Goal: Task Accomplishment & Management: Manage account settings

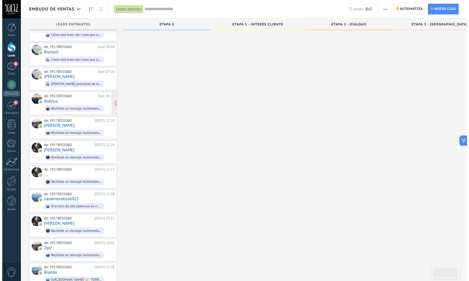
scroll to position [446, 0]
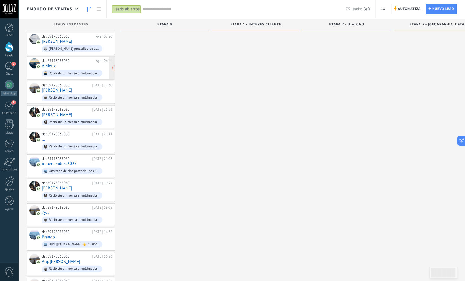
click at [58, 259] on link "Arq. Carlos Aranibar" at bounding box center [61, 261] width 38 height 5
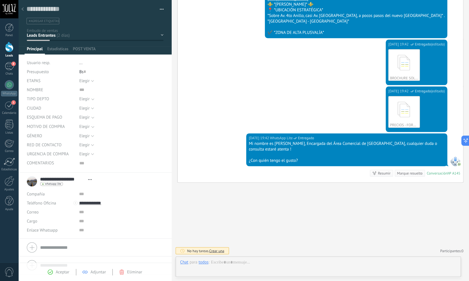
scroll to position [6, 0]
click at [51, 275] on div "Aceptar Adjuntar Eliminar" at bounding box center [94, 272] width 107 height 6
click at [51, 273] on icon at bounding box center [50, 271] width 5 height 5
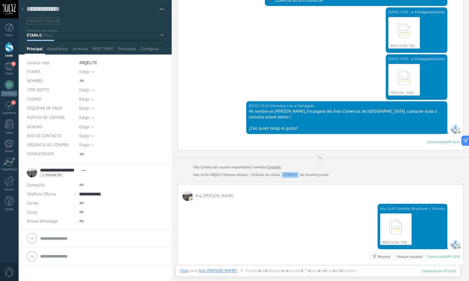
scroll to position [266, 0]
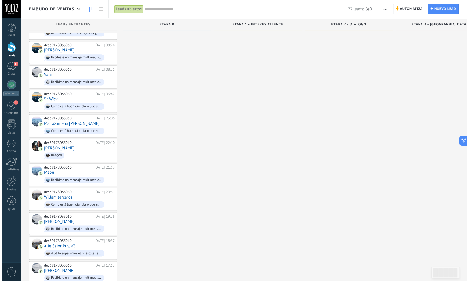
scroll to position [1317, 0]
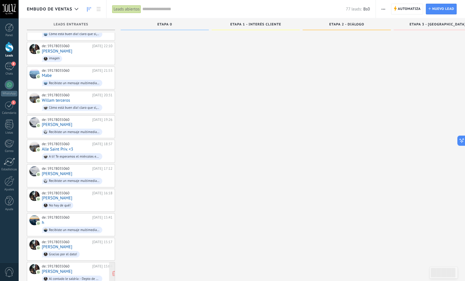
click at [54, 269] on link "Rodrigo" at bounding box center [57, 271] width 31 height 5
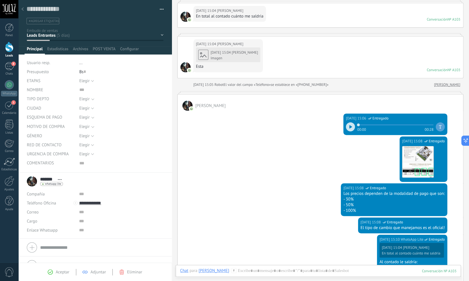
scroll to position [153, 0]
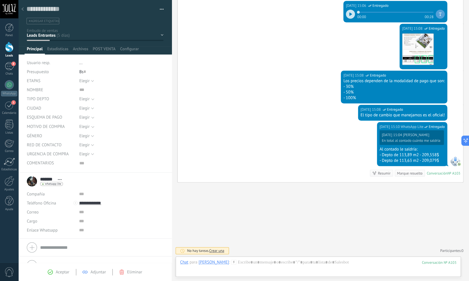
click at [52, 271] on icon at bounding box center [50, 271] width 5 height 5
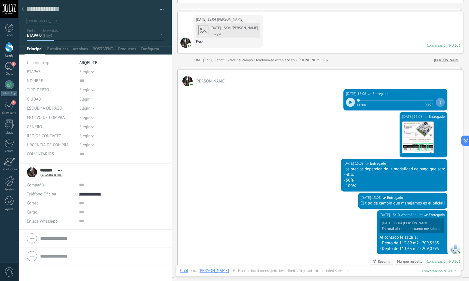
scroll to position [69, 0]
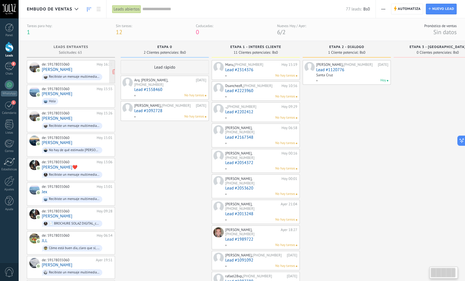
click at [70, 68] on link "Francisco Aguilera" at bounding box center [57, 69] width 31 height 5
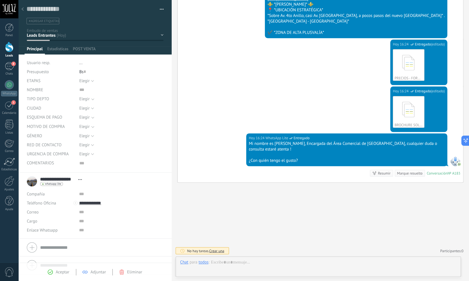
scroll to position [6, 0]
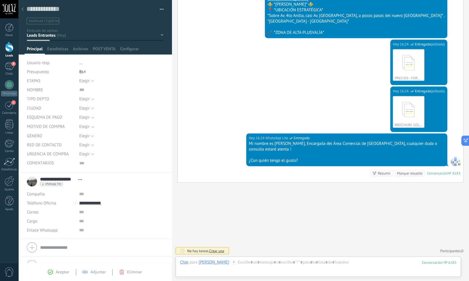
click at [47, 269] on div "Aceptar Adjuntar Eliminar" at bounding box center [94, 272] width 107 height 6
click at [49, 273] on icon at bounding box center [50, 271] width 5 height 5
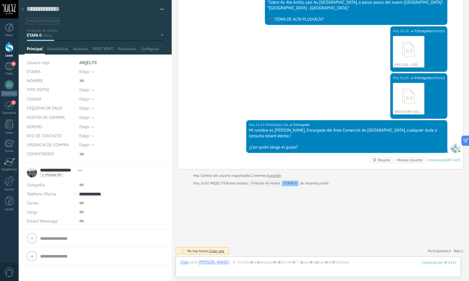
scroll to position [255, 0]
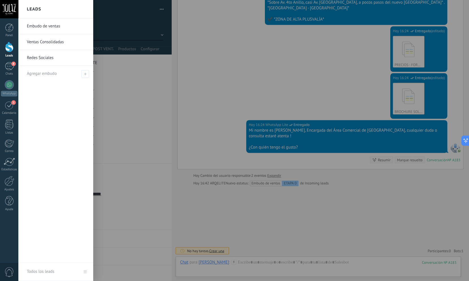
click at [7, 46] on div at bounding box center [9, 47] width 8 height 10
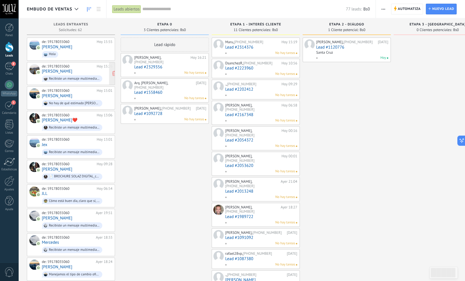
click at [71, 65] on div "de: 59178035060" at bounding box center [68, 66] width 53 height 5
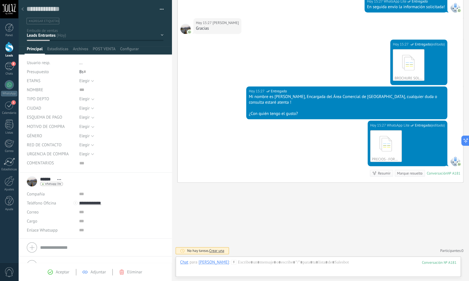
click at [56, 273] on span "Aceptar" at bounding box center [63, 271] width 14 height 5
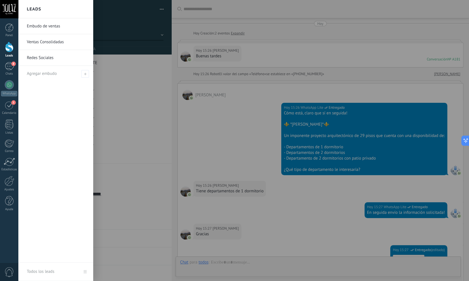
click at [10, 49] on div at bounding box center [9, 47] width 8 height 10
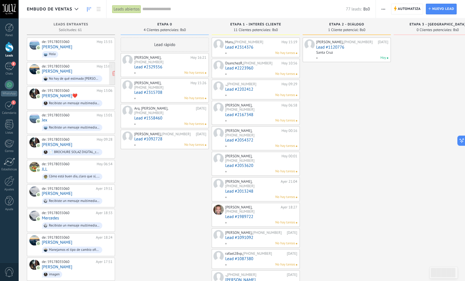
click at [67, 67] on div "de: 59178035060" at bounding box center [68, 66] width 53 height 5
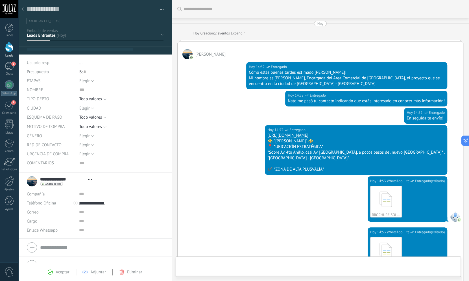
click at [55, 270] on div "Aceptar" at bounding box center [58, 271] width 21 height 5
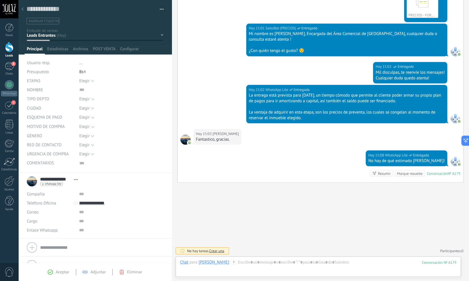
click at [52, 271] on icon at bounding box center [50, 271] width 5 height 5
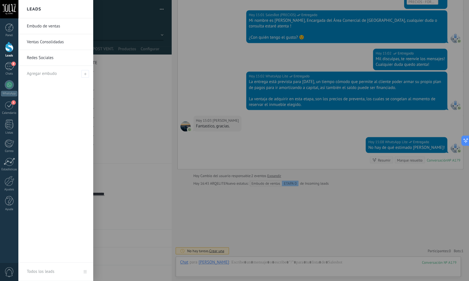
click at [10, 46] on div at bounding box center [9, 47] width 8 height 10
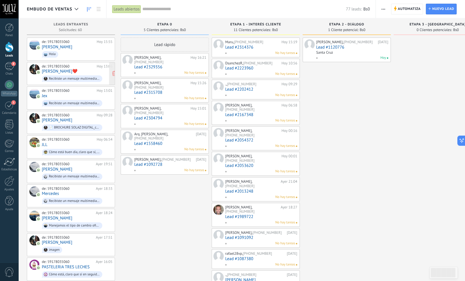
click at [61, 68] on div "de: 59178035060" at bounding box center [68, 66] width 53 height 5
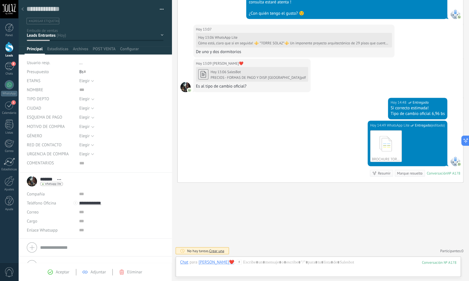
click at [50, 273] on icon at bounding box center [50, 271] width 5 height 5
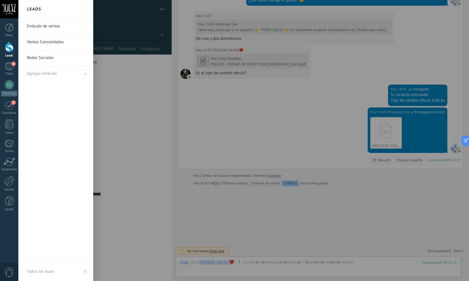
click at [11, 46] on div at bounding box center [9, 47] width 8 height 10
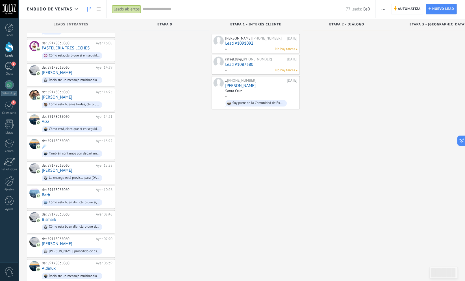
scroll to position [59, 0]
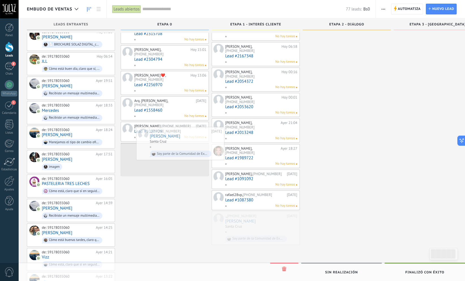
drag, startPoint x: 244, startPoint y: 209, endPoint x: 169, endPoint y: 142, distance: 101.0
click at [169, 142] on div "Embudo de ventas Leads abiertos Aplicar 77 leads: Bs0 Leads abiertos Mis leads …" at bounding box center [241, 210] width 447 height 539
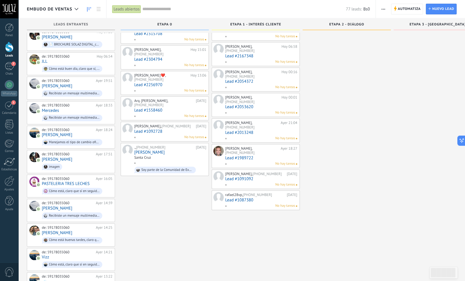
click at [182, 187] on div "Lead rápido Francisco Aguilera, +591 78183001 Hoy 16:21 Lead #2329356 No hay ta…" at bounding box center [165, 223] width 88 height 488
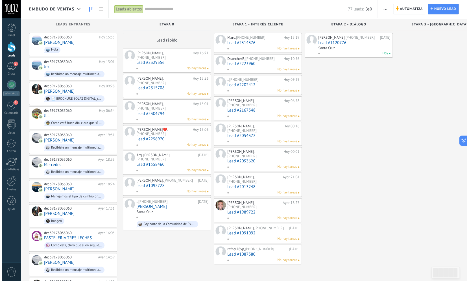
scroll to position [0, 0]
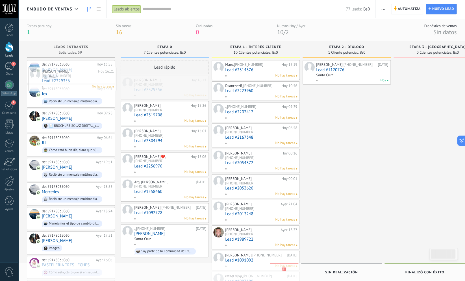
drag, startPoint x: 165, startPoint y: 86, endPoint x: 71, endPoint y: 76, distance: 95.1
click at [71, 76] on div "Embudo de ventas Leads abiertos Aplicar 77 leads: Bs0 Leads abiertos Mis leads …" at bounding box center [241, 279] width 447 height 558
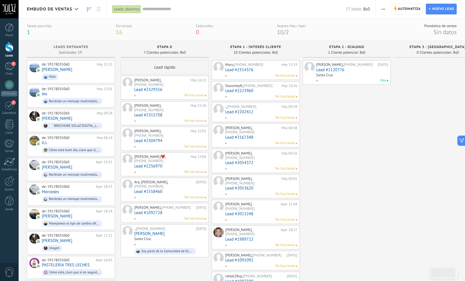
click at [170, 129] on div "Sergio Peñaloza, +1 240-426-2256 Hoy 15:01 Lead #2304794 No hay tareas" at bounding box center [170, 138] width 72 height 21
click at [145, 138] on link "Lead #2304794" at bounding box center [170, 140] width 72 height 5
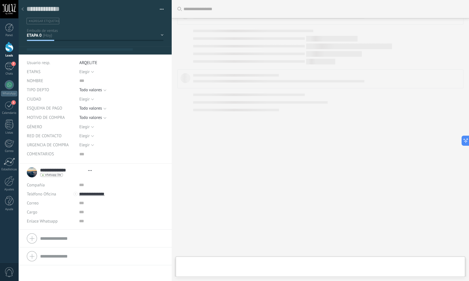
type textarea "***"
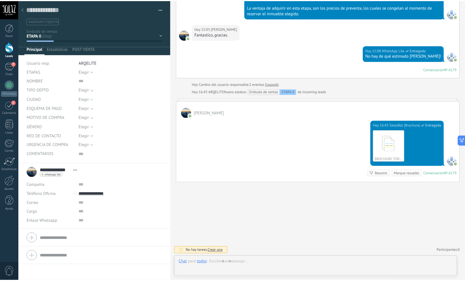
scroll to position [6, 0]
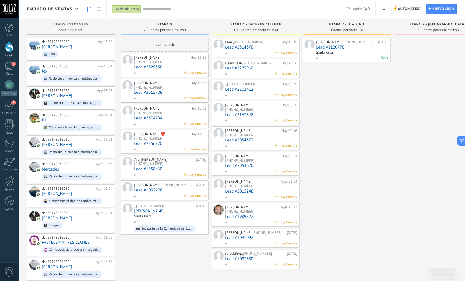
click at [403, 11] on span "Automatiza" at bounding box center [409, 9] width 23 height 10
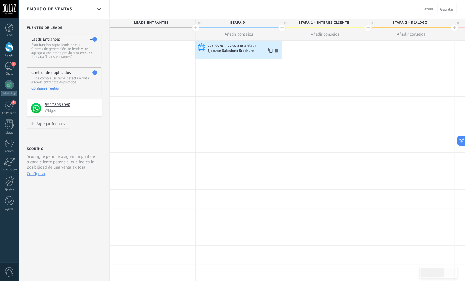
click at [221, 54] on div "Ejecutar Salesbot: Brochure" at bounding box center [230, 51] width 47 height 5
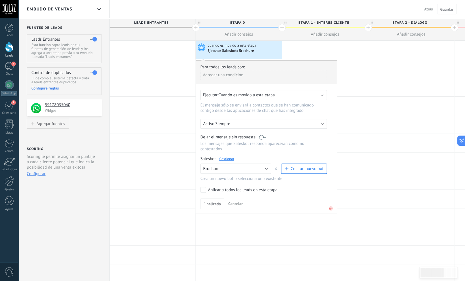
click at [225, 160] on link "Gestionar" at bounding box center [226, 158] width 15 height 5
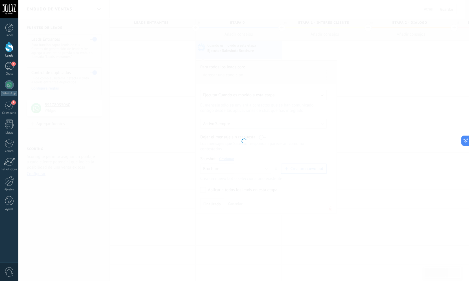
type input "********"
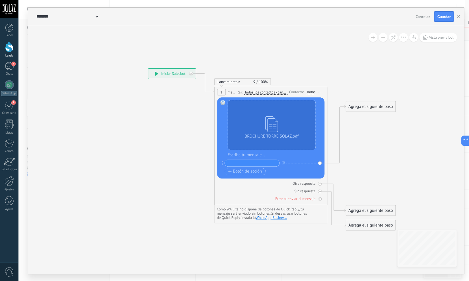
click at [321, 93] on span "Iniciar vista previa aquí Cambiar nombre Duplicar Borrar" at bounding box center [320, 92] width 9 height 8
click at [343, 128] on div "Borrar" at bounding box center [346, 129] width 56 height 10
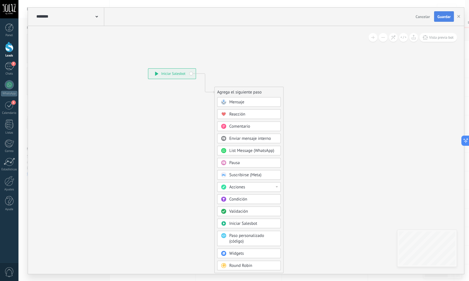
click at [440, 16] on span "Guardar" at bounding box center [443, 17] width 13 height 4
click at [459, 16] on use "button" at bounding box center [458, 16] width 3 height 3
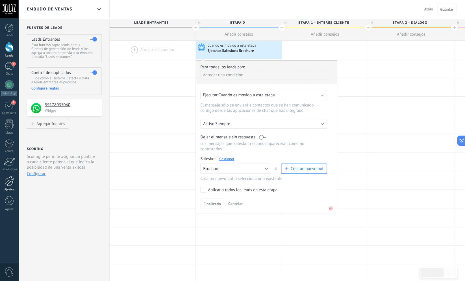
click at [9, 184] on div at bounding box center [10, 181] width 10 height 10
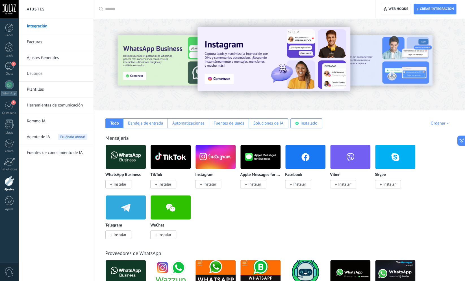
click at [65, 101] on link "Herramientas de comunicación" at bounding box center [57, 105] width 60 height 16
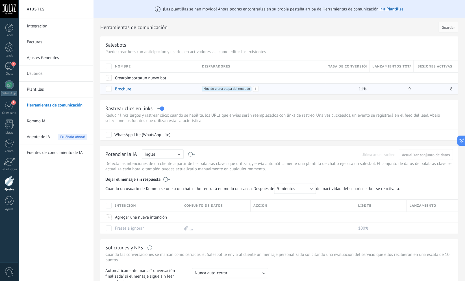
click at [229, 88] on span "Movido a una etapa del embudo +0" at bounding box center [226, 88] width 49 height 5
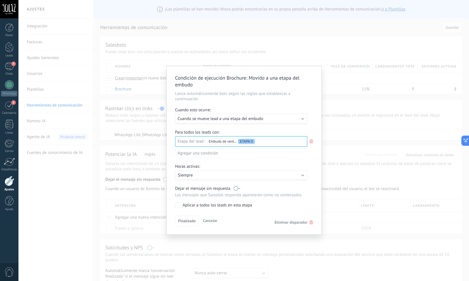
click at [311, 142] on icon at bounding box center [311, 141] width 6 height 7
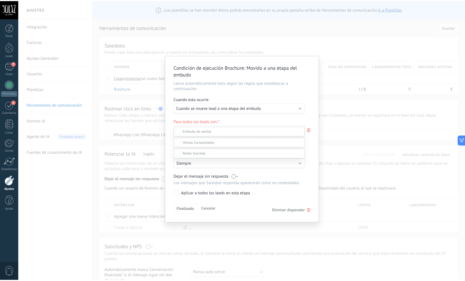
scroll to position [82, 0]
click at [271, 152] on div "Leads Entrantes ETAPA 0 ETAPA 1 - INTERÉS CLIENTE ETAPA 2 - DIÁLOGO ETAPA 3 - R…" at bounding box center [241, 193] width 132 height 175
click at [303, 213] on span "Eliminar disparador" at bounding box center [291, 210] width 33 height 5
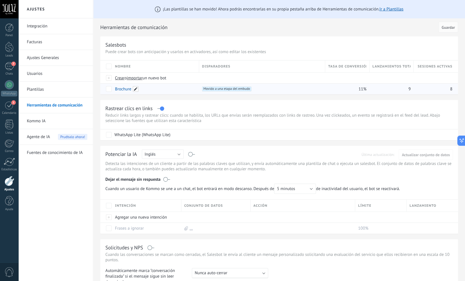
click at [135, 91] on span at bounding box center [136, 89] width 6 height 6
click at [152, 102] on span "Cancelar" at bounding box center [152, 101] width 14 height 5
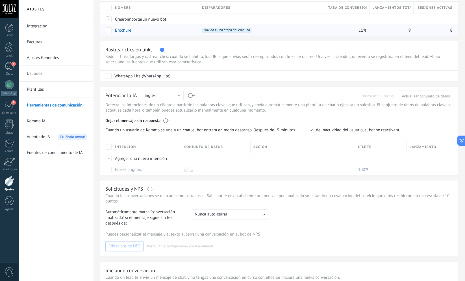
scroll to position [0, 0]
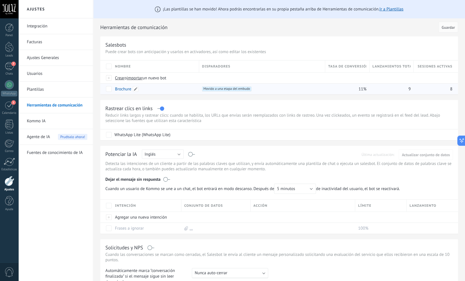
click at [118, 91] on link "Brochure" at bounding box center [123, 88] width 16 height 5
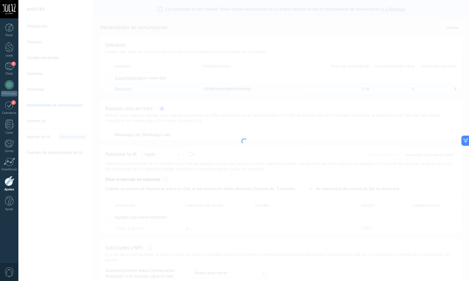
type input "********"
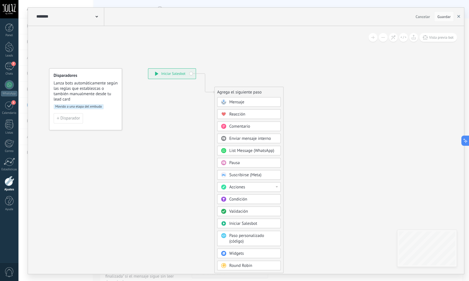
click at [460, 17] on button "button" at bounding box center [459, 16] width 8 height 11
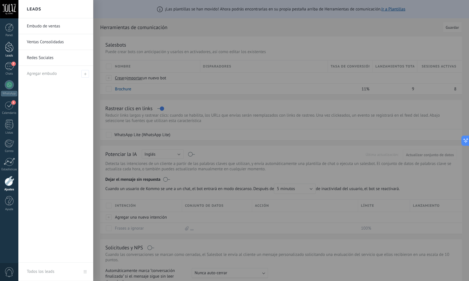
click at [8, 49] on div at bounding box center [9, 47] width 8 height 10
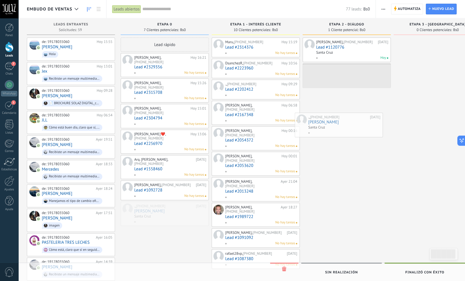
drag, startPoint x: 165, startPoint y: 203, endPoint x: 341, endPoint y: 118, distance: 194.7
click at [341, 118] on div "Embudo de ventas Leads abiertos Aplicar 77 leads: Bs0 Leads abiertos Mis leads …" at bounding box center [241, 269] width 447 height 539
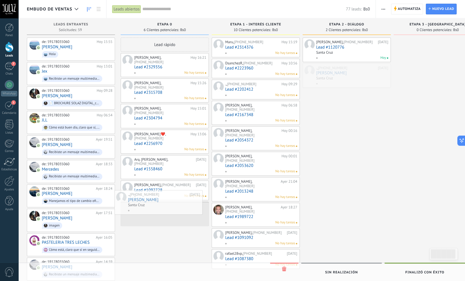
drag, startPoint x: 338, startPoint y: 73, endPoint x: 150, endPoint y: 200, distance: 226.7
click at [150, 200] on div "Embudo de ventas Leads abiertos Aplicar 77 leads: Bs0 Leads abiertos Mis leads …" at bounding box center [241, 269] width 447 height 539
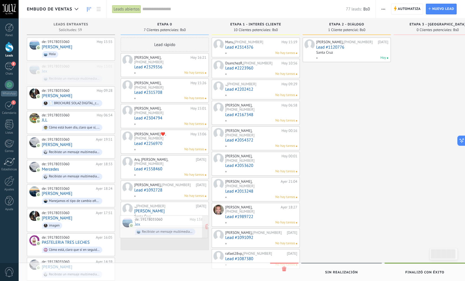
drag, startPoint x: 76, startPoint y: 70, endPoint x: 169, endPoint y: 223, distance: 179.3
click at [169, 223] on div "Embudo de ventas Leads abiertos Aplicar 77 leads: Bs0 Leads abiertos Mis leads …" at bounding box center [241, 269] width 447 height 539
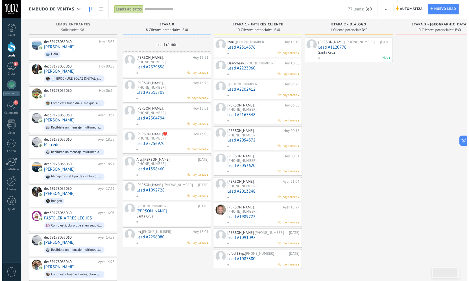
scroll to position [95, 0]
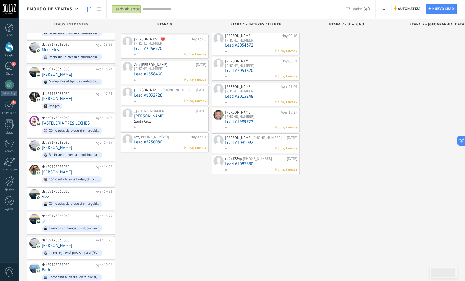
click at [157, 134] on div "Jex, +591 70703833 Hoy 13:01 Lead #2256080 No hay tareas" at bounding box center [170, 142] width 72 height 16
click at [150, 140] on link "Lead #2256080" at bounding box center [170, 142] width 72 height 5
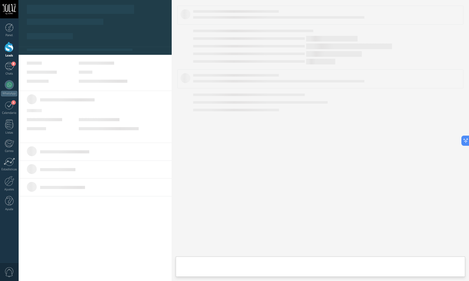
type textarea "***"
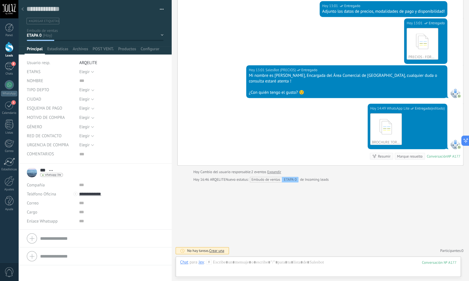
scroll to position [106, 0]
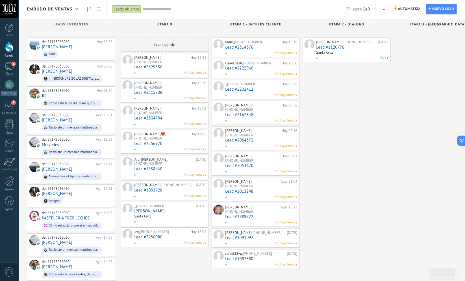
scroll to position [131, 0]
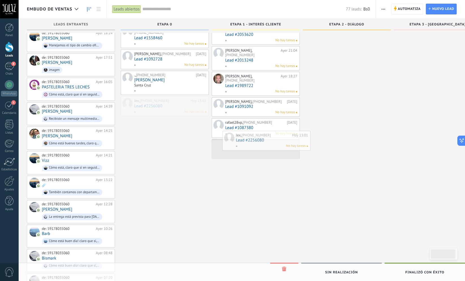
drag, startPoint x: 161, startPoint y: 95, endPoint x: 263, endPoint y: 143, distance: 112.2
click at [263, 143] on div "Embudo de ventas Leads abiertos Aplicar 77 leads: Bs0 Leads abiertos Mis leads …" at bounding box center [241, 126] width 447 height 515
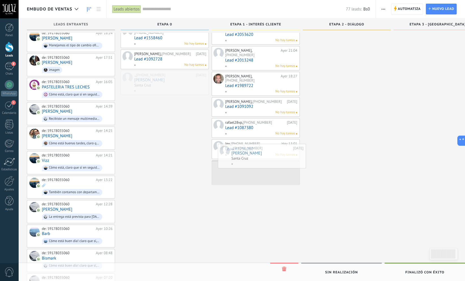
drag, startPoint x: 149, startPoint y: 69, endPoint x: 246, endPoint y: 155, distance: 130.1
click at [246, 155] on div "Embudo de ventas Leads abiertos Aplicar 77 leads: Bs0 Leads abiertos Mis leads …" at bounding box center [241, 126] width 447 height 515
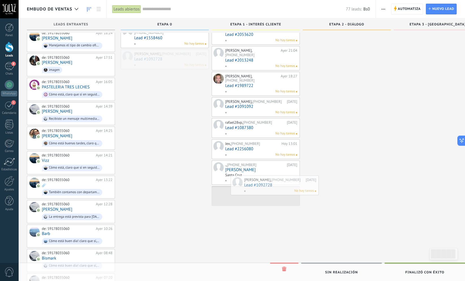
drag, startPoint x: 151, startPoint y: 44, endPoint x: 260, endPoint y: 183, distance: 177.4
click at [260, 183] on div "Embudo de ventas Leads abiertos Aplicar 77 leads: Bs0 Leads abiertos Mis leads …" at bounding box center [241, 126] width 447 height 515
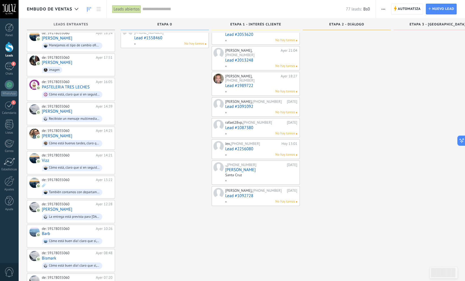
scroll to position [68, 0]
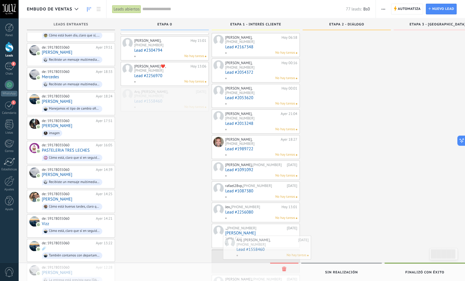
drag, startPoint x: 165, startPoint y: 89, endPoint x: 268, endPoint y: 251, distance: 191.2
click at [268, 251] on div "Embudo de ventas Leads abiertos Aplicar 77 leads: Bs0 Leads abiertos Mis leads …" at bounding box center [241, 189] width 447 height 515
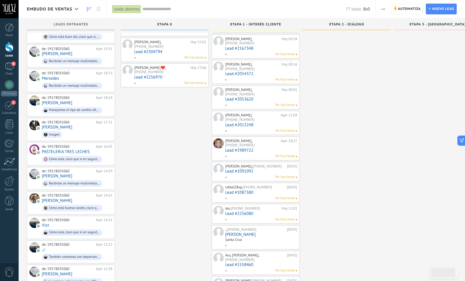
scroll to position [9, 0]
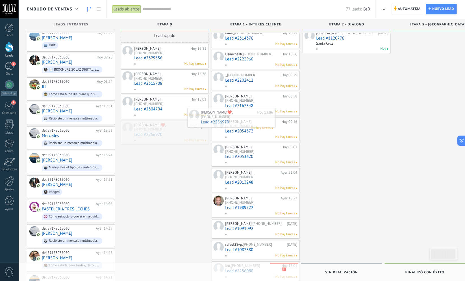
drag, startPoint x: 165, startPoint y: 123, endPoint x: 232, endPoint y: 120, distance: 66.8
click at [232, 120] on div "Embudo de ventas Leads abiertos Aplicar 77 leads: Bs0 Leads abiertos Mis leads …" at bounding box center [241, 248] width 447 height 515
drag, startPoint x: 172, startPoint y: 96, endPoint x: 243, endPoint y: 97, distance: 70.6
click at [243, 96] on div "Embudo de ventas Leads abiertos Aplicar 77 leads: Bs0 Leads abiertos Mis leads …" at bounding box center [241, 248] width 447 height 515
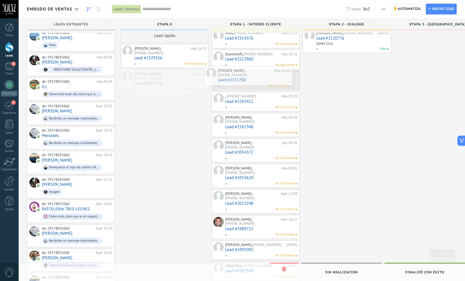
drag, startPoint x: 167, startPoint y: 78, endPoint x: 170, endPoint y: 77, distance: 2.9
click at [251, 74] on div "Embudo de ventas Leads abiertos Aplicar 77 leads: Bs0 Leads abiertos Mis leads …" at bounding box center [241, 248] width 447 height 515
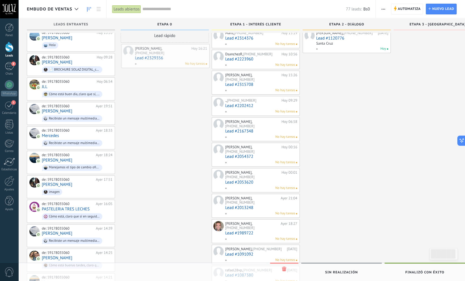
drag, startPoint x: 161, startPoint y: 55, endPoint x: 243, endPoint y: 56, distance: 81.9
click at [243, 56] on div "Embudo de ventas Leads abiertos Aplicar 77 leads: Bs0 Leads abiertos Mis leads …" at bounding box center [241, 248] width 447 height 515
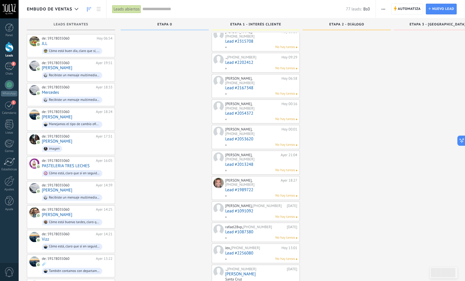
scroll to position [0, 0]
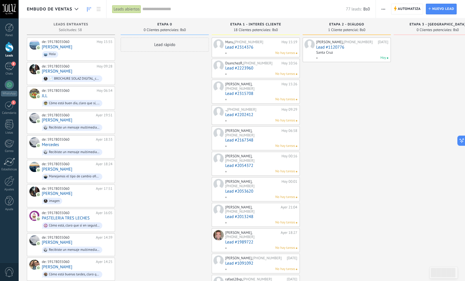
click at [157, 8] on input "text" at bounding box center [243, 9] width 203 height 6
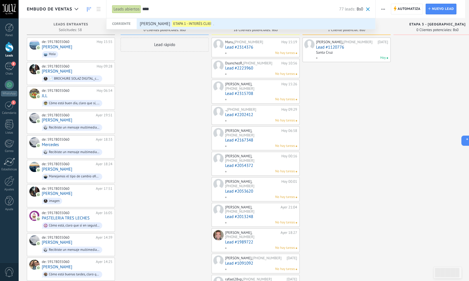
type input "****"
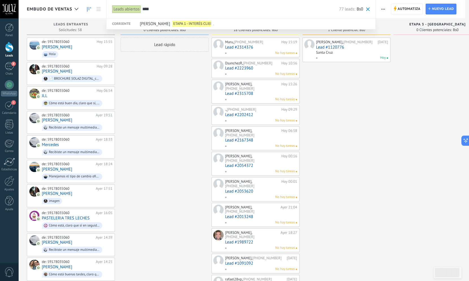
click at [149, 65] on div at bounding box center [234, 140] width 469 height 281
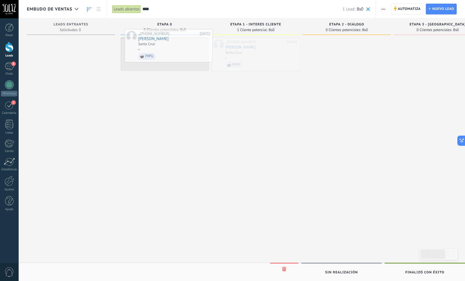
drag, startPoint x: 252, startPoint y: 44, endPoint x: 165, endPoint y: 36, distance: 87.4
click at [165, 36] on div "Embudo de ventas Leads abiertos Aplicar **** 1 Lead: Bs0 Leads abiertos Mis lea…" at bounding box center [241, 145] width 447 height 291
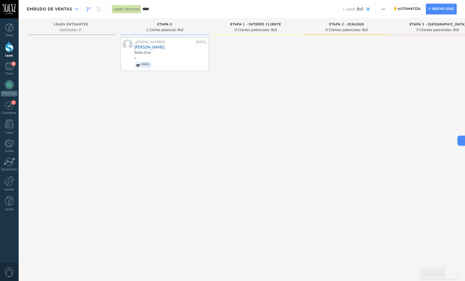
click at [75, 10] on div at bounding box center [76, 9] width 9 height 11
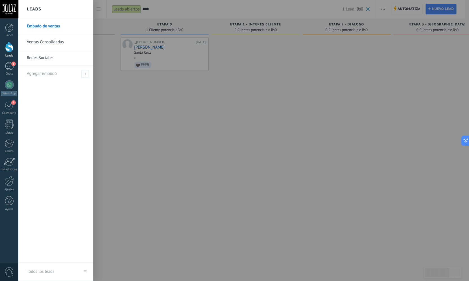
click at [35, 25] on link "Embudo de ventas" at bounding box center [57, 26] width 61 height 16
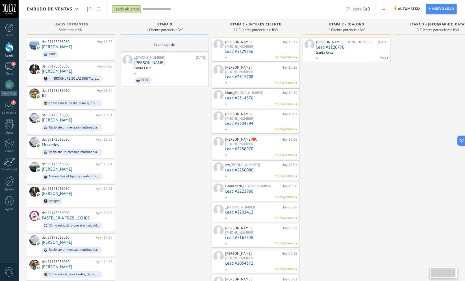
click at [166, 123] on div "Lead rápido ., +591 77170990 21/08/2025 Pame Torrico Santa Cruz FHFG" at bounding box center [165, 282] width 88 height 488
click at [171, 66] on div "., +591 77170990 21/08/2025 Pame Torrico Santa Cruz FHFG" at bounding box center [170, 70] width 72 height 30
click at [149, 71] on div "Santa Cruz" at bounding box center [170, 68] width 72 height 5
click at [144, 68] on div "Santa Cruz" at bounding box center [142, 68] width 17 height 5
click at [164, 75] on div at bounding box center [169, 73] width 71 height 5
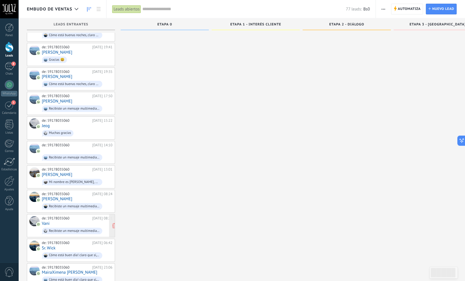
scroll to position [978, 0]
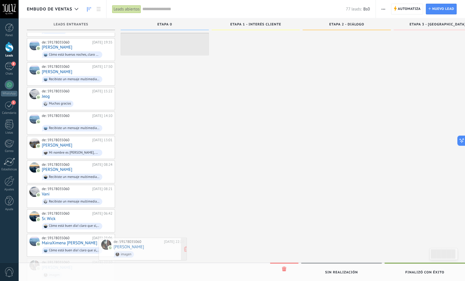
drag, startPoint x: 89, startPoint y: 253, endPoint x: 158, endPoint y: 246, distance: 69.8
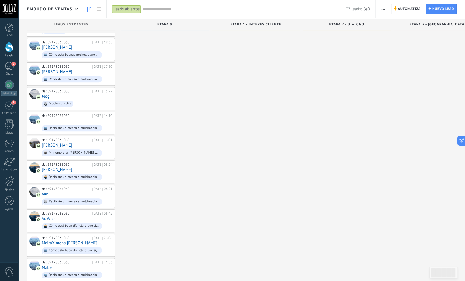
scroll to position [1147, 0]
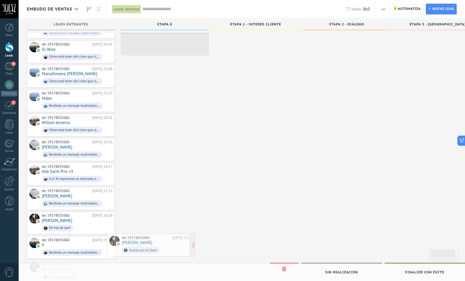
drag, startPoint x: 83, startPoint y: 250, endPoint x: 165, endPoint y: 239, distance: 82.1
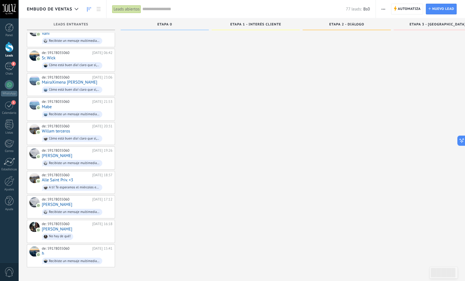
scroll to position [1123, 0]
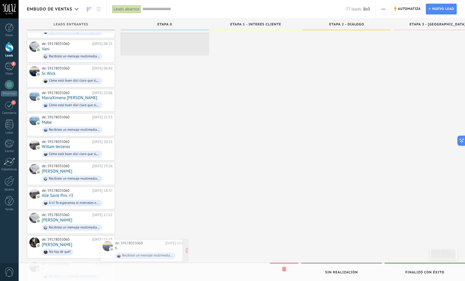
drag, startPoint x: 73, startPoint y: 252, endPoint x: 183, endPoint y: 245, distance: 110.4
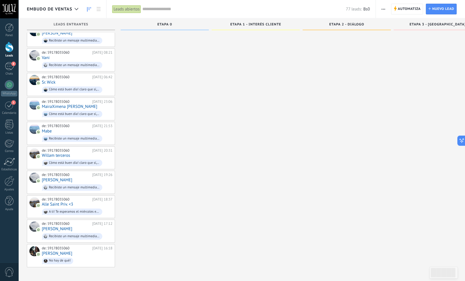
scroll to position [1099, 0]
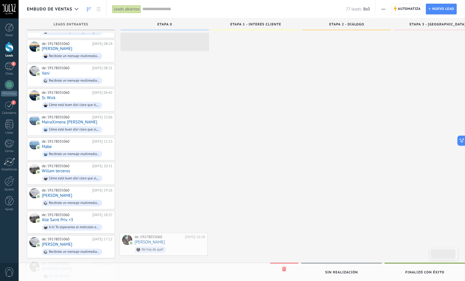
drag, startPoint x: 89, startPoint y: 251, endPoint x: 186, endPoint y: 239, distance: 97.1
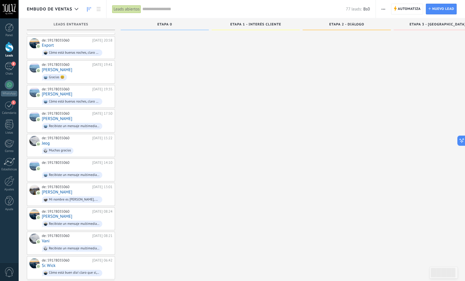
scroll to position [1075, 0]
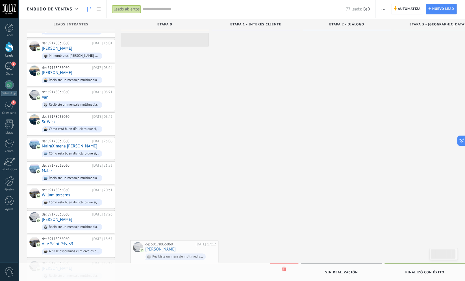
drag, startPoint x: 79, startPoint y: 253, endPoint x: 122, endPoint y: 252, distance: 43.5
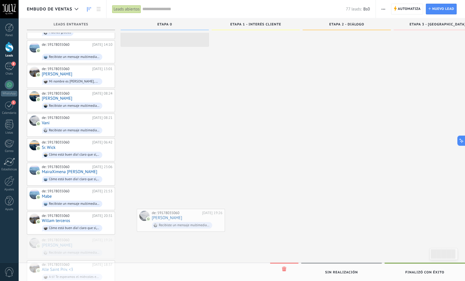
drag, startPoint x: 84, startPoint y: 231, endPoint x: 211, endPoint y: 218, distance: 128.0
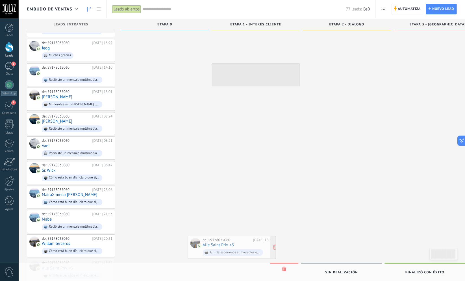
drag, startPoint x: 56, startPoint y: 251, endPoint x: 217, endPoint y: 242, distance: 161.0
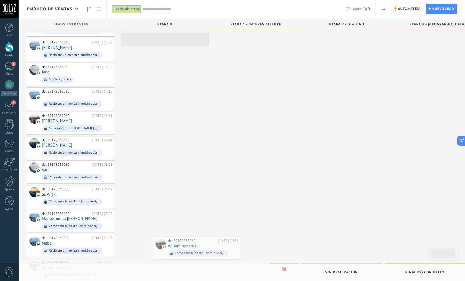
drag, startPoint x: 78, startPoint y: 250, endPoint x: 196, endPoint y: 243, distance: 118.3
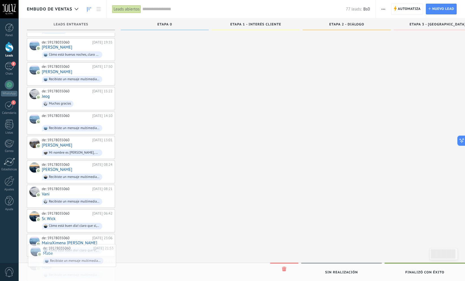
drag, startPoint x: 86, startPoint y: 247, endPoint x: 199, endPoint y: 245, distance: 112.7
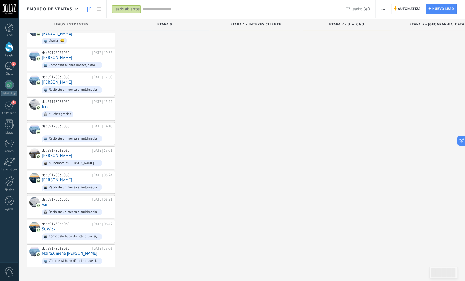
scroll to position [954, 0]
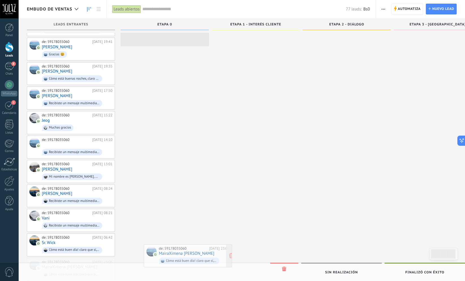
drag, startPoint x: 85, startPoint y: 253, endPoint x: 202, endPoint y: 253, distance: 116.9
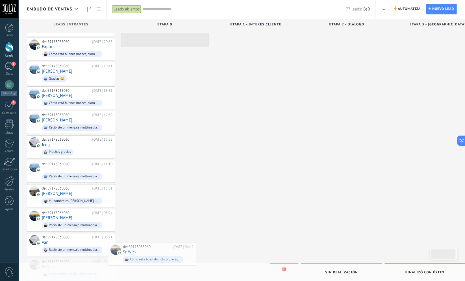
drag, startPoint x: 81, startPoint y: 252, endPoint x: 214, endPoint y: 250, distance: 132.8
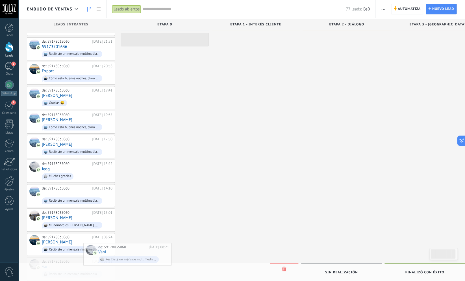
drag, startPoint x: 75, startPoint y: 251, endPoint x: 174, endPoint y: 249, distance: 99.5
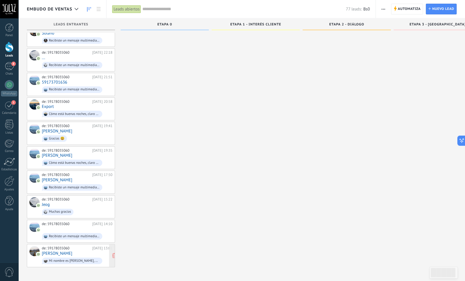
scroll to position [857, 0]
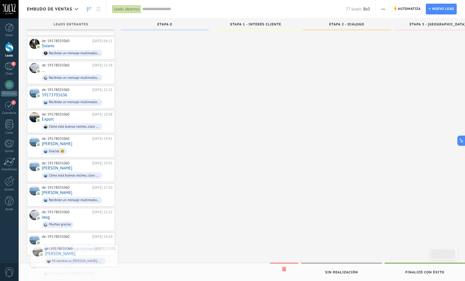
drag, startPoint x: 68, startPoint y: 250, endPoint x: 205, endPoint y: 250, distance: 137.0
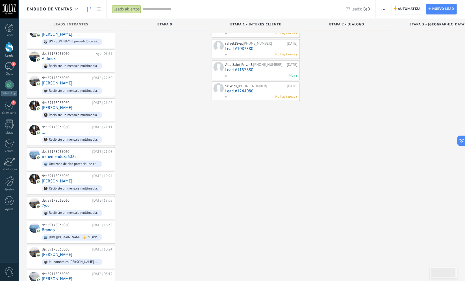
scroll to position [280, 0]
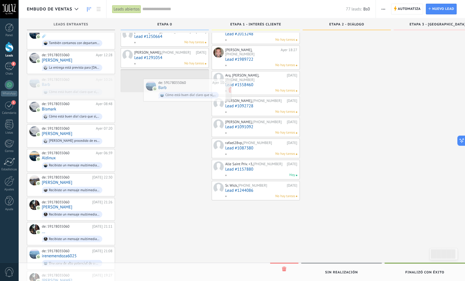
drag, startPoint x: 81, startPoint y: 84, endPoint x: 200, endPoint y: 91, distance: 119.1
click at [200, 91] on div "Embudo de ventas Leads abiertos Aplicar 77 leads: Bs0 Leads abiertos Mis leads …" at bounding box center [241, 283] width 447 height 1126
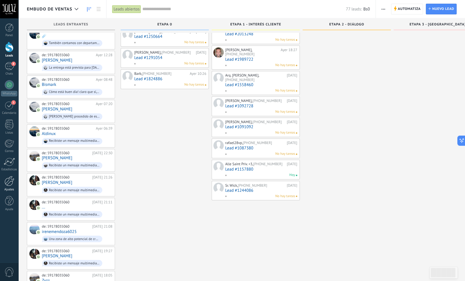
click at [8, 184] on div at bounding box center [10, 181] width 10 height 10
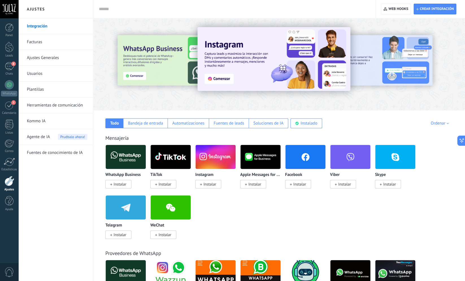
click at [51, 109] on link "Herramientas de comunicación" at bounding box center [57, 105] width 60 height 16
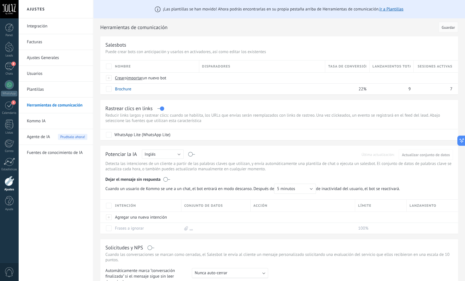
click at [218, 69] on span "Disparadores" at bounding box center [216, 66] width 28 height 5
click at [128, 90] on link "Brochure" at bounding box center [123, 88] width 16 height 5
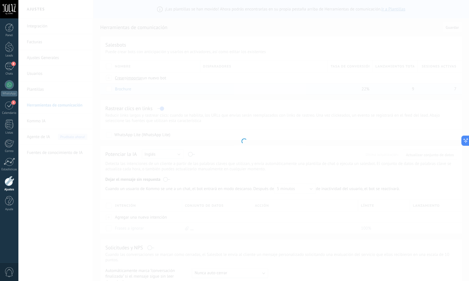
type input "********"
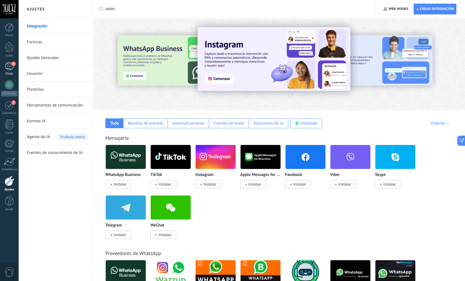
click at [12, 70] on div "8" at bounding box center [9, 66] width 9 height 8
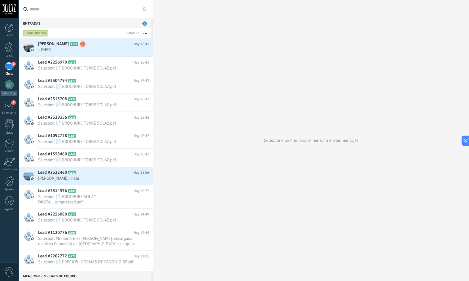
click at [9, 69] on div "8" at bounding box center [9, 66] width 9 height 8
click at [8, 51] on div at bounding box center [9, 47] width 8 height 10
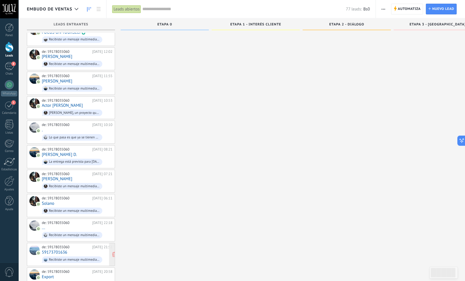
scroll to position [736, 0]
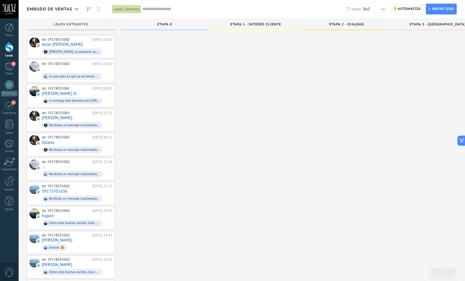
click at [404, 11] on span "Automatiza" at bounding box center [409, 9] width 23 height 10
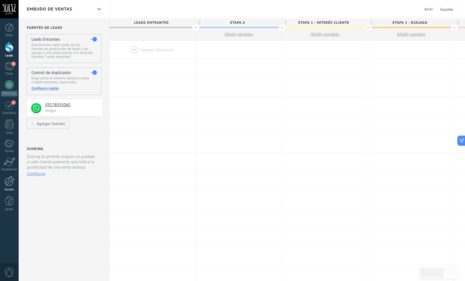
click at [6, 180] on div at bounding box center [10, 181] width 10 height 10
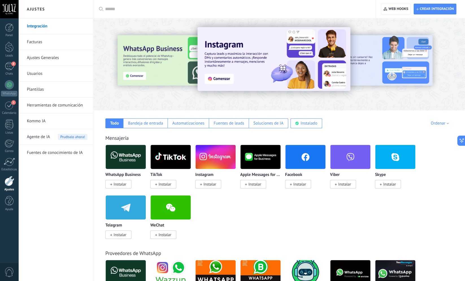
click at [50, 70] on link "Usuarios" at bounding box center [57, 74] width 60 height 16
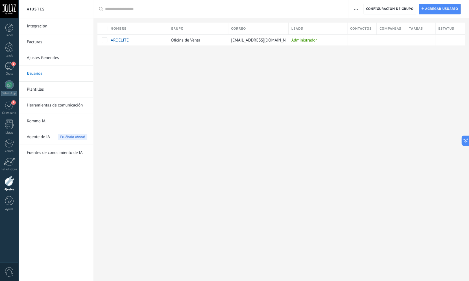
click at [54, 88] on link "Plantillas" at bounding box center [57, 90] width 60 height 16
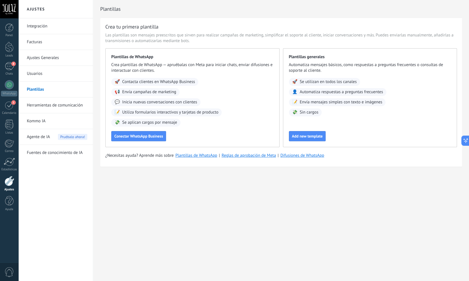
click at [50, 106] on link "Herramientas de comunicación" at bounding box center [57, 105] width 60 height 16
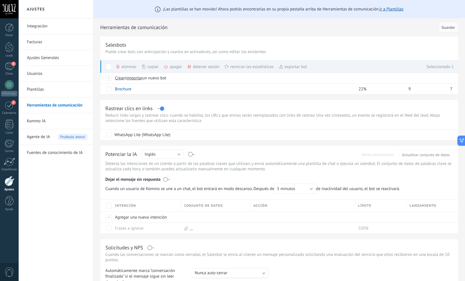
click at [119, 66] on use at bounding box center [117, 66] width 3 height 3
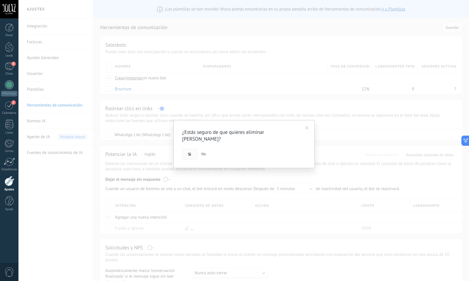
click at [189, 152] on span "Si" at bounding box center [189, 154] width 3 height 4
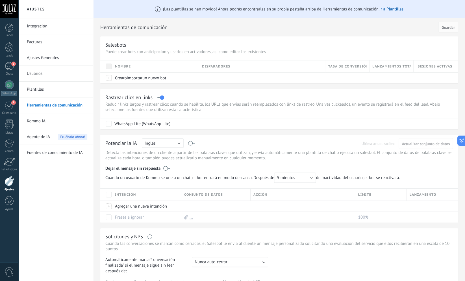
click at [223, 67] on span "Disparadores" at bounding box center [216, 66] width 28 height 5
click at [11, 185] on div at bounding box center [10, 181] width 10 height 10
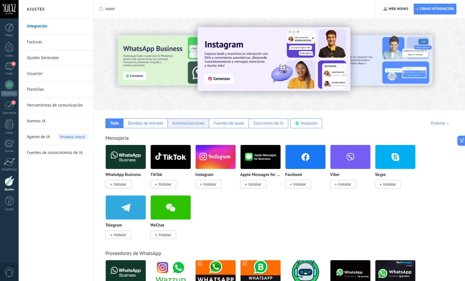
click at [182, 125] on div "Automatizaciones" at bounding box center [188, 123] width 32 height 5
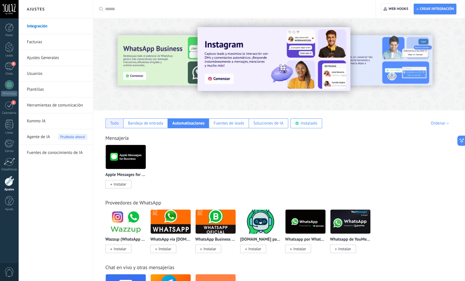
click at [116, 123] on div "Todo" at bounding box center [114, 123] width 9 height 5
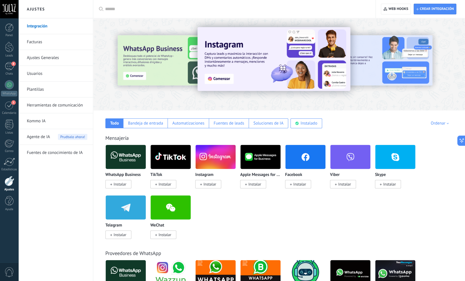
click at [61, 91] on link "Plantillas" at bounding box center [57, 90] width 60 height 16
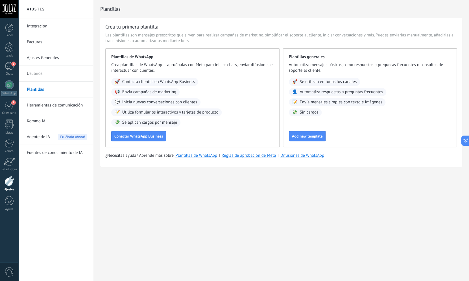
click at [62, 106] on link "Herramientas de comunicación" at bounding box center [57, 105] width 60 height 16
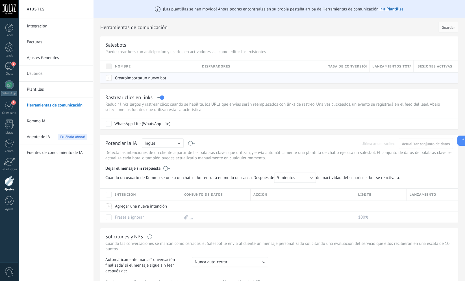
click at [111, 81] on div at bounding box center [109, 77] width 6 height 5
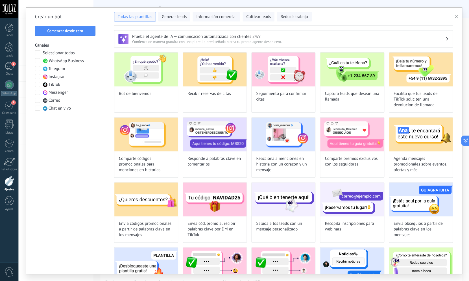
click at [38, 61] on span at bounding box center [37, 60] width 5 height 5
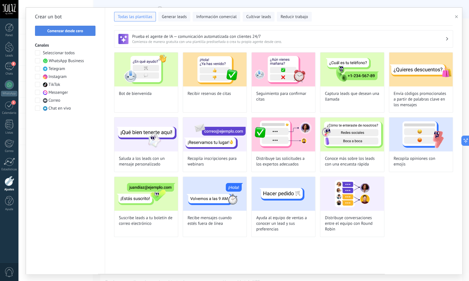
click at [60, 29] on span "Comenzar desde cero" at bounding box center [65, 31] width 36 height 4
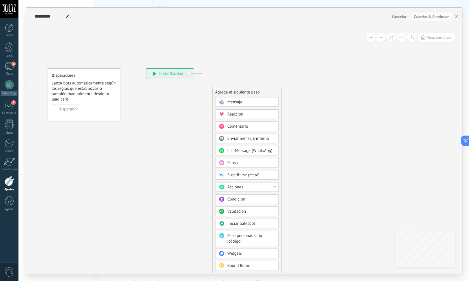
click at [242, 103] on span "Mensaje" at bounding box center [234, 101] width 15 height 5
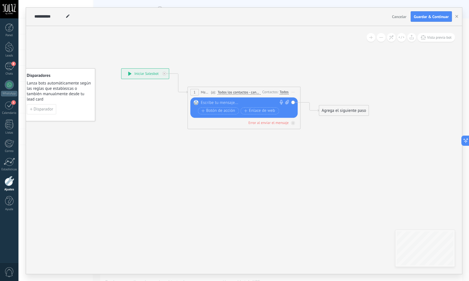
click at [67, 16] on icon at bounding box center [67, 15] width 3 height 3
click at [62, 16] on input "**********" at bounding box center [49, 16] width 30 height 5
click at [402, 16] on span "Cancelar" at bounding box center [399, 16] width 14 height 5
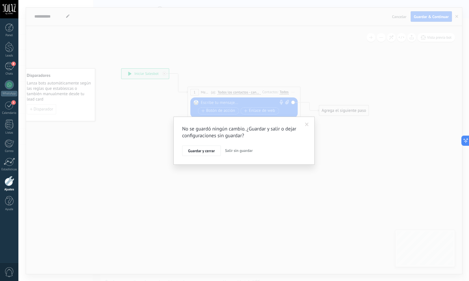
click at [233, 151] on span "Salir sin guardar" at bounding box center [239, 150] width 28 height 5
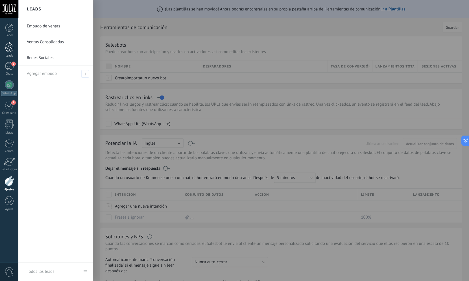
click at [6, 48] on div at bounding box center [9, 47] width 8 height 10
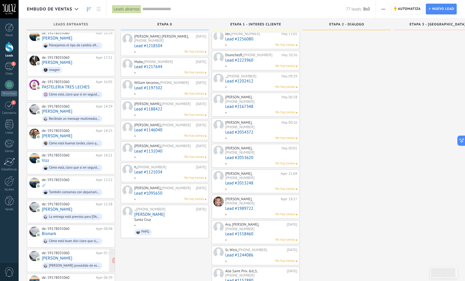
scroll to position [253, 0]
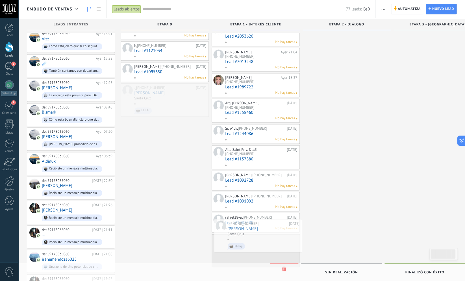
drag, startPoint x: 161, startPoint y: 104, endPoint x: 255, endPoint y: 230, distance: 157.2
click at [255, 230] on div "Embudo de ventas Leads abiertos Aplicar 77 leads: Bs0 Leads abiertos Mis leads …" at bounding box center [241, 139] width 447 height 784
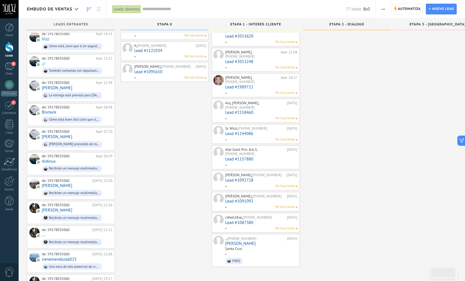
click at [350, 193] on div "Leonardo, +591 78155785 21/08/2025 Lead #1120776 Santa Cruz Hoy" at bounding box center [347, 151] width 88 height 732
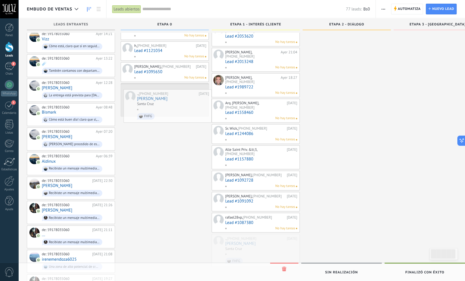
drag, startPoint x: 259, startPoint y: 220, endPoint x: 171, endPoint y: 106, distance: 144.0
click at [171, 106] on div "Embudo de ventas Leads abiertos Aplicar 77 leads: Bs0 Leads abiertos Mis leads …" at bounding box center [241, 139] width 447 height 784
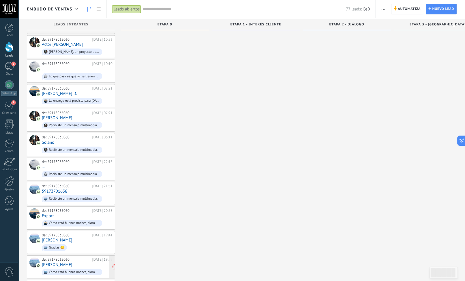
scroll to position [809, 0]
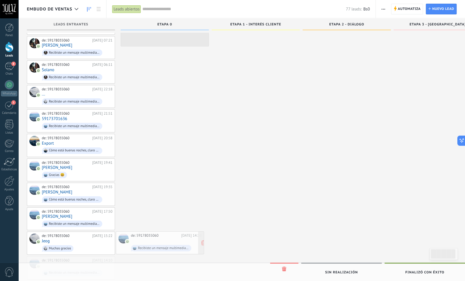
drag, startPoint x: 60, startPoint y: 252, endPoint x: 149, endPoint y: 239, distance: 89.9
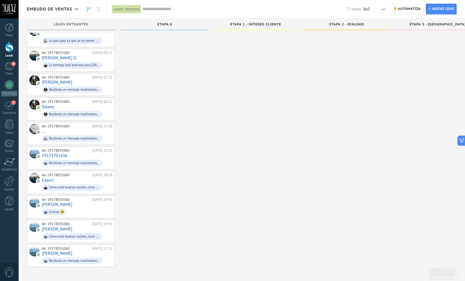
scroll to position [760, 0]
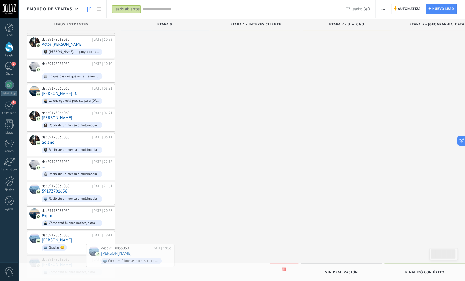
drag, startPoint x: 53, startPoint y: 250, endPoint x: 123, endPoint y: 250, distance: 70.3
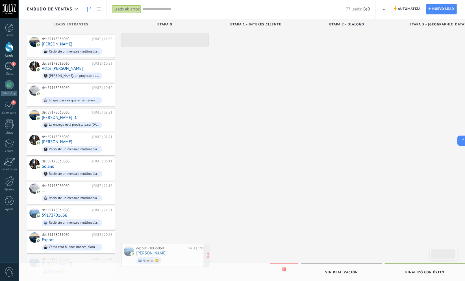
drag, startPoint x: 51, startPoint y: 252, endPoint x: 156, endPoint y: 251, distance: 105.9
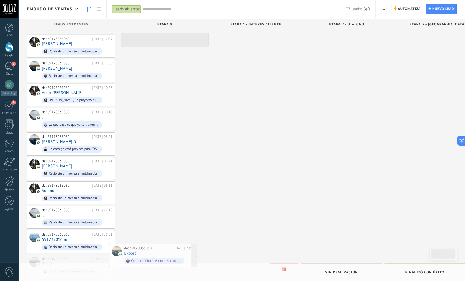
drag, startPoint x: 56, startPoint y: 249, endPoint x: 139, endPoint y: 249, distance: 82.2
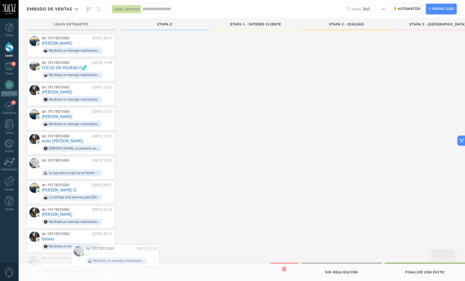
drag, startPoint x: 60, startPoint y: 252, endPoint x: 133, endPoint y: 253, distance: 72.6
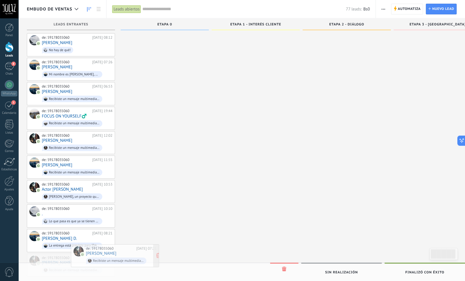
drag, startPoint x: 68, startPoint y: 250, endPoint x: 121, endPoint y: 250, distance: 52.8
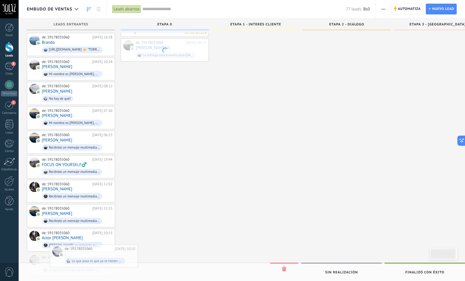
drag, startPoint x: 94, startPoint y: 251, endPoint x: 145, endPoint y: 252, distance: 51.4
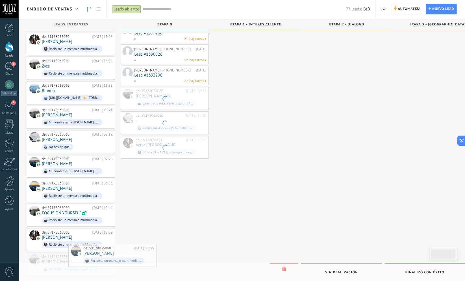
drag, startPoint x: 66, startPoint y: 251, endPoint x: 127, endPoint y: 251, distance: 60.7
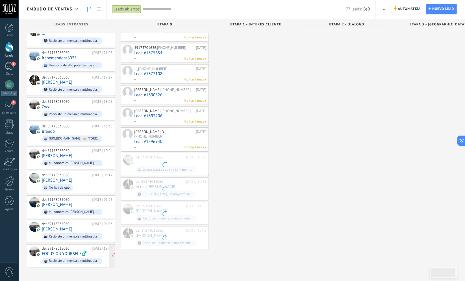
scroll to position [446, 0]
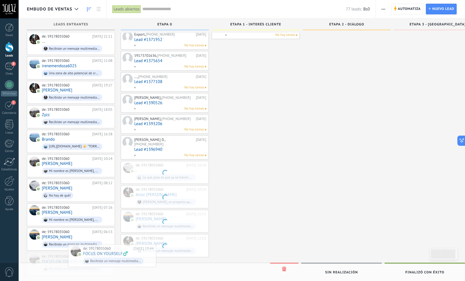
drag, startPoint x: 74, startPoint y: 253, endPoint x: 137, endPoint y: 253, distance: 62.7
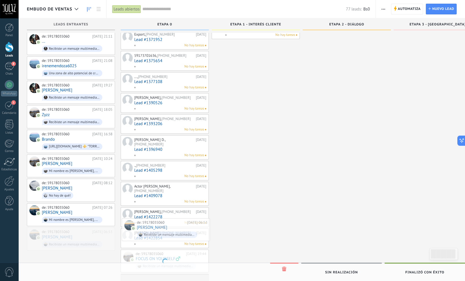
drag, startPoint x: 56, startPoint y: 227, endPoint x: 141, endPoint y: 225, distance: 84.8
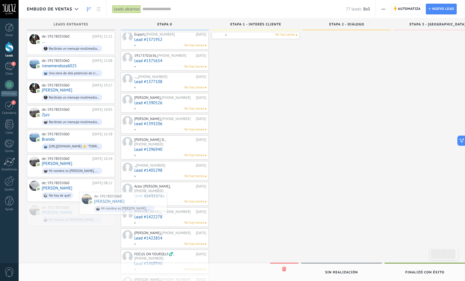
drag, startPoint x: 62, startPoint y: 201, endPoint x: 154, endPoint y: 196, distance: 91.6
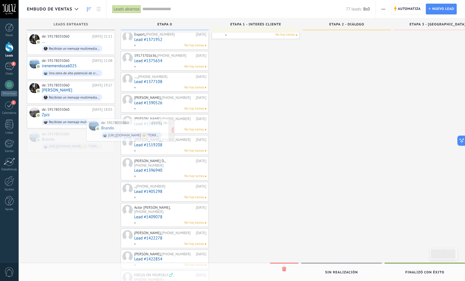
drag, startPoint x: 51, startPoint y: 132, endPoint x: 155, endPoint y: 123, distance: 104.0
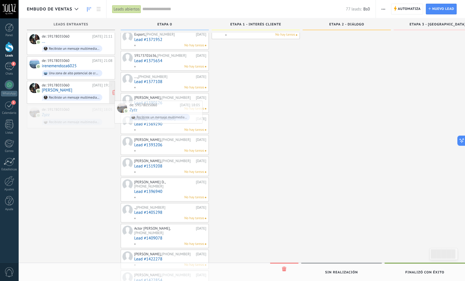
drag, startPoint x: 45, startPoint y: 105, endPoint x: 108, endPoint y: 93, distance: 64.7
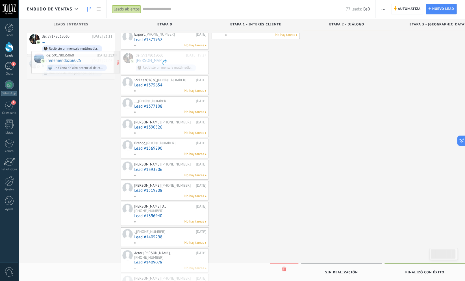
drag, startPoint x: 56, startPoint y: 58, endPoint x: 123, endPoint y: 52, distance: 67.2
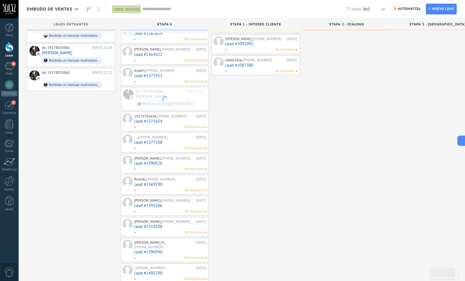
scroll to position [274, 0]
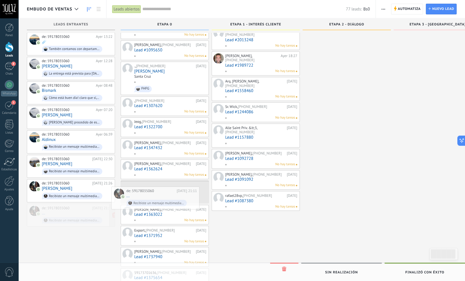
click at [142, 195] on div "Embudo de ventas Leads abiertos Aplicar 77 leads: Bs0 Leads abiertos Mis leads …" at bounding box center [241, 191] width 447 height 931
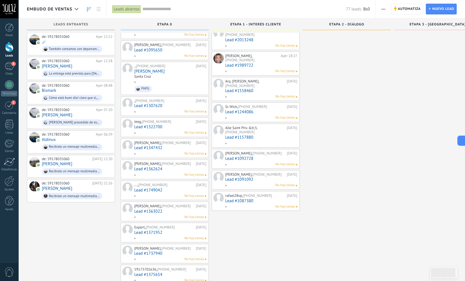
click at [349, 212] on div "Leonardo, +591 78155785 21/08/2025 Lead #1120776 Santa Cruz Hoy" at bounding box center [347, 201] width 88 height 876
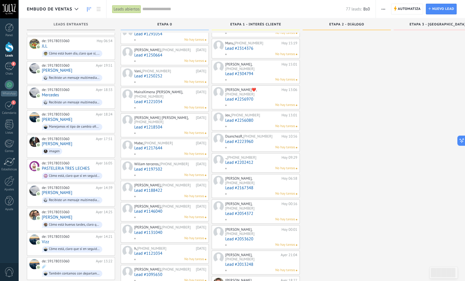
scroll to position [0, 0]
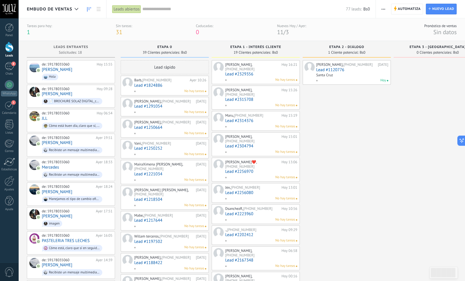
click at [165, 64] on div "Lead rápido" at bounding box center [165, 67] width 88 height 14
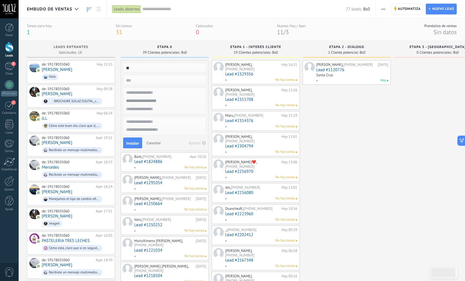
type input "*"
click at [152, 145] on span "Cancelar" at bounding box center [153, 142] width 14 height 5
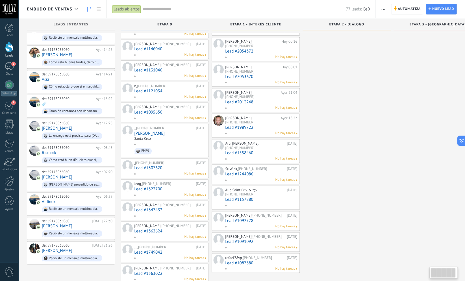
scroll to position [312, 0]
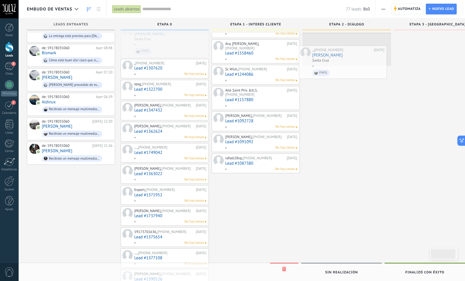
drag, startPoint x: 160, startPoint y: 44, endPoint x: 342, endPoint y: 52, distance: 181.5
click at [342, 52] on div "Embudo de ventas Leads abiertos Aplicar 77 leads: Bs0 Leads abiertos Mis leads …" at bounding box center [241, 151] width 447 height 927
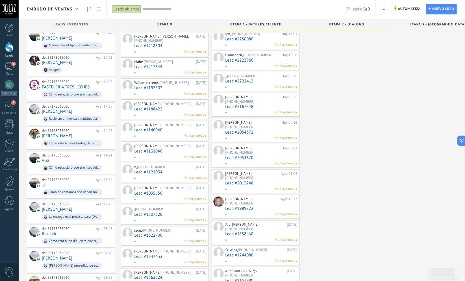
scroll to position [0, 0]
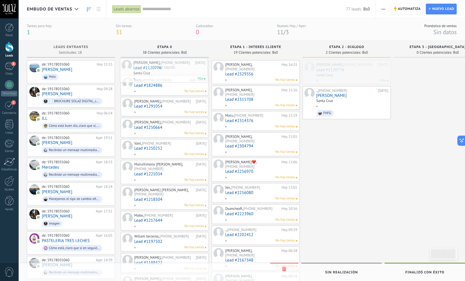
drag, startPoint x: 336, startPoint y: 66, endPoint x: 153, endPoint y: 64, distance: 182.8
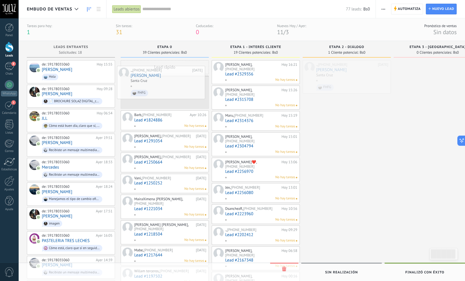
drag, startPoint x: 338, startPoint y: 71, endPoint x: 152, endPoint y: 77, distance: 185.7
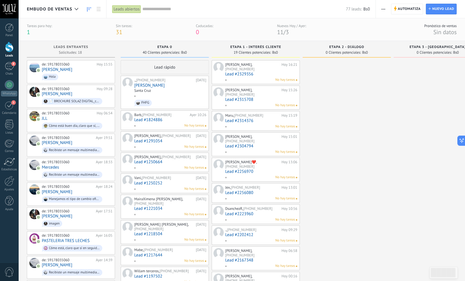
click at [162, 91] on div "Santa Cruz" at bounding box center [170, 91] width 72 height 5
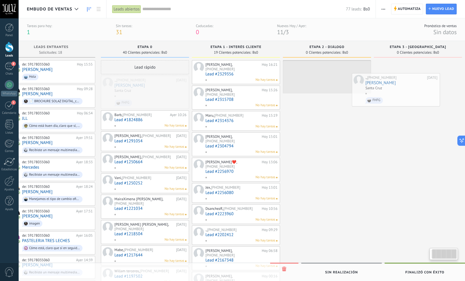
scroll to position [0, 25]
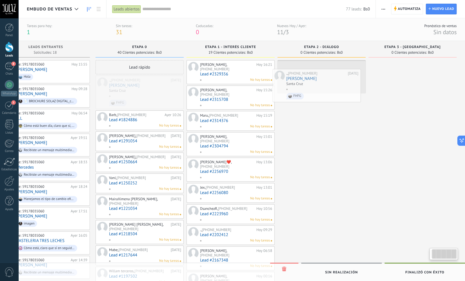
drag, startPoint x: 158, startPoint y: 86, endPoint x: 314, endPoint y: 78, distance: 155.6
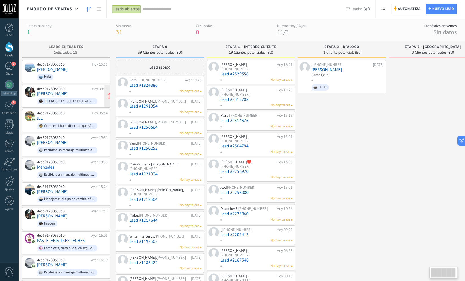
scroll to position [0, 0]
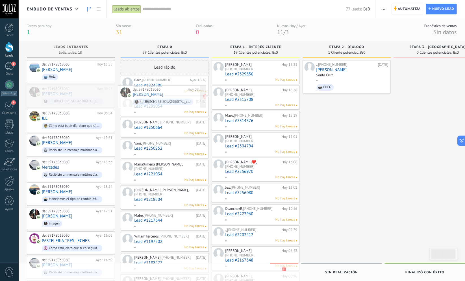
drag, startPoint x: 51, startPoint y: 90, endPoint x: 146, endPoint y: 92, distance: 94.9
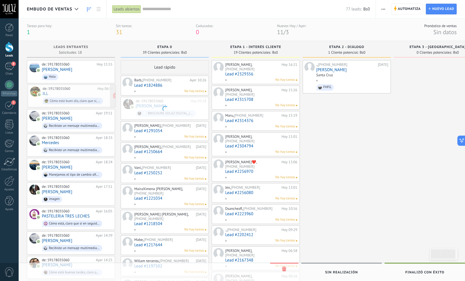
drag, startPoint x: 65, startPoint y: 90, endPoint x: 138, endPoint y: 90, distance: 72.3
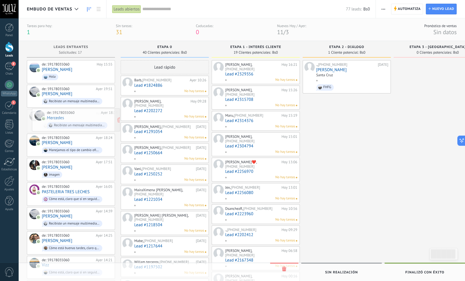
drag, startPoint x: 69, startPoint y: 113, endPoint x: 171, endPoint y: 113, distance: 102.3
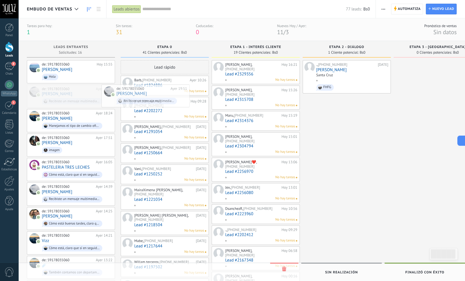
drag, startPoint x: 61, startPoint y: 88, endPoint x: 139, endPoint y: 92, distance: 77.8
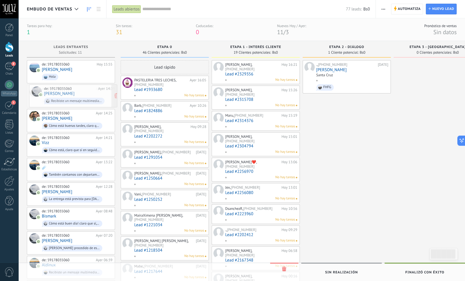
drag, startPoint x: 55, startPoint y: 94, endPoint x: 147, endPoint y: 94, distance: 92.4
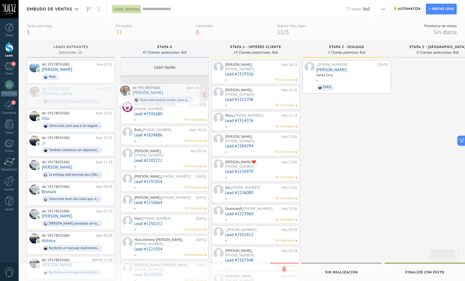
drag, startPoint x: 64, startPoint y: 90, endPoint x: 155, endPoint y: 90, distance: 90.7
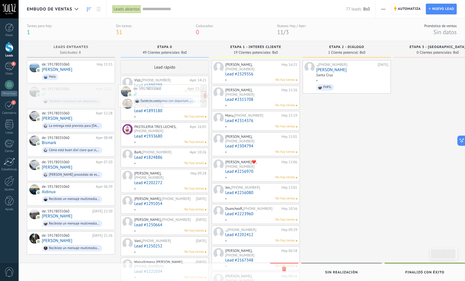
drag, startPoint x: 58, startPoint y: 95, endPoint x: 153, endPoint y: 95, distance: 94.1
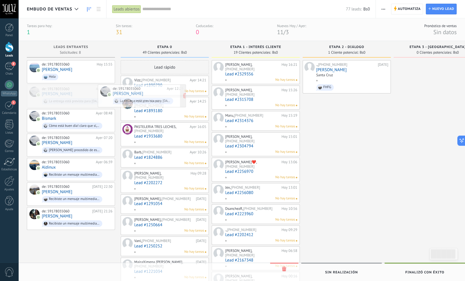
drag, startPoint x: 75, startPoint y: 93, endPoint x: 173, endPoint y: 93, distance: 98.3
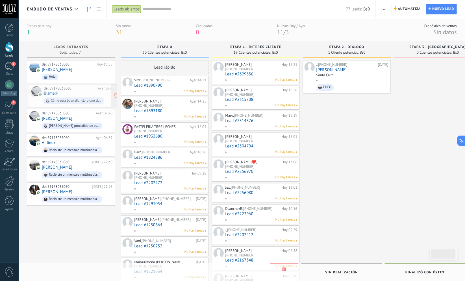
drag, startPoint x: 67, startPoint y: 97, endPoint x: 162, endPoint y: 92, distance: 94.8
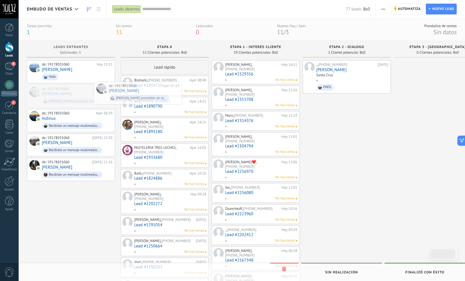
drag, startPoint x: 72, startPoint y: 95, endPoint x: 138, endPoint y: 95, distance: 65.8
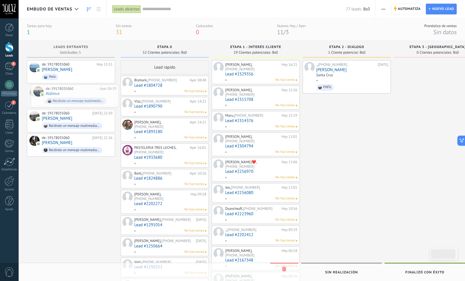
drag, startPoint x: 69, startPoint y: 91, endPoint x: 143, endPoint y: 92, distance: 73.7
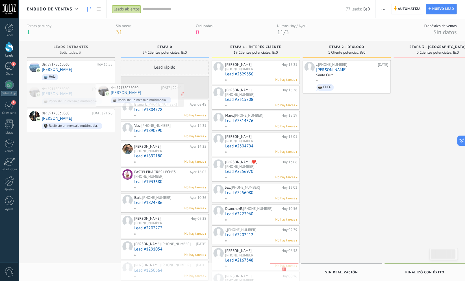
drag, startPoint x: 62, startPoint y: 92, endPoint x: 135, endPoint y: 91, distance: 72.9
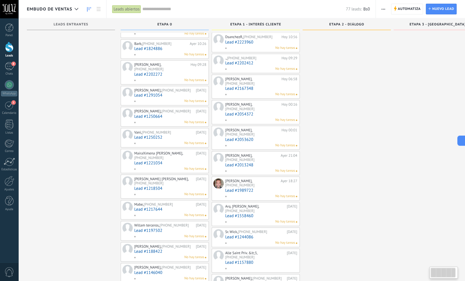
drag, startPoint x: 374, startPoint y: 176, endPoint x: 339, endPoint y: 175, distance: 35.6
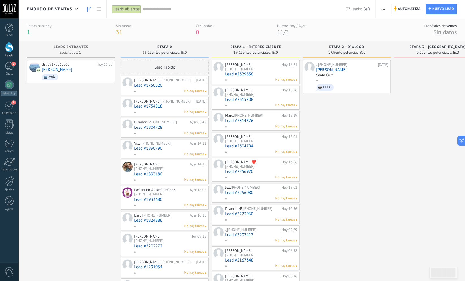
click at [147, 109] on div "Jaime M, +591 77790107 24/08/2025 Lead #1754818 No hay tareas" at bounding box center [170, 107] width 72 height 16
click at [154, 86] on link "Lead #1750220" at bounding box center [170, 85] width 72 height 5
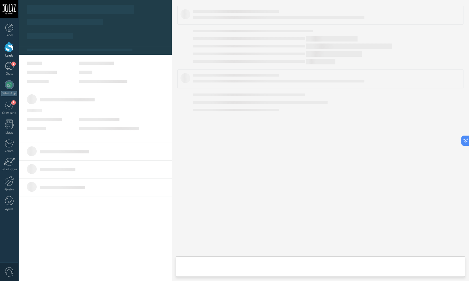
type textarea "***"
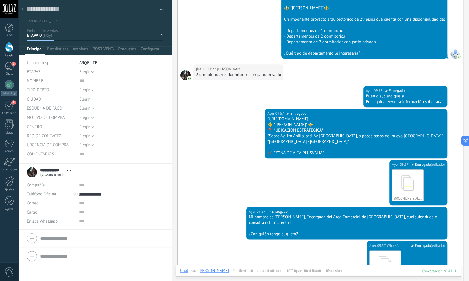
scroll to position [280, 0]
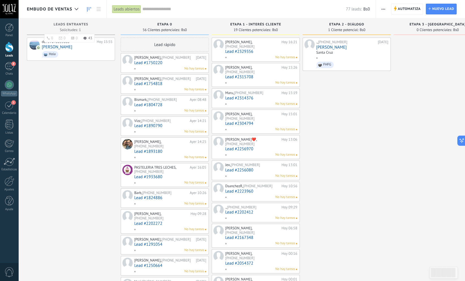
click at [76, 23] on span "Leads Entrantes" at bounding box center [71, 25] width 35 height 4
click at [413, 10] on span "Automatiza" at bounding box center [409, 9] width 23 height 10
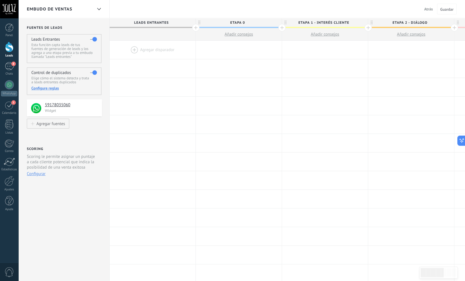
click at [136, 49] on div at bounding box center [153, 50] width 86 height 18
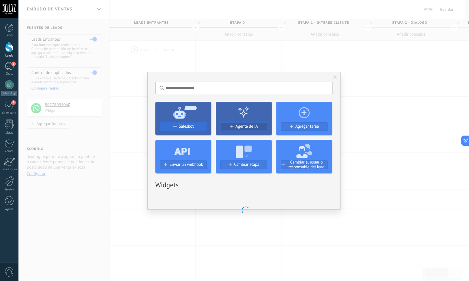
click at [181, 127] on span "Salesbot" at bounding box center [186, 126] width 15 height 5
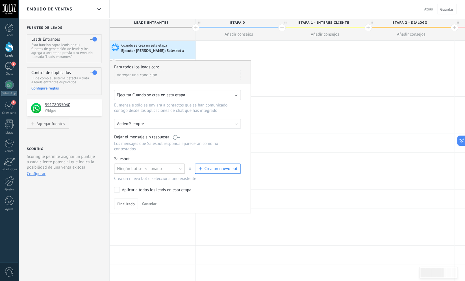
click at [153, 171] on span "Ningún bot seleccionado" at bounding box center [139, 168] width 45 height 5
click at [153, 171] on span "Ningún bot seleccionado" at bounding box center [147, 168] width 72 height 5
click at [199, 170] on span "button" at bounding box center [199, 168] width 3 height 3
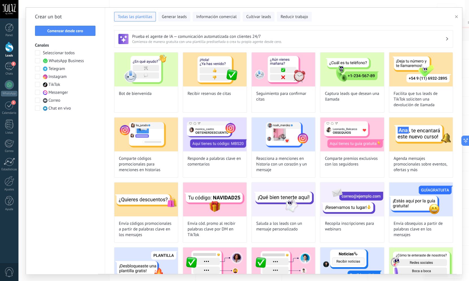
click at [70, 62] on span "WhatsApp Business" at bounding box center [66, 61] width 35 height 6
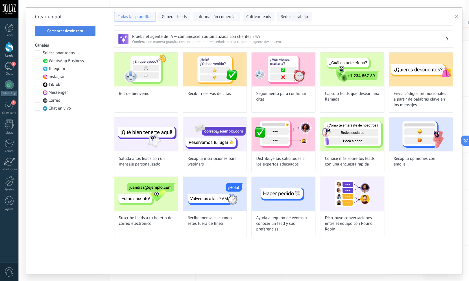
click at [71, 30] on span "Comenzar desde cero" at bounding box center [65, 31] width 36 height 4
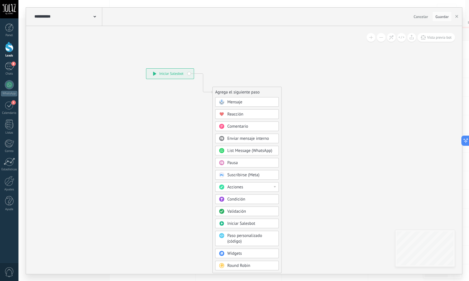
click at [241, 101] on span "Mensaje" at bounding box center [234, 101] width 15 height 5
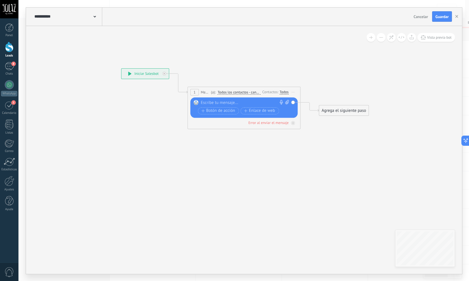
click at [288, 102] on icon at bounding box center [287, 102] width 4 height 4
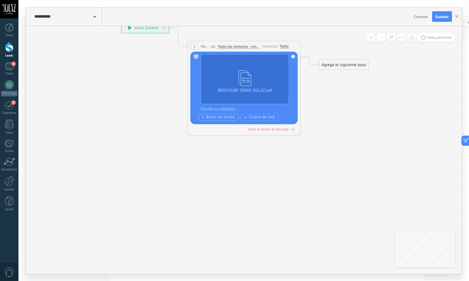
click at [226, 118] on span "Botón de acción" at bounding box center [218, 117] width 34 height 5
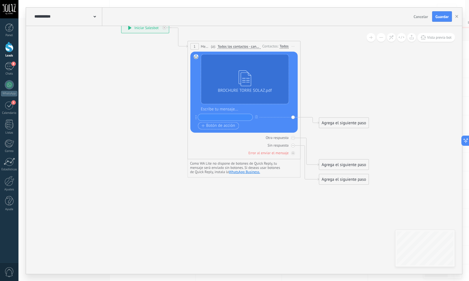
click at [226, 118] on input "text" at bounding box center [225, 117] width 55 height 6
click at [296, 45] on span "Iniciar vista previa aquí Cambiar nombre Duplicar [GEOGRAPHIC_DATA]" at bounding box center [293, 46] width 9 height 8
click at [342, 122] on div "Agrega el siguiente paso" at bounding box center [343, 122] width 49 height 9
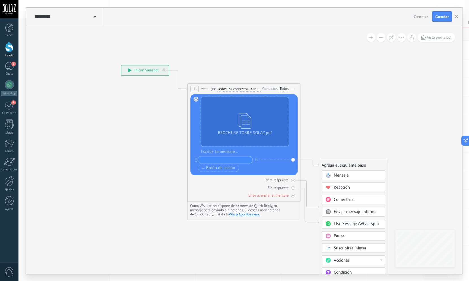
click at [342, 234] on span "Pausa" at bounding box center [339, 235] width 10 height 5
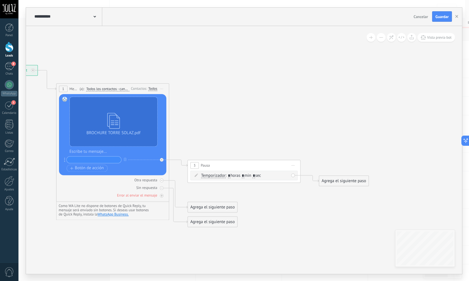
click at [254, 176] on span ": * horas * min * sec" at bounding box center [243, 175] width 35 height 5
click at [249, 175] on span ": * horas * min * sec" at bounding box center [243, 175] width 35 height 5
click at [244, 175] on input "*" at bounding box center [243, 175] width 3 height 5
click at [295, 164] on span "Iniciar vista previa aquí Cambiar nombre Duplicar [GEOGRAPHIC_DATA]" at bounding box center [293, 165] width 9 height 8
click at [303, 204] on div "Borrar" at bounding box center [319, 202] width 56 height 10
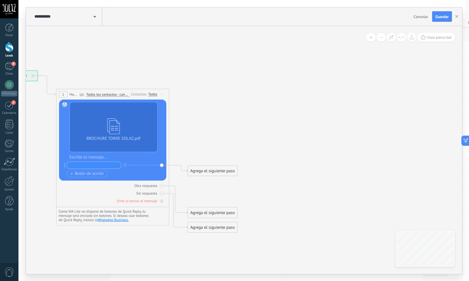
click at [162, 92] on span "Iniciar vista previa aquí Cambiar nombre Duplicar [GEOGRAPHIC_DATA]" at bounding box center [161, 94] width 9 height 8
click at [273, 146] on icon at bounding box center [104, 151] width 511 height 445
click at [163, 195] on div "Sin respuesta" at bounding box center [112, 192] width 107 height 5
click at [162, 194] on div at bounding box center [162, 194] width 4 height 4
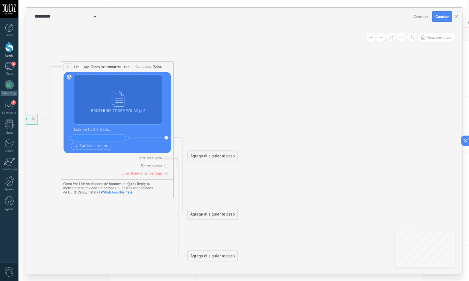
click at [166, 66] on span "Iniciar vista previa aquí Cambiar nombre Duplicar [GEOGRAPHIC_DATA]" at bounding box center [166, 67] width 9 height 8
click at [180, 105] on div "Borrar" at bounding box center [192, 104] width 56 height 10
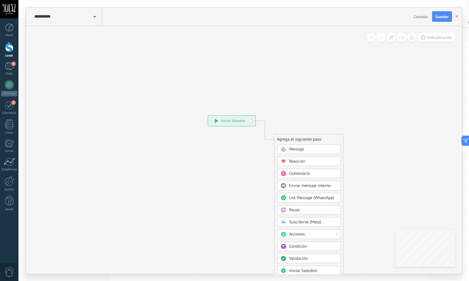
click at [95, 15] on span at bounding box center [95, 16] width 3 height 5
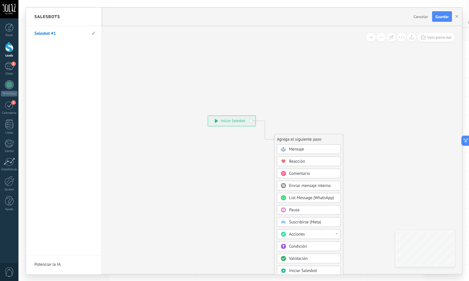
click at [96, 36] on li "Salesbot #1" at bounding box center [63, 34] width 75 height 16
click at [94, 33] on icon at bounding box center [93, 33] width 3 height 3
drag, startPoint x: 53, startPoint y: 34, endPoint x: 87, endPoint y: 34, distance: 33.9
click at [75, 34] on input "**********" at bounding box center [54, 33] width 40 height 9
type input "********"
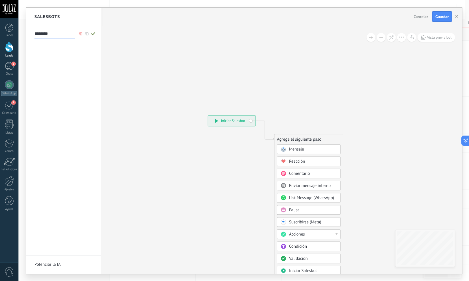
click at [93, 33] on icon at bounding box center [93, 33] width 6 height 3
type input "********"
click at [294, 149] on div at bounding box center [244, 141] width 436 height 266
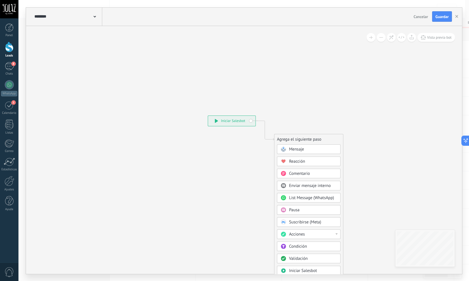
click at [282, 149] on rect at bounding box center [283, 149] width 5 height 5
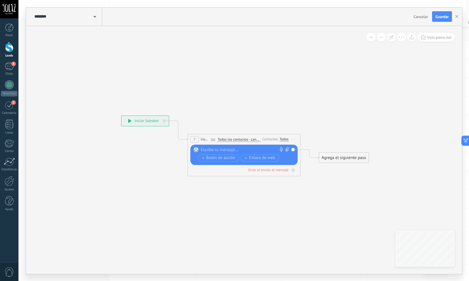
click at [286, 149] on icon at bounding box center [287, 149] width 4 height 4
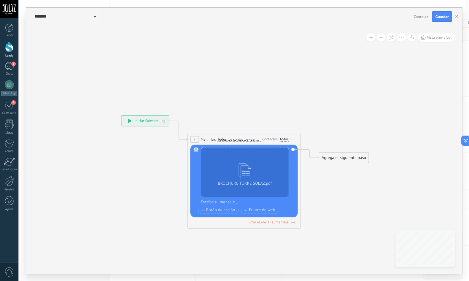
click at [336, 158] on div "Agrega el siguiente paso" at bounding box center [343, 157] width 49 height 9
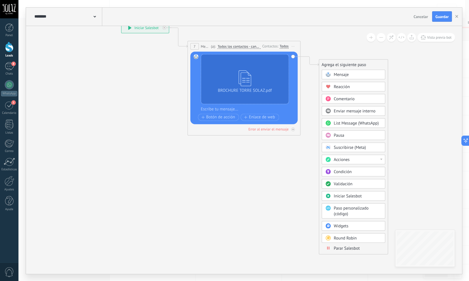
click at [329, 250] on icon at bounding box center [328, 248] width 3 height 3
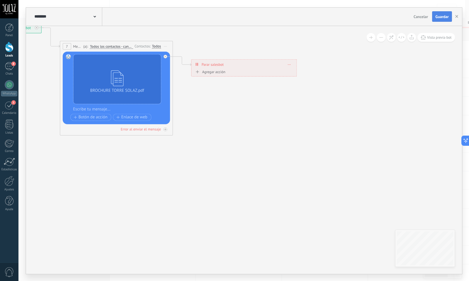
click at [439, 17] on span "Guardar" at bounding box center [441, 17] width 13 height 4
click at [440, 15] on span "Guardar" at bounding box center [441, 17] width 13 height 4
click at [442, 16] on span "Guardar" at bounding box center [441, 17] width 13 height 4
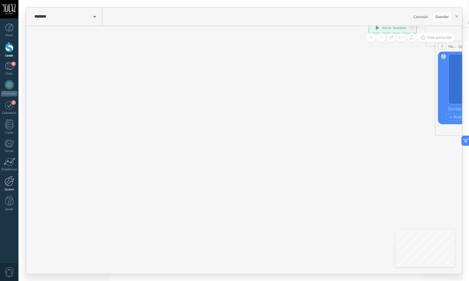
click at [10, 183] on div at bounding box center [10, 181] width 10 height 10
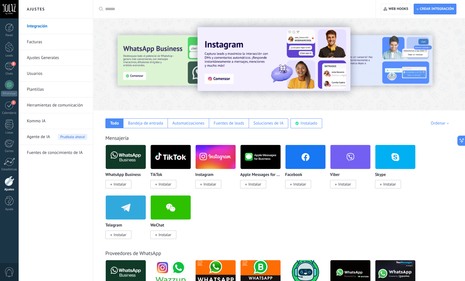
click at [11, 180] on div at bounding box center [10, 181] width 10 height 10
click at [49, 108] on link "Herramientas de comunicación" at bounding box center [57, 105] width 60 height 16
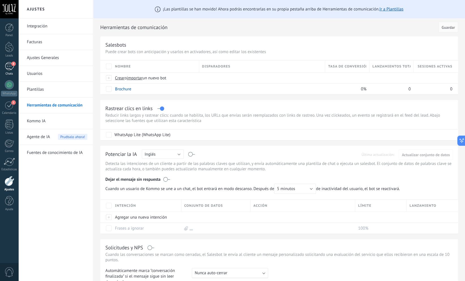
click at [10, 63] on div "8" at bounding box center [9, 66] width 9 height 8
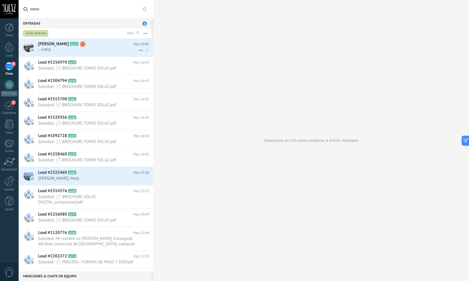
click at [78, 51] on span ".: FHFG" at bounding box center [88, 49] width 100 height 5
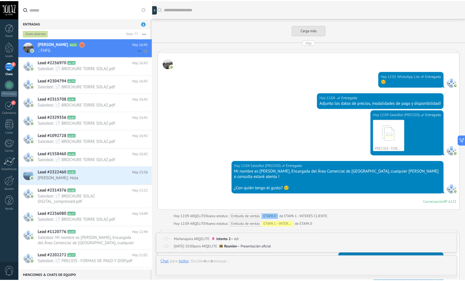
scroll to position [1305, 0]
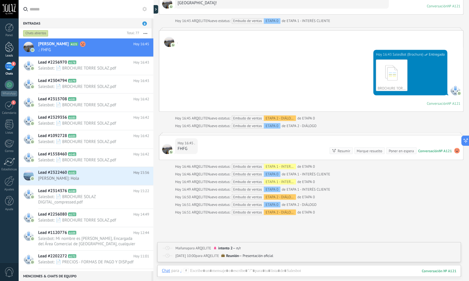
click at [8, 50] on div at bounding box center [9, 47] width 8 height 10
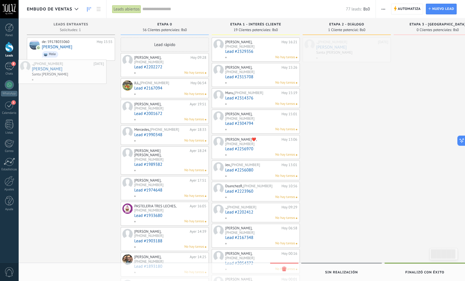
drag, startPoint x: 337, startPoint y: 53, endPoint x: 35, endPoint y: 74, distance: 302.5
click at [35, 74] on div "Embudo de ventas Leads abiertos Aplicar 77 leads: Bs0 Leads abiertos Mis leads …" at bounding box center [241, 270] width 447 height 540
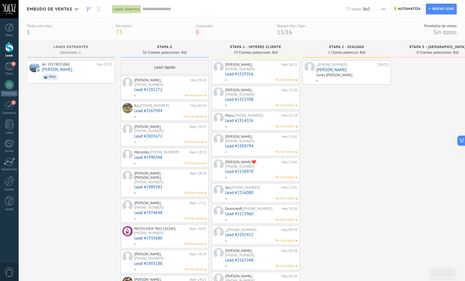
click at [161, 51] on span "56 Clientes potenciales:" at bounding box center [161, 52] width 37 height 3
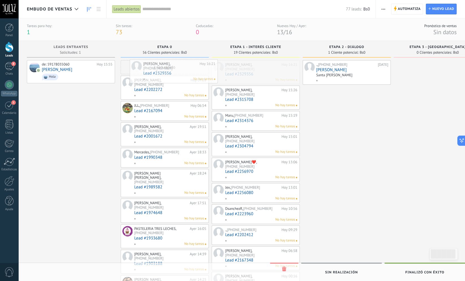
drag, startPoint x: 247, startPoint y: 68, endPoint x: 165, endPoint y: 68, distance: 81.9
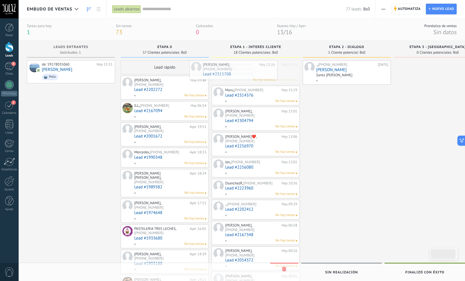
drag, startPoint x: 245, startPoint y: 67, endPoint x: 197, endPoint y: 67, distance: 47.2
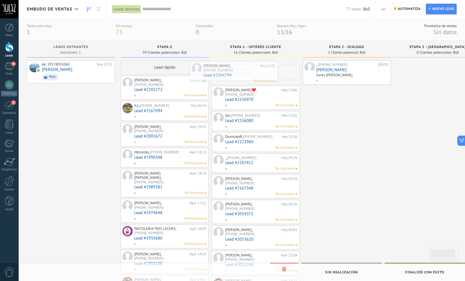
drag, startPoint x: 254, startPoint y: 68, endPoint x: 189, endPoint y: 70, distance: 64.7
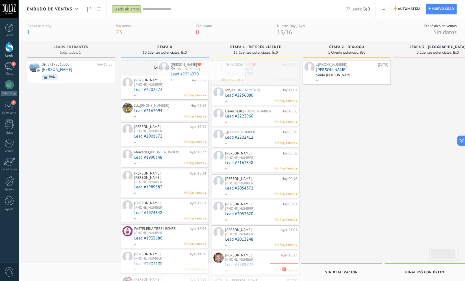
drag, startPoint x: 244, startPoint y: 71, endPoint x: 189, endPoint y: 71, distance: 54.5
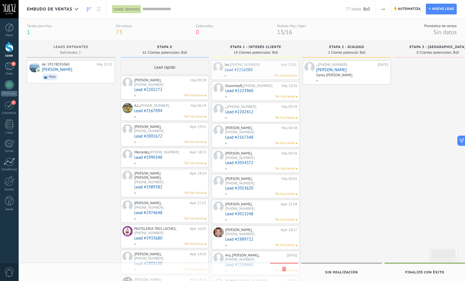
drag, startPoint x: 246, startPoint y: 71, endPoint x: 187, endPoint y: 71, distance: 59.6
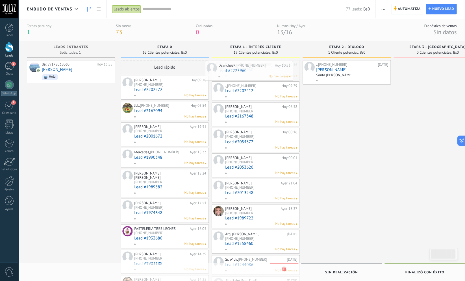
drag, startPoint x: 250, startPoint y: 68, endPoint x: 175, endPoint y: 69, distance: 75.4
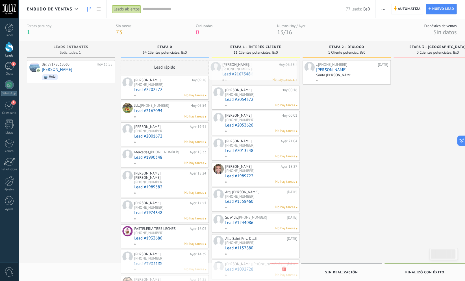
drag, startPoint x: 243, startPoint y: 69, endPoint x: 178, endPoint y: 70, distance: 64.7
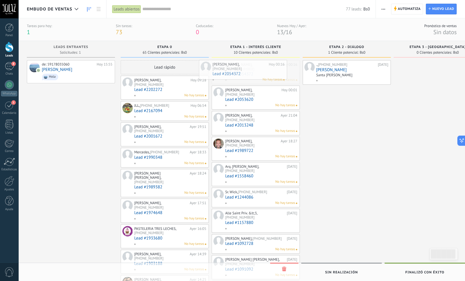
drag, startPoint x: 242, startPoint y: 71, endPoint x: 175, endPoint y: 71, distance: 66.4
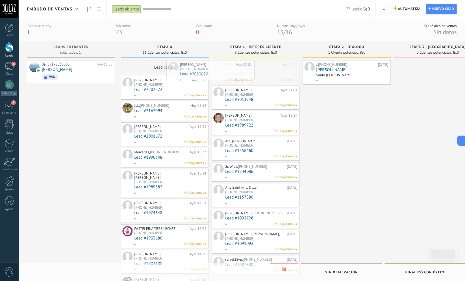
drag, startPoint x: 238, startPoint y: 68, endPoint x: 176, endPoint y: 68, distance: 62.1
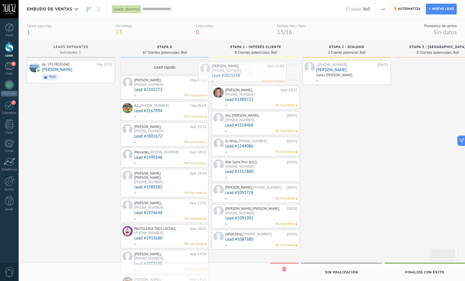
drag, startPoint x: 251, startPoint y: 65, endPoint x: 193, endPoint y: 68, distance: 57.4
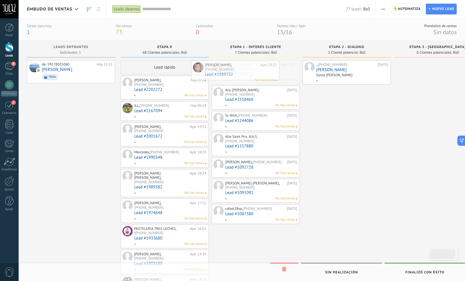
drag, startPoint x: 246, startPoint y: 71, endPoint x: 190, endPoint y: 72, distance: 56.2
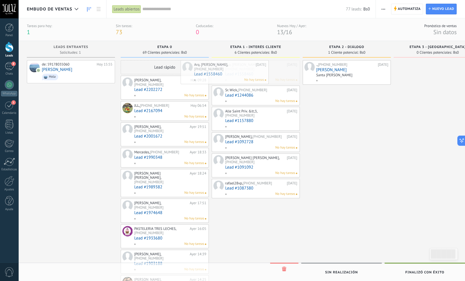
drag, startPoint x: 254, startPoint y: 68, endPoint x: 178, endPoint y: 68, distance: 75.7
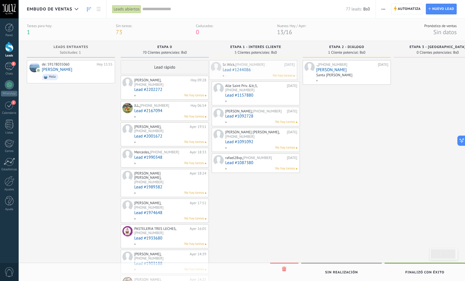
drag, startPoint x: 234, startPoint y: 67, endPoint x: 163, endPoint y: 68, distance: 70.9
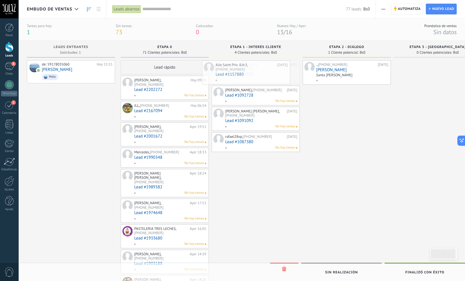
drag, startPoint x: 240, startPoint y: 66, endPoint x: 170, endPoint y: 66, distance: 70.1
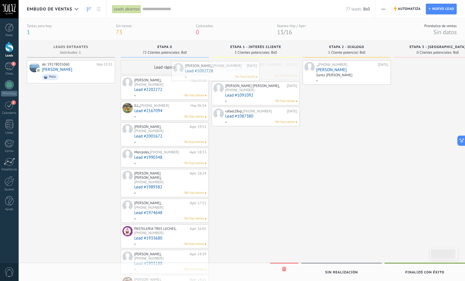
drag, startPoint x: 253, startPoint y: 65, endPoint x: 179, endPoint y: 66, distance: 73.7
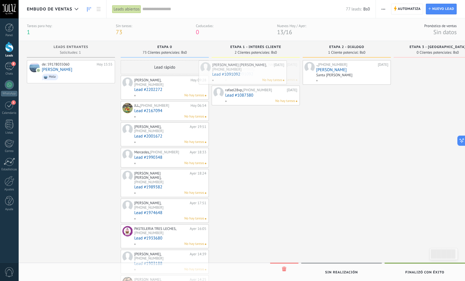
drag, startPoint x: 245, startPoint y: 68, endPoint x: 171, endPoint y: 68, distance: 73.7
drag, startPoint x: 237, startPoint y: 68, endPoint x: 170, endPoint y: 68, distance: 66.7
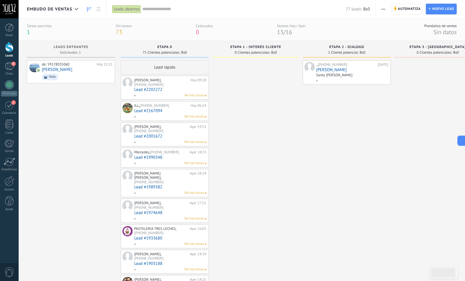
click at [77, 69] on div "de: 59178035060 Hoy 15:55 Artemio Hola" at bounding box center [77, 71] width 71 height 19
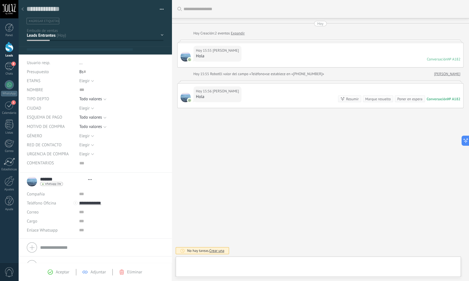
scroll to position [6, 0]
click at [198, 273] on div at bounding box center [318, 268] width 276 height 17
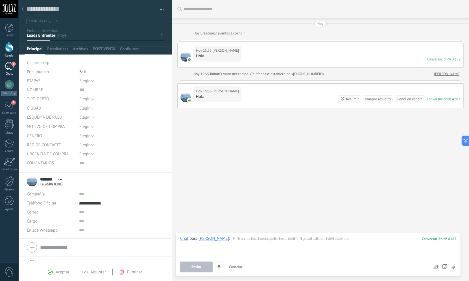
click at [6, 66] on div "8" at bounding box center [9, 66] width 9 height 8
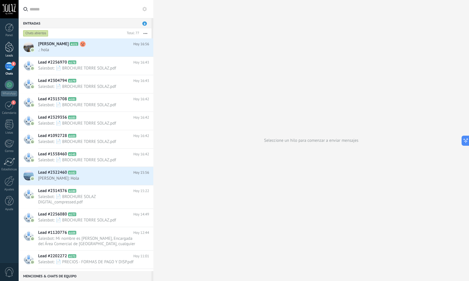
click at [9, 47] on div at bounding box center [9, 47] width 8 height 10
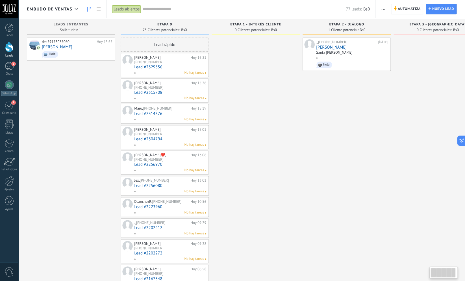
click at [334, 57] on div at bounding box center [351, 57] width 71 height 5
click at [319, 65] on div at bounding box center [320, 65] width 4 height 4
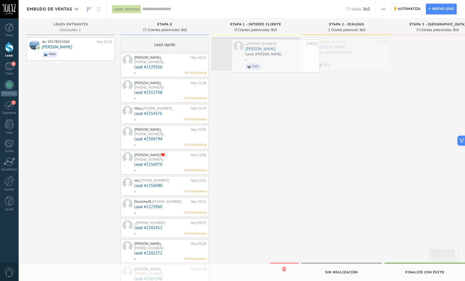
drag, startPoint x: 354, startPoint y: 53, endPoint x: 279, endPoint y: 54, distance: 74.6
click at [279, 54] on div "Embudo de ventas Leads abiertos Aplicar 77 leads: Bs0 Leads abiertos Mis leads …" at bounding box center [241, 276] width 447 height 553
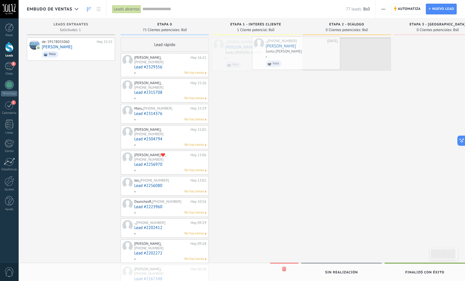
drag, startPoint x: 266, startPoint y: 54, endPoint x: 331, endPoint y: 53, distance: 64.4
click at [331, 53] on div "Embudo de ventas Leads abiertos Aplicar 77 leads: Bs0 Leads abiertos Mis leads …" at bounding box center [241, 276] width 447 height 553
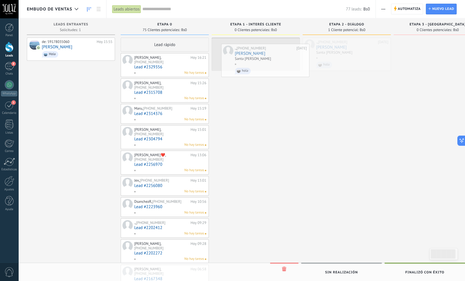
drag, startPoint x: 347, startPoint y: 50, endPoint x: 265, endPoint y: 56, distance: 81.6
click at [265, 56] on div "Embudo de ventas Leads abiertos Aplicar 77 leads: Bs0 Leads abiertos Mis leads …" at bounding box center [241, 276] width 447 height 553
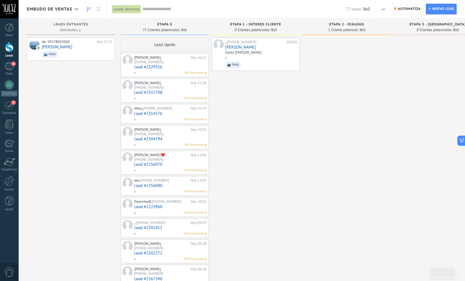
click at [73, 51] on span "Hola" at bounding box center [77, 54] width 71 height 9
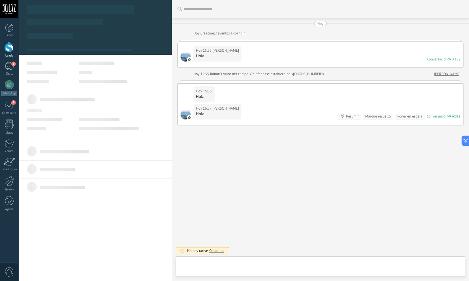
type textarea "***"
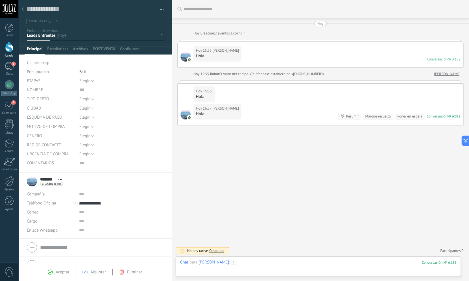
click at [194, 273] on div at bounding box center [318, 268] width 276 height 17
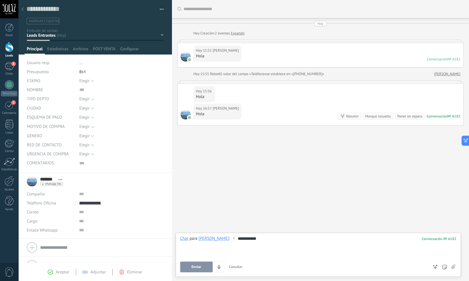
click at [195, 268] on span "Enviar" at bounding box center [197, 267] width 10 height 4
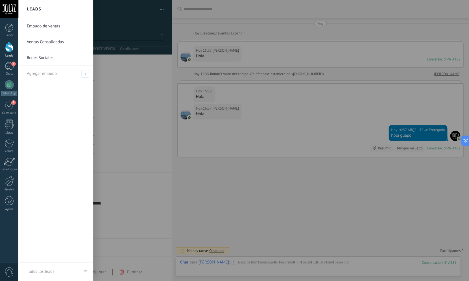
click at [10, 49] on div at bounding box center [9, 47] width 8 height 10
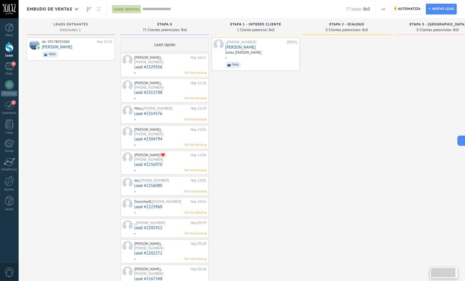
click at [71, 50] on div "de: 59178035060 Hoy 15:55 Artemio Hola" at bounding box center [77, 49] width 71 height 19
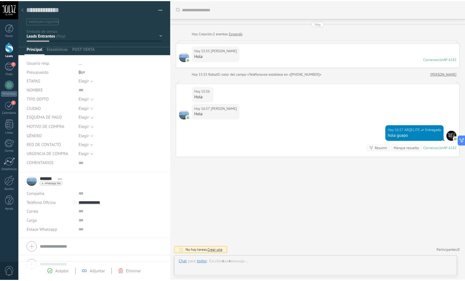
scroll to position [6, 0]
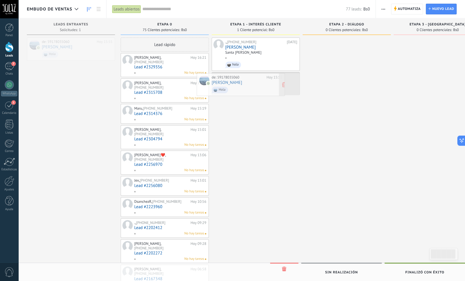
drag, startPoint x: 72, startPoint y: 47, endPoint x: 242, endPoint y: 83, distance: 173.5
click at [242, 83] on div "Embudo de ventas Leads abiertos Aplicar 77 leads: Bs0 Leads abiertos Mis leads …" at bounding box center [241, 276] width 447 height 553
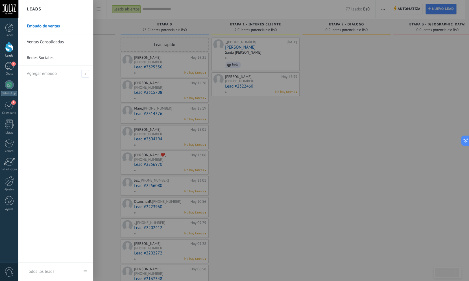
click at [48, 26] on link "Embudo de ventas" at bounding box center [57, 26] width 61 height 16
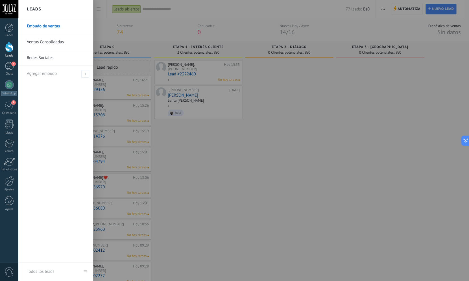
click at [12, 45] on div at bounding box center [9, 47] width 8 height 10
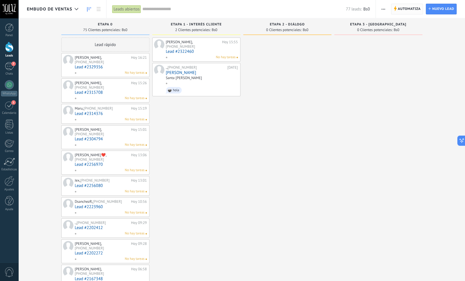
click at [406, 5] on span "Automatiza" at bounding box center [409, 9] width 23 height 10
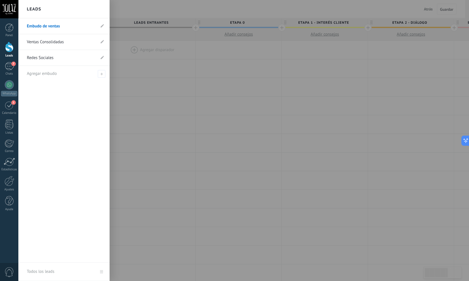
click at [45, 26] on link "Embudo de ventas" at bounding box center [61, 26] width 69 height 16
click at [50, 43] on link "Ventas Consolidadas" at bounding box center [61, 42] width 69 height 16
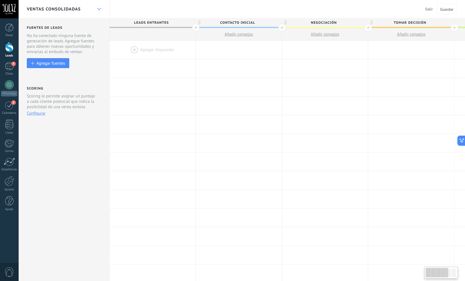
click at [94, 8] on div at bounding box center [99, 9] width 10 height 11
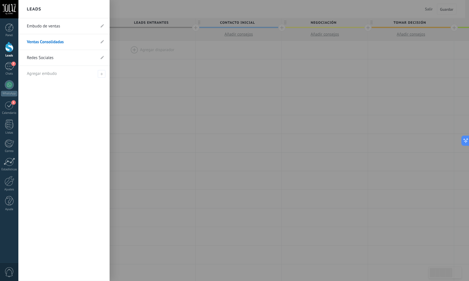
click at [55, 56] on link "Redes Sociales" at bounding box center [61, 58] width 69 height 16
click at [8, 48] on div at bounding box center [9, 47] width 8 height 10
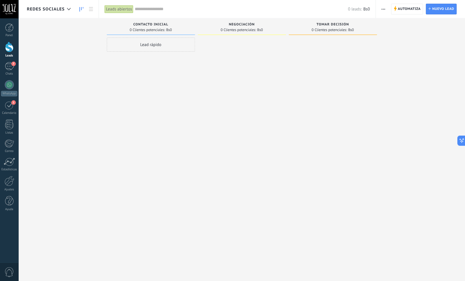
click at [64, 10] on span "Redes Sociales" at bounding box center [46, 8] width 38 height 5
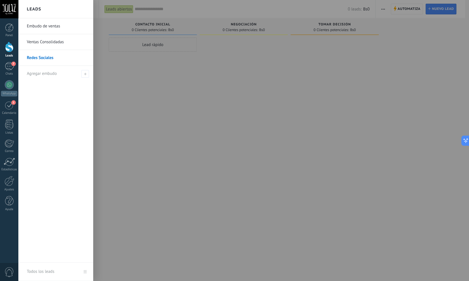
click at [55, 27] on link "Embudo de ventas" at bounding box center [57, 26] width 61 height 16
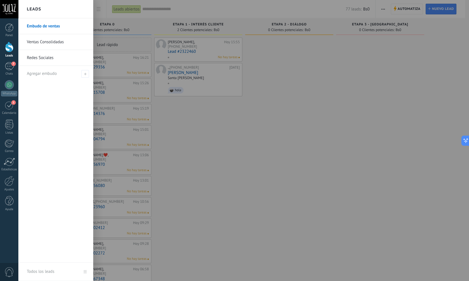
click at [9, 51] on div at bounding box center [9, 47] width 8 height 10
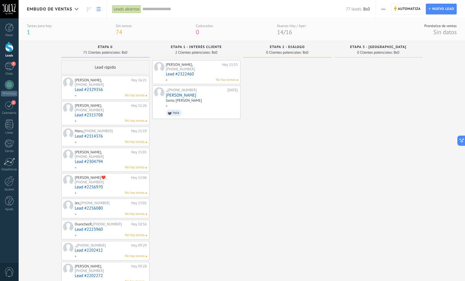
click at [98, 9] on use at bounding box center [99, 9] width 4 height 4
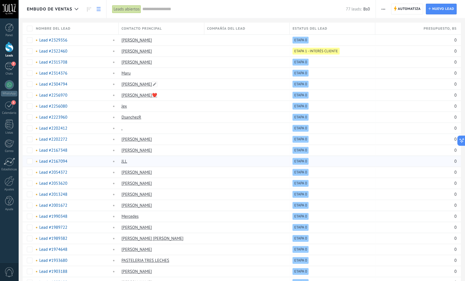
scroll to position [212, 0]
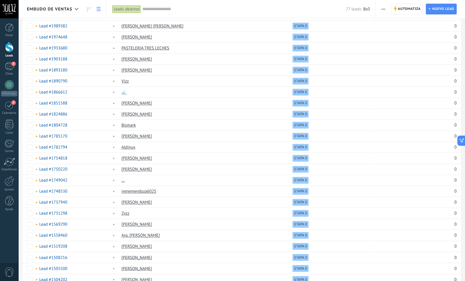
click at [148, 10] on input "text" at bounding box center [243, 9] width 203 height 6
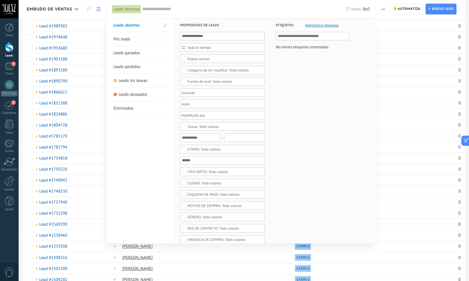
click at [100, 8] on div at bounding box center [234, 140] width 469 height 281
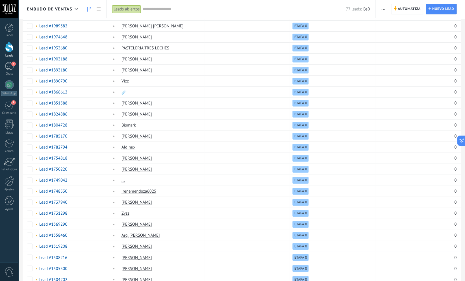
click at [91, 9] on link at bounding box center [89, 9] width 10 height 11
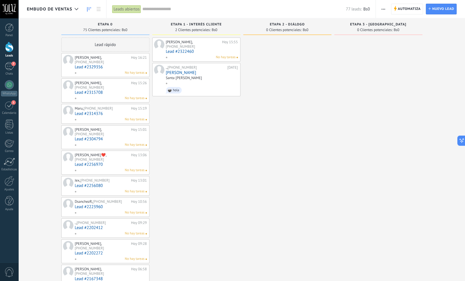
click at [49, 77] on div "Leads Entrantes Solicitudes: 0 0 0 0 0 0 0 0 0 ETAPA 0 75 Clientes potenciales:…" at bounding box center [246, 278] width 438 height 521
click at [8, 65] on div "7" at bounding box center [9, 66] width 9 height 8
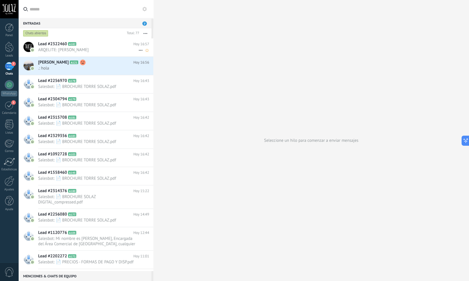
click at [86, 47] on h2 "Lead #2322460 A182" at bounding box center [85, 44] width 95 height 6
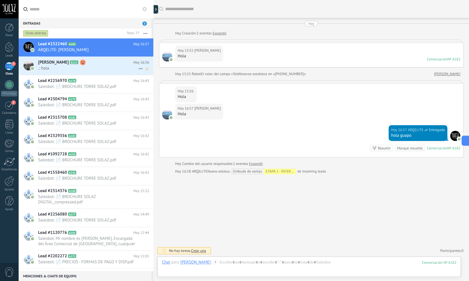
click at [56, 62] on span "[PERSON_NAME]" at bounding box center [53, 63] width 31 height 6
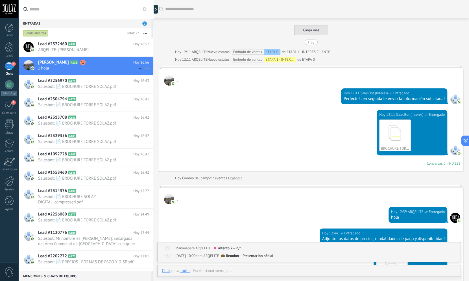
scroll to position [1100, 0]
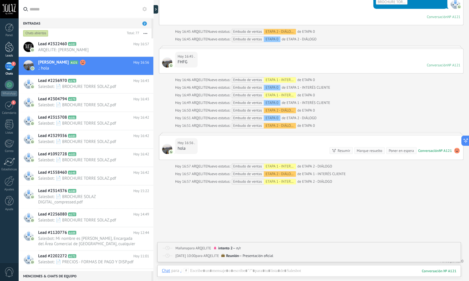
click at [12, 48] on div at bounding box center [9, 47] width 8 height 10
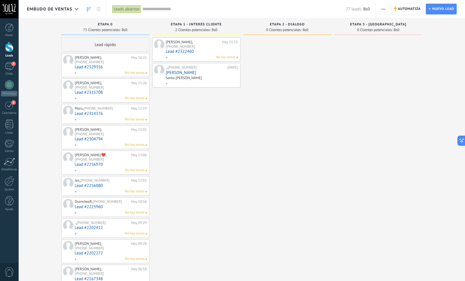
click at [106, 45] on div "Lead rápido" at bounding box center [105, 45] width 88 height 14
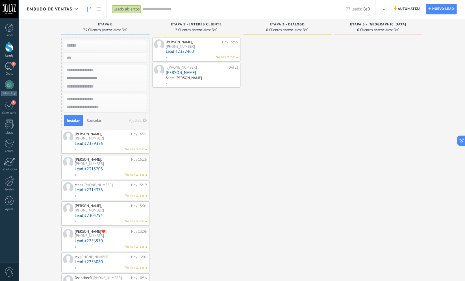
click at [97, 121] on span "Cancelar" at bounding box center [94, 120] width 14 height 5
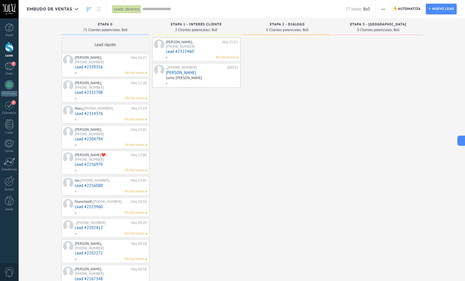
click at [98, 66] on link "Lead #2329356" at bounding box center [111, 67] width 72 height 5
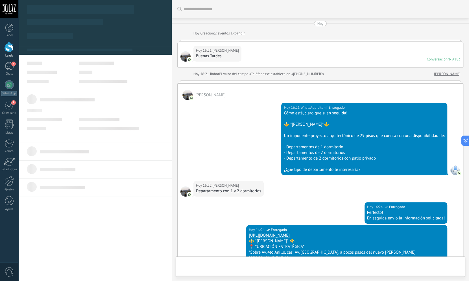
scroll to position [6, 0]
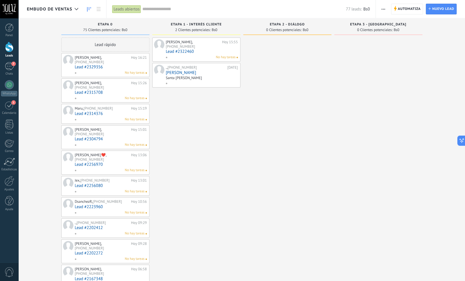
click at [110, 221] on div "., +591 72637464" at bounding box center [102, 223] width 55 height 5
click at [100, 225] on link "Lead #2202412" at bounding box center [111, 227] width 72 height 5
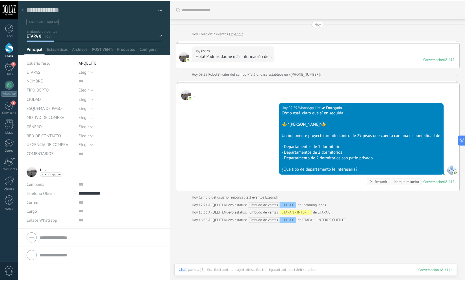
scroll to position [42, 0]
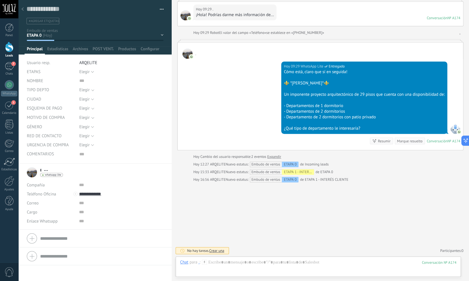
click at [303, 173] on div "ETAPA 1 - INTERÉS CLIENTE" at bounding box center [298, 172] width 32 height 6
click at [292, 164] on div "ETAPA 0" at bounding box center [290, 165] width 17 height 6
click at [291, 164] on div "ETAPA 0" at bounding box center [290, 165] width 17 height 6
click at [271, 164] on div "Embudo de ventas ETAPA 0" at bounding box center [274, 165] width 47 height 6
click at [273, 176] on div "Hoy Hoy Creación: 2 eventos Expandir Hoy 09:29 . ¡Hola! Podrías darme más infor…" at bounding box center [320, 81] width 286 height 203
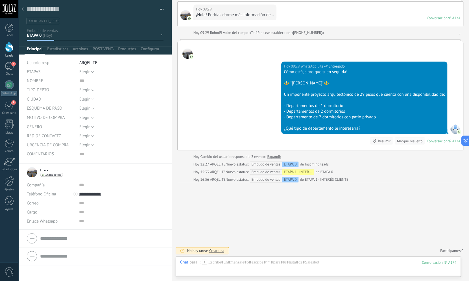
click at [273, 182] on div "Embudo de ventas ETAPA 0" at bounding box center [274, 180] width 47 height 6
click at [332, 179] on div "Nuevo estatus: Embudo de ventas ETAPA 0 de ETAPA 1 - INTERÉS CLIENTE" at bounding box center [287, 180] width 123 height 6
click at [333, 182] on div "Buscar Carga más Hoy Hoy Creación: 2 eventos Expandir Hoy 09:29 . ¡Hola! Podría…" at bounding box center [320, 120] width 297 height 322
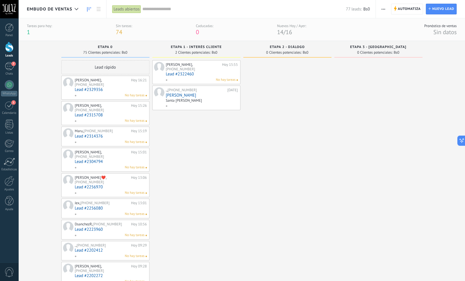
click at [290, 48] on span "ETAPA 2 - DIÁLOGO" at bounding box center [287, 47] width 35 height 4
click at [283, 58] on div "ETAPA 2 - DIÁLOGO 0 Clientes potenciales: Bs0" at bounding box center [287, 50] width 88 height 19
click at [285, 31] on span "/" at bounding box center [284, 32] width 2 height 8
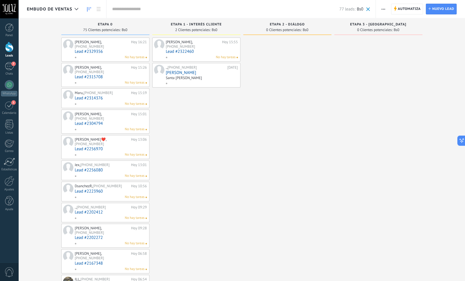
click at [202, 25] on span "ETAPA 1 - INTERÉS CLIENTE" at bounding box center [196, 25] width 51 height 4
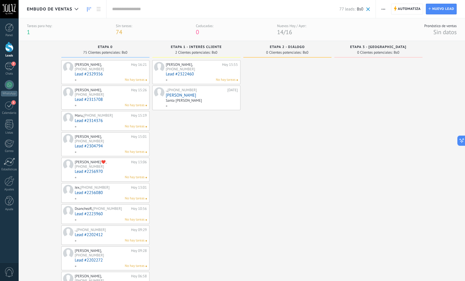
click at [123, 30] on div "Sin tareas: 74" at bounding box center [124, 29] width 16 height 12
click at [118, 32] on span "74" at bounding box center [119, 32] width 6 height 8
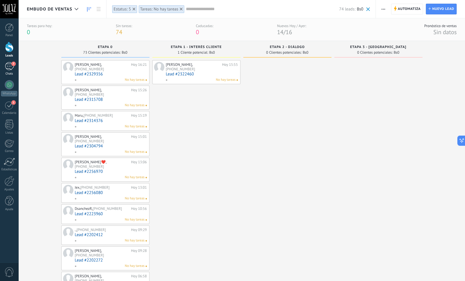
click at [15, 70] on link "7 Chats" at bounding box center [9, 69] width 18 height 14
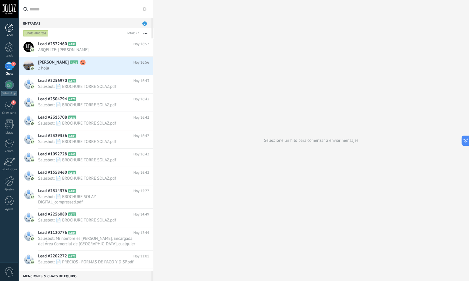
click at [12, 29] on div at bounding box center [9, 27] width 8 height 8
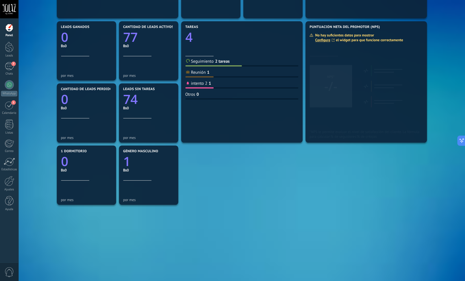
scroll to position [50, 0]
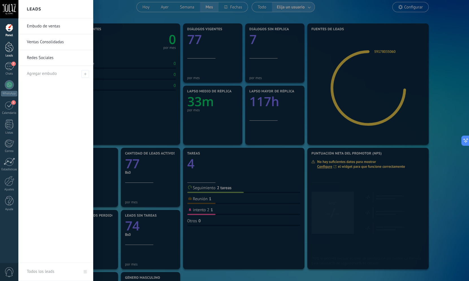
click at [10, 53] on div "Leads" at bounding box center [9, 50] width 18 height 16
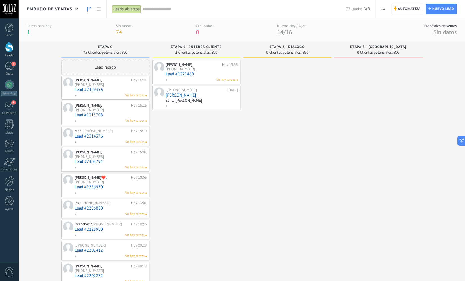
click at [97, 86] on div "Francisco Aguilera, +591 78183001" at bounding box center [102, 82] width 55 height 9
click at [100, 88] on link "Lead #2329356" at bounding box center [111, 89] width 72 height 5
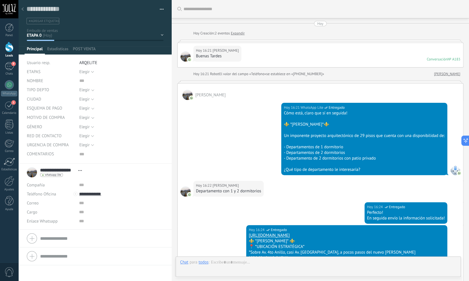
type textarea "***"
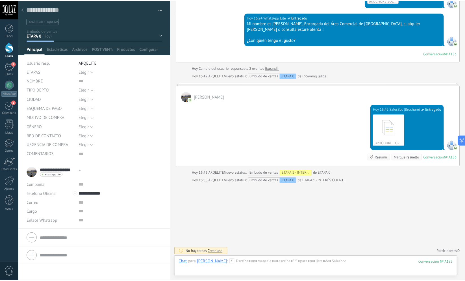
scroll to position [367, 0]
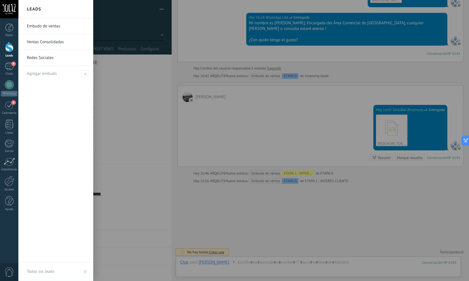
click at [8, 52] on div at bounding box center [9, 47] width 8 height 10
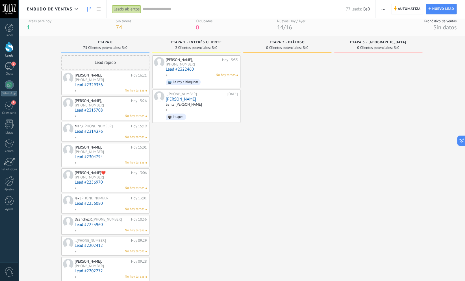
scroll to position [9, 0]
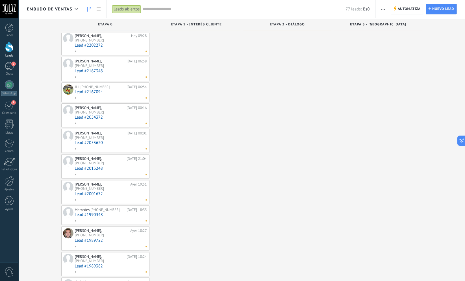
scroll to position [72, 0]
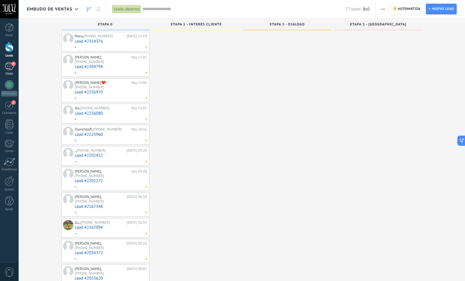
click at [4, 68] on link "9 Chats" at bounding box center [9, 69] width 18 height 14
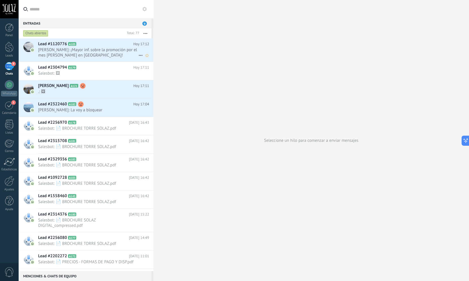
click at [104, 53] on span "Leonardo: ¡Mayor inf. sobre la promoción por el mes de mayo en Torre Solaz!" at bounding box center [88, 52] width 100 height 11
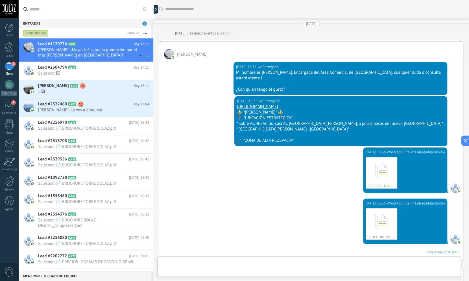
scroll to position [706, 0]
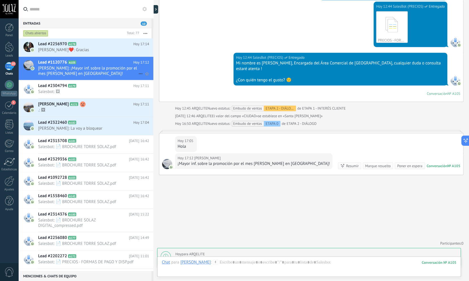
click at [104, 71] on span "Leonardo: ¡Mayor inf. sobre la promoción por el mes de mayo en Torre Solaz!" at bounding box center [88, 71] width 100 height 11
click at [103, 66] on div "Lead #1120776 A105 Hoy 17:12 Leonardo: ¡Mayor inf. sobre la promoción por el me…" at bounding box center [95, 68] width 115 height 23
click at [94, 43] on h2 "Lead #2256970 A178" at bounding box center [85, 44] width 95 height 6
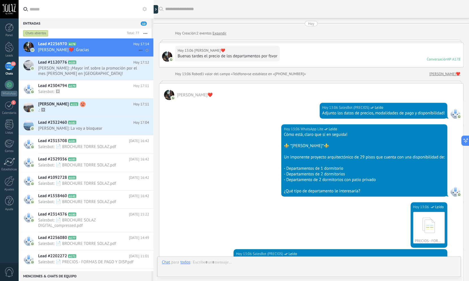
scroll to position [425, 0]
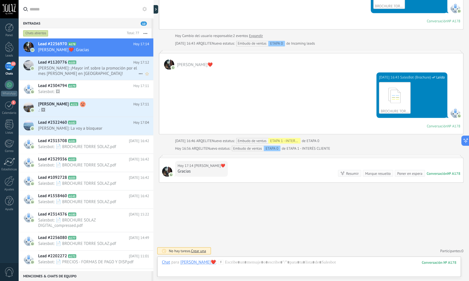
click at [100, 71] on span "Leonardo: ¡Mayor inf. sobre la promoción por el mes de mayo en Torre Solaz!" at bounding box center [88, 71] width 100 height 11
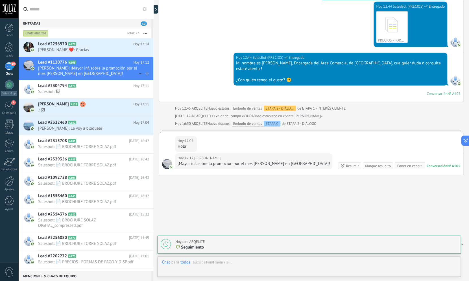
scroll to position [702, 0]
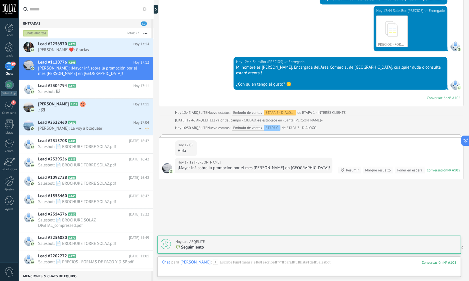
click at [78, 127] on span "Artemio: La voy a bloquear" at bounding box center [88, 128] width 100 height 5
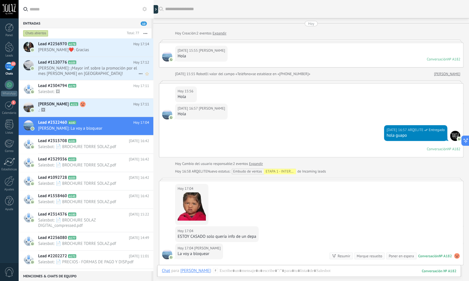
click at [82, 67] on span "Leonardo: ¡Mayor inf. sobre la promoción por el mes de mayo en Torre Solaz!" at bounding box center [88, 71] width 100 height 11
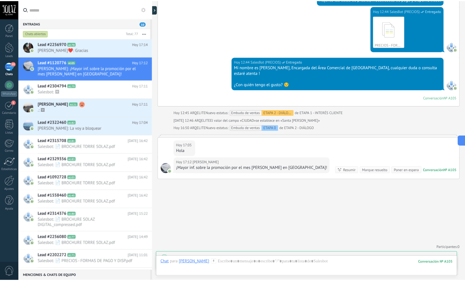
scroll to position [706, 0]
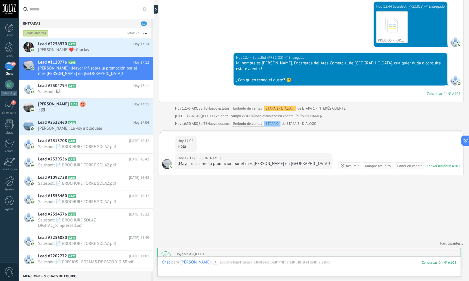
click at [8, 52] on div at bounding box center [9, 47] width 8 height 10
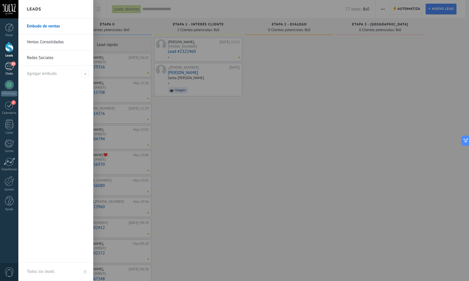
click at [5, 69] on div "10" at bounding box center [9, 66] width 9 height 8
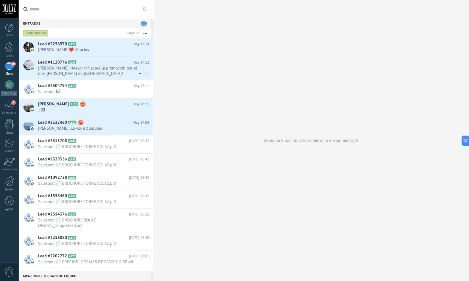
click at [137, 73] on icon at bounding box center [140, 73] width 7 height 7
click at [108, 68] on div at bounding box center [234, 140] width 469 height 281
click at [95, 71] on span "Leonardo: ¡Mayor inf. sobre la promoción por el mes de mayo en Torre Solaz!" at bounding box center [88, 71] width 100 height 11
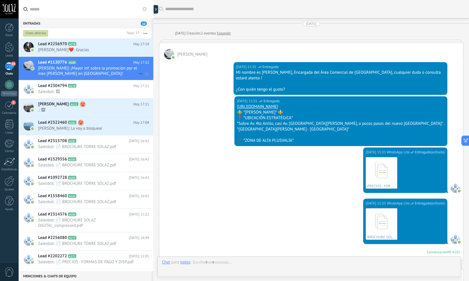
scroll to position [706, 0]
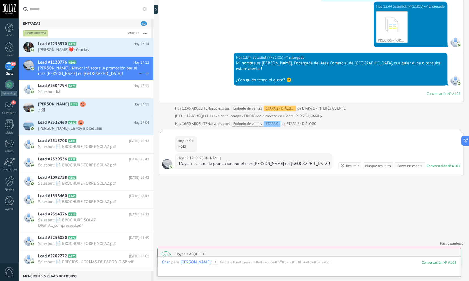
click at [137, 73] on icon at bounding box center [140, 73] width 7 height 7
click at [117, 66] on div at bounding box center [234, 140] width 469 height 281
click at [137, 72] on icon "Mark respondió Conversación cerrada" at bounding box center [140, 73] width 7 height 7
click at [123, 69] on div at bounding box center [234, 140] width 469 height 281
click at [10, 49] on div at bounding box center [9, 47] width 8 height 10
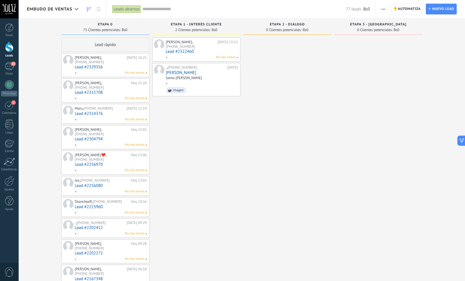
click at [133, 66] on link "Lead #2329356" at bounding box center [111, 67] width 72 height 5
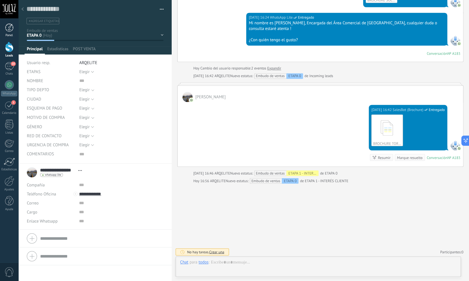
scroll to position [6, 0]
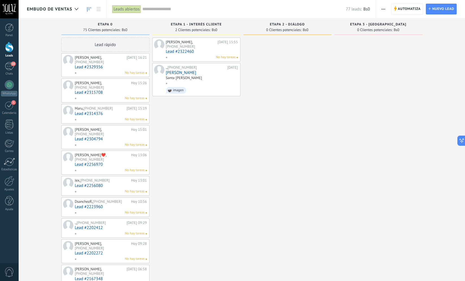
click at [160, 10] on input "text" at bounding box center [243, 9] width 203 height 6
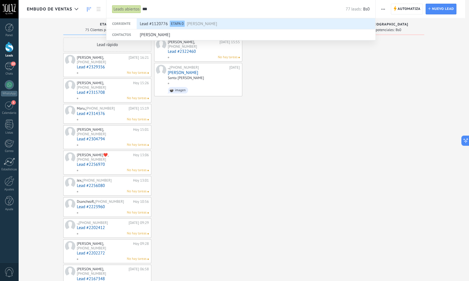
type input "***"
click at [197, 22] on span "Leonardo" at bounding box center [202, 24] width 31 height 10
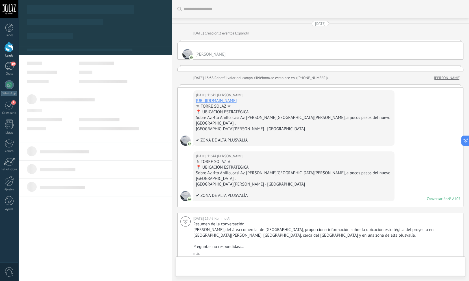
scroll to position [702, 0]
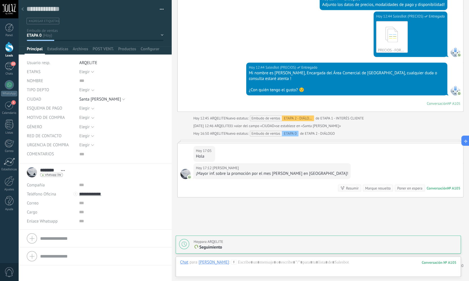
click at [0, 0] on div "ETAPA 0 ETAPA 1 - INTERÉS CLIENTE ETAPA 2 - DIÁLOGO ETAPA 3 - REUNIÓN Logrado c…" at bounding box center [0, 0] width 0 height 0
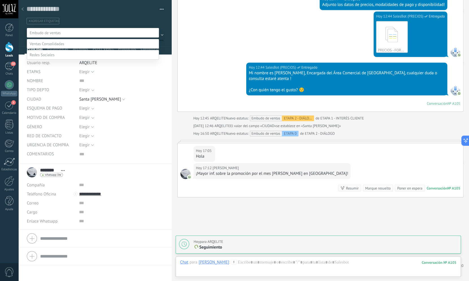
click at [167, 30] on div at bounding box center [243, 140] width 451 height 281
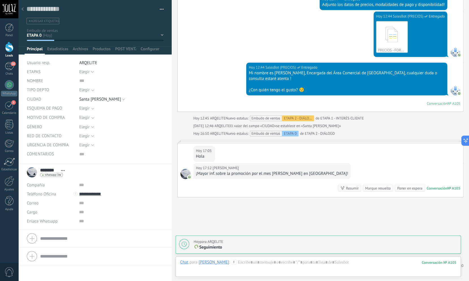
click at [156, 8] on button "button" at bounding box center [160, 9] width 8 height 8
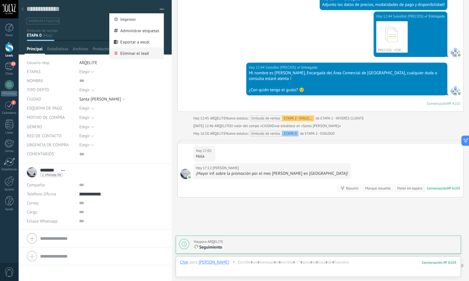
click at [149, 52] on div "Eliminar el lead" at bounding box center [137, 52] width 54 height 11
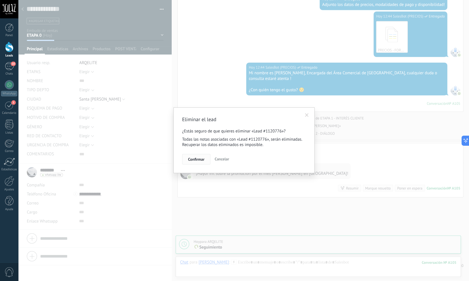
click at [202, 160] on span "Confirmar" at bounding box center [196, 159] width 16 height 4
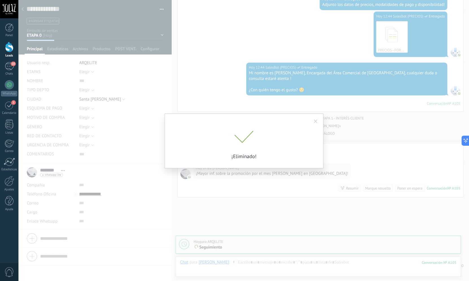
scroll to position [696, 0]
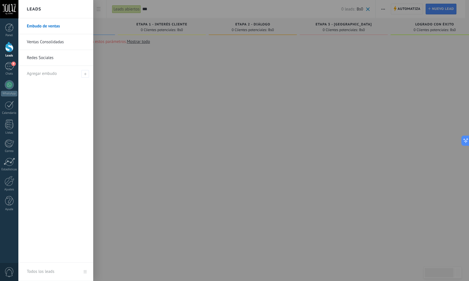
click at [9, 47] on div at bounding box center [9, 47] width 8 height 10
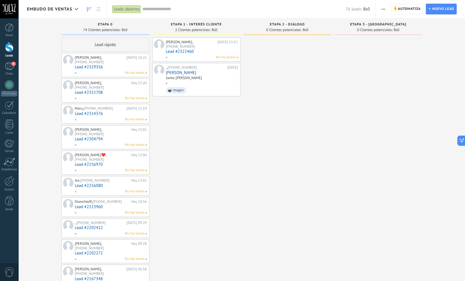
click at [212, 136] on div "Artemio, +591 75110088 Hoy 15:55 Lead #2322460 No hay tareas ., +591 77170990 2…" at bounding box center [196, 286] width 88 height 497
click at [10, 66] on div "10" at bounding box center [9, 66] width 9 height 8
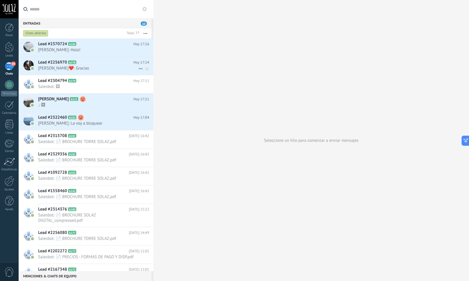
click at [51, 66] on div "Lead #2256970 A178 Hoy 17:14 Jessy❤️: Gracias" at bounding box center [95, 66] width 115 height 18
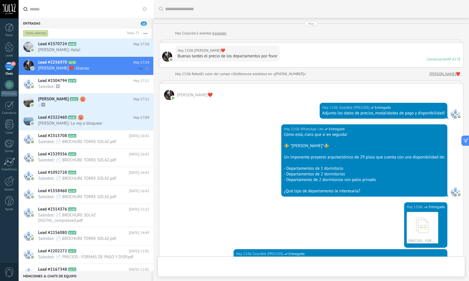
scroll to position [425, 0]
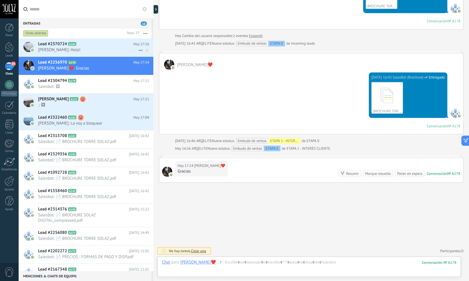
click at [46, 47] on div "Lead #2370724 A184 Hoy 17:16 Leonardo: Hola!" at bounding box center [95, 47] width 115 height 18
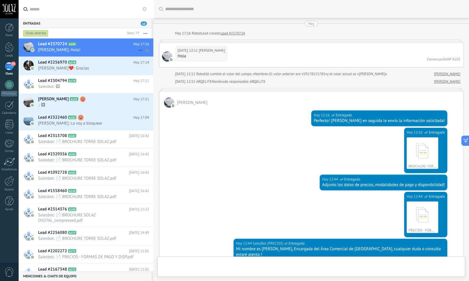
scroll to position [175, 0]
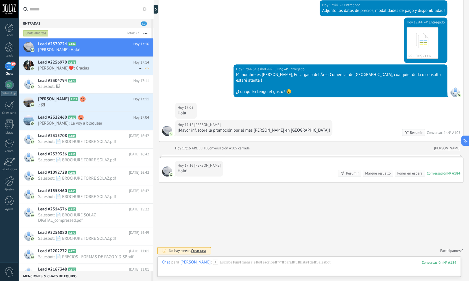
click at [52, 66] on span "[PERSON_NAME]❤️: Gracias" at bounding box center [88, 68] width 100 height 5
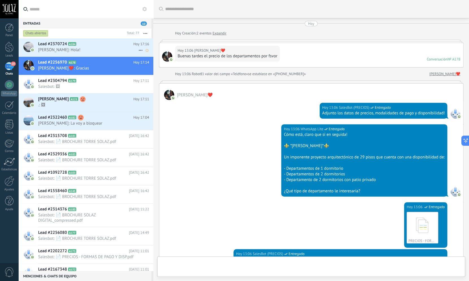
scroll to position [425, 0]
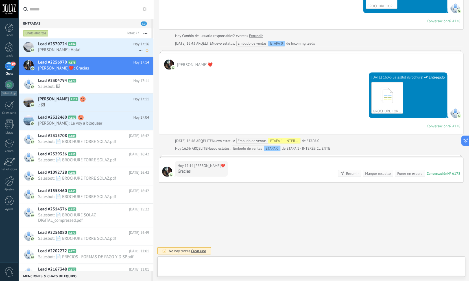
click at [53, 46] on span "Lead #2370724" at bounding box center [52, 44] width 29 height 6
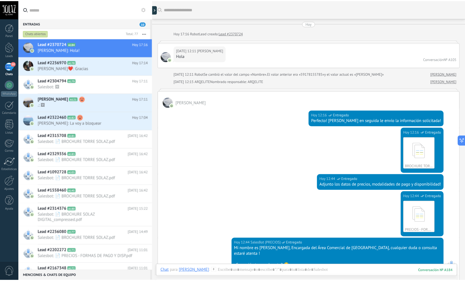
scroll to position [175, 0]
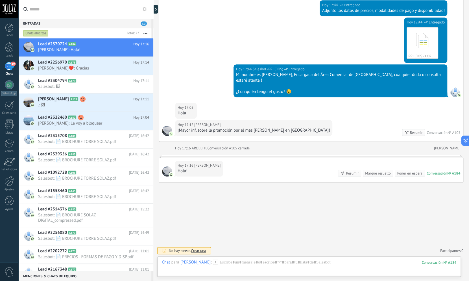
click at [256, 199] on div "Buscar Carga más Hoy Hoy 17:16 Robot Lead creado: Lead #2370724 Hoy 12:11 Leona…" at bounding box center [311, 53] width 316 height 455
click at [12, 50] on div at bounding box center [9, 47] width 8 height 10
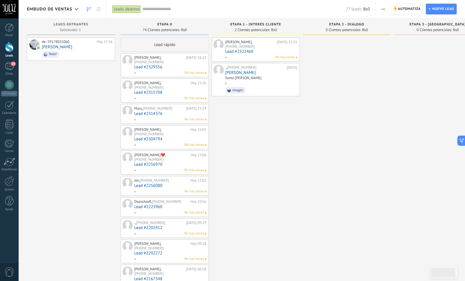
click at [75, 114] on div "de: 59178035060 Hoy 17:16 Leonardo Hola!" at bounding box center [71, 286] width 88 height 497
click at [38, 84] on div "de: 59178035060 Hoy 17:16 Leonardo Hola!" at bounding box center [71, 286] width 88 height 497
click at [67, 25] on span "Leads Entrantes" at bounding box center [71, 25] width 35 height 4
click at [69, 24] on span "Leads Entrantes" at bounding box center [71, 25] width 35 height 4
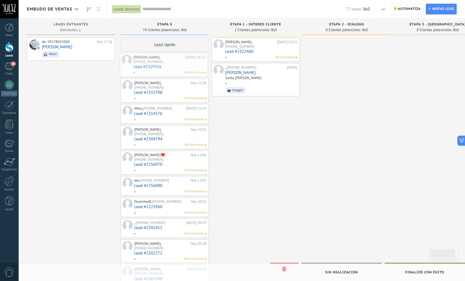
click at [160, 64] on div "Embudo de ventas Leads abiertos Aplicar 77 leads: Bs0 Leads abiertos Mis leads …" at bounding box center [241, 274] width 447 height 549
drag, startPoint x: 180, startPoint y: 68, endPoint x: 183, endPoint y: 70, distance: 3.4
click at [183, 70] on div "Embudo de ventas Leads abiertos Aplicar 77 leads: Bs0 Leads abiertos Mis leads …" at bounding box center [241, 275] width 447 height 550
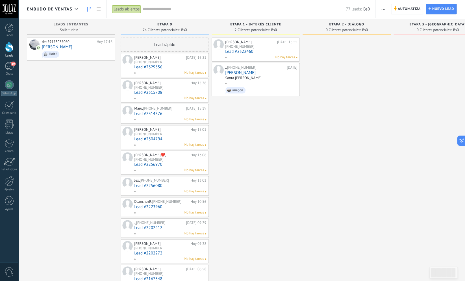
click at [264, 128] on div "Artemio, +591 75110088 Hoy 15:55 Lead #2322460 No hay tareas ., +591 77170990 2…" at bounding box center [256, 286] width 88 height 497
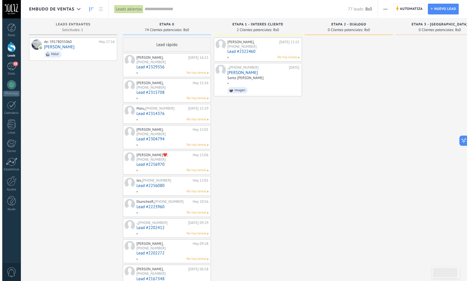
scroll to position [0, 0]
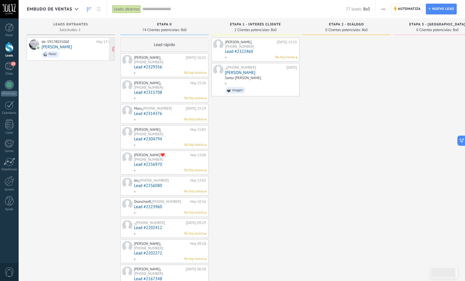
click at [84, 47] on div "de: 59178035060 Hoy 17:16 Leonardo Hola!" at bounding box center [77, 49] width 71 height 19
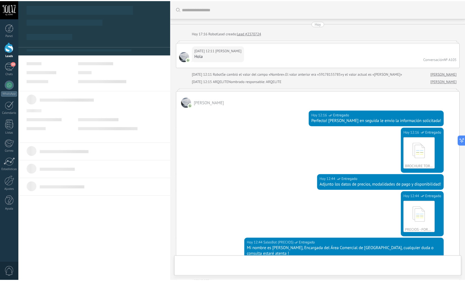
scroll to position [6, 0]
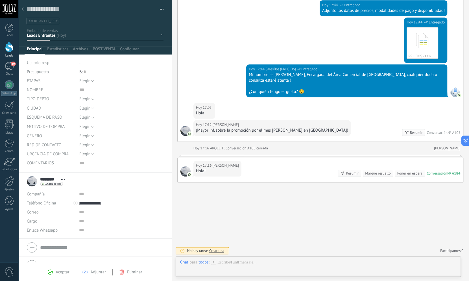
scroll to position [0, 0]
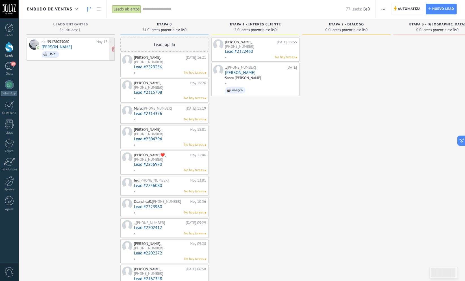
click at [63, 48] on div "de: 59178035060 Hoy 17:16 Leonardo Hola!" at bounding box center [77, 49] width 71 height 19
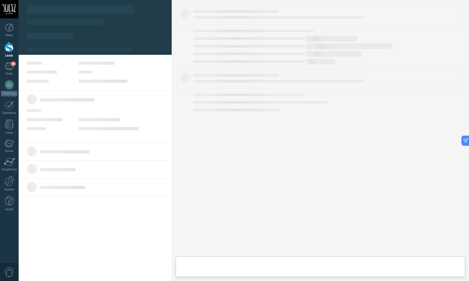
type textarea "***"
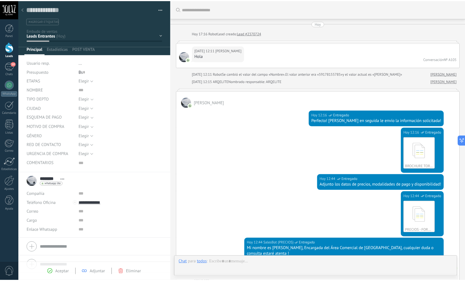
scroll to position [175, 0]
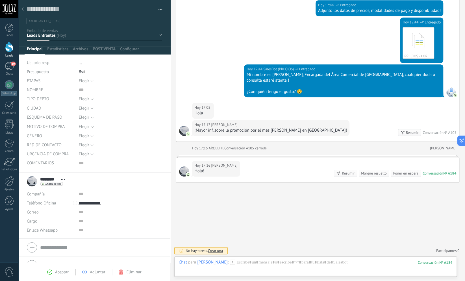
scroll to position [0, 0]
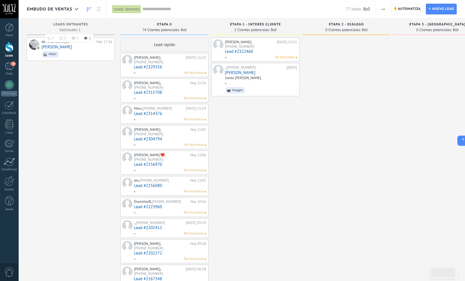
click at [69, 24] on span "Leads Entrantes" at bounding box center [70, 25] width 35 height 4
click at [408, 7] on span "Automatiza" at bounding box center [409, 9] width 23 height 10
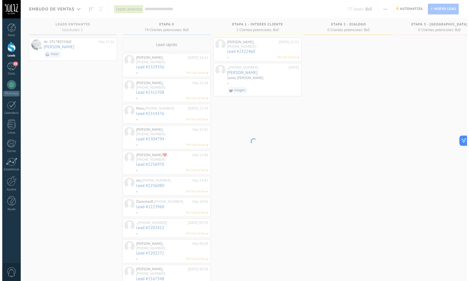
scroll to position [0, 0]
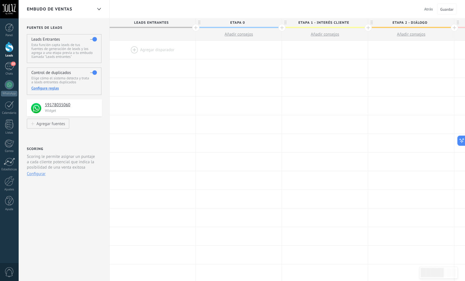
click at [132, 53] on div at bounding box center [153, 50] width 86 height 18
click at [132, 49] on div at bounding box center [153, 50] width 86 height 18
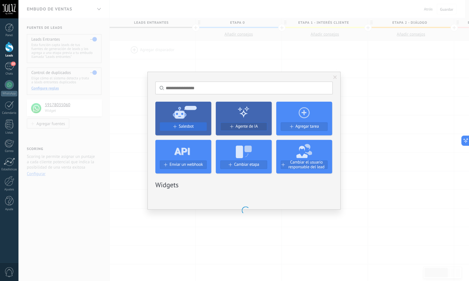
click at [190, 127] on span "Salesbot" at bounding box center [186, 126] width 15 height 5
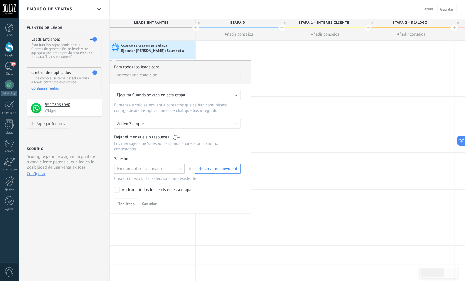
click at [180, 169] on button "Ningún bot seleccionado" at bounding box center [149, 169] width 71 height 10
click at [180, 169] on span "Ningún bot seleccionado" at bounding box center [147, 168] width 72 height 5
click at [206, 171] on span "Crea un nuevo bot" at bounding box center [220, 168] width 33 height 5
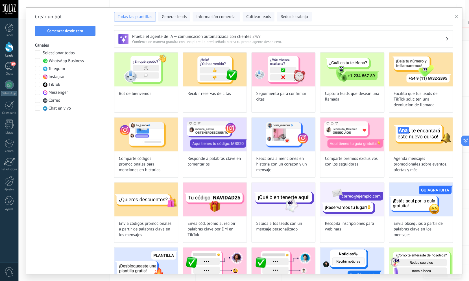
click at [40, 60] on span at bounding box center [37, 60] width 5 height 5
click at [39, 60] on span at bounding box center [37, 60] width 5 height 5
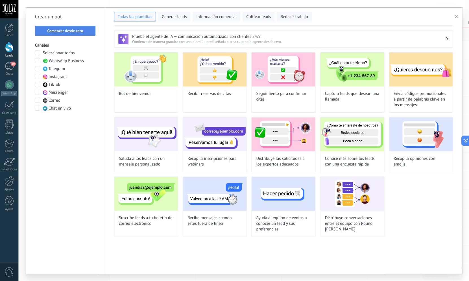
click at [52, 29] on span "Comenzar desde cero" at bounding box center [65, 31] width 36 height 4
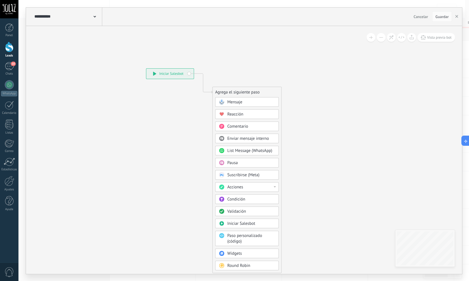
click at [252, 100] on div "Mensaje" at bounding box center [250, 102] width 47 height 6
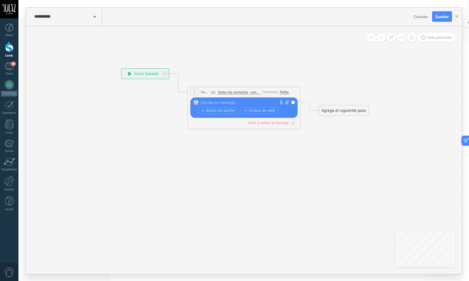
click at [204, 102] on div at bounding box center [243, 103] width 84 height 6
paste div
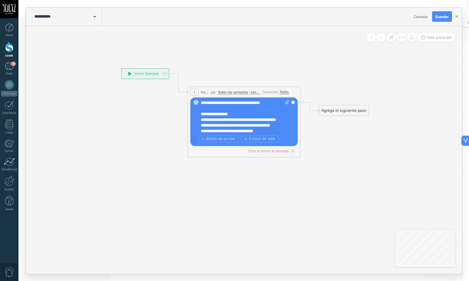
scroll to position [34, 0]
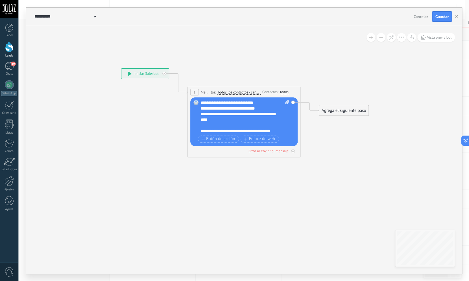
click at [342, 110] on div "Agrega el siguiente paso" at bounding box center [343, 110] width 49 height 9
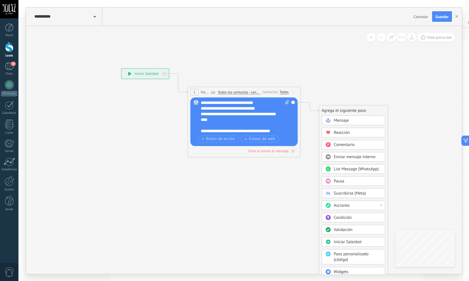
click at [342, 180] on span "Pausa" at bounding box center [339, 181] width 10 height 5
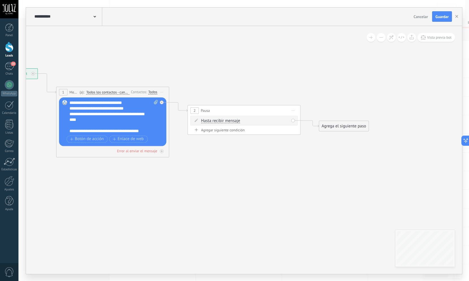
click at [239, 132] on div "Agregar siguiente condición" at bounding box center [243, 130] width 107 height 5
click at [244, 131] on input "*" at bounding box center [243, 133] width 3 height 5
type input "*"
click at [255, 134] on input "*" at bounding box center [254, 133] width 3 height 5
type input "*"
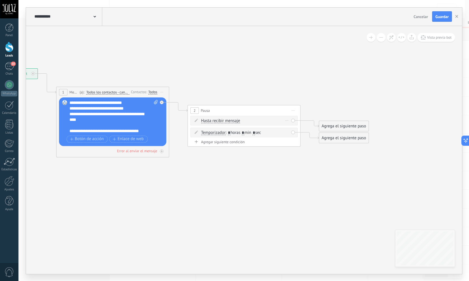
click at [288, 121] on div "Borrar" at bounding box center [287, 120] width 6 height 8
click at [295, 129] on div "Borrar" at bounding box center [295, 129] width 25 height 10
click at [337, 138] on div "Agrega el siguiente paso" at bounding box center [343, 137] width 49 height 9
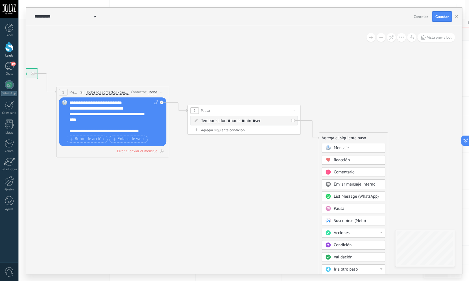
click at [342, 148] on span "Mensaje" at bounding box center [341, 147] width 15 height 5
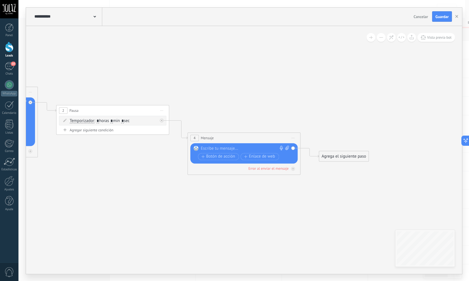
click at [288, 147] on icon at bounding box center [287, 148] width 4 height 4
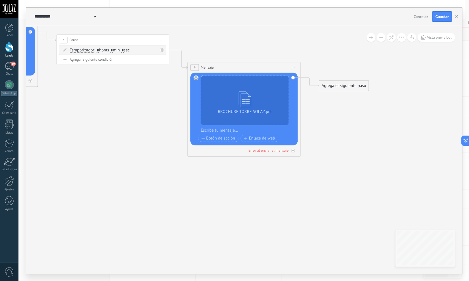
click at [337, 86] on div "Agrega el siguiente paso" at bounding box center [343, 85] width 49 height 9
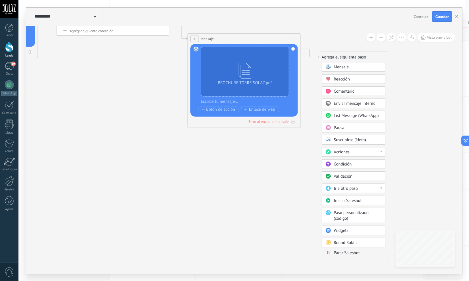
click at [335, 254] on span "Parar Salesbot" at bounding box center [347, 252] width 26 height 5
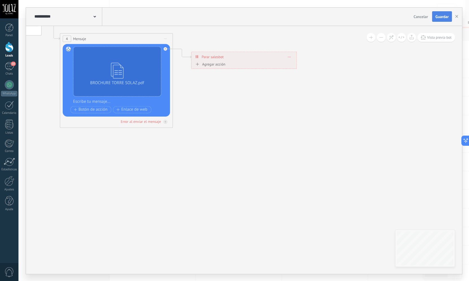
click at [439, 17] on span "Guardar" at bounding box center [441, 17] width 13 height 4
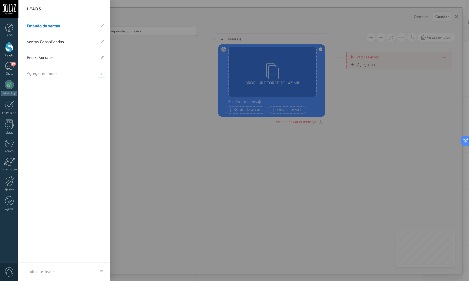
click at [6, 54] on div "Leads" at bounding box center [9, 50] width 18 height 16
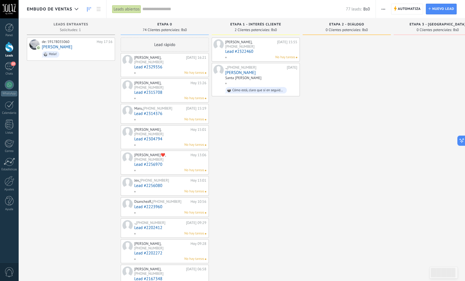
click at [297, 144] on div "[PERSON_NAME], [PHONE_NUMBER] [DATE] 15:55 Lead #2322460 No hay tareas ., +591 …" at bounding box center [256, 286] width 88 height 497
click at [81, 40] on div "de: 59178035060" at bounding box center [68, 42] width 53 height 5
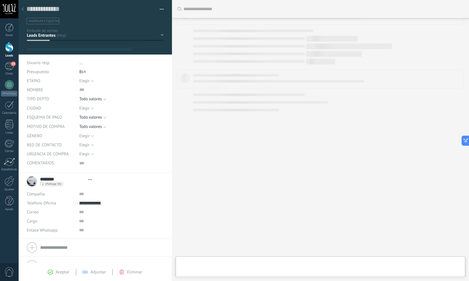
type textarea "***"
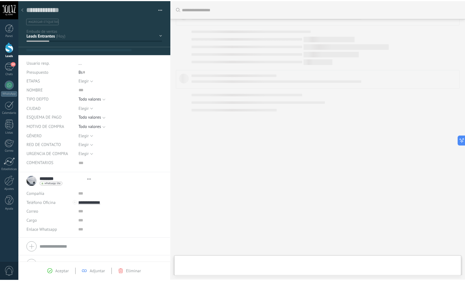
scroll to position [6, 0]
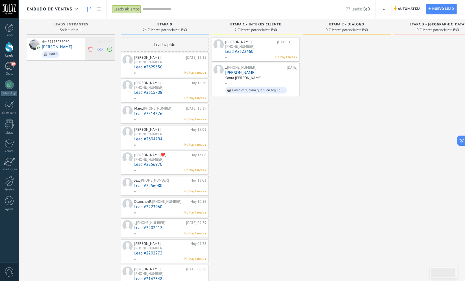
click at [92, 48] on icon at bounding box center [90, 48] width 5 height 5
click at [348, 159] on div at bounding box center [347, 286] width 88 height 497
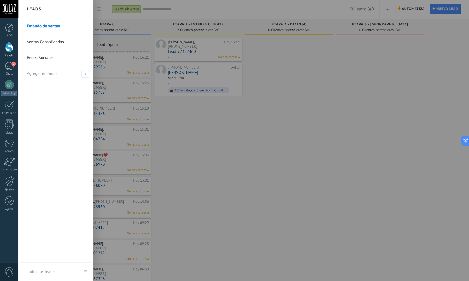
click at [11, 51] on div at bounding box center [9, 47] width 8 height 10
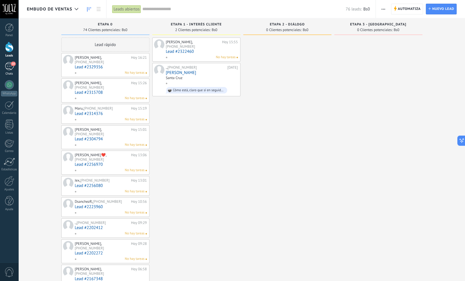
click at [9, 67] on div "10" at bounding box center [9, 66] width 9 height 8
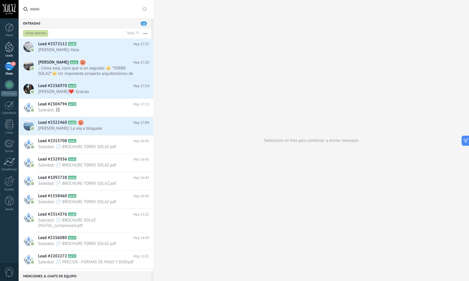
click at [5, 47] on div at bounding box center [9, 47] width 8 height 10
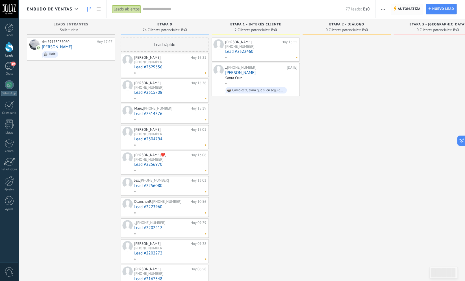
click at [410, 12] on span "Automatiza" at bounding box center [408, 9] width 23 height 10
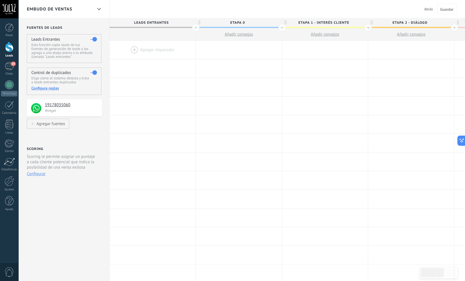
click at [132, 50] on div at bounding box center [153, 50] width 86 height 18
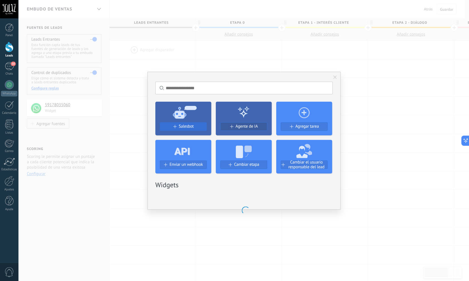
click at [174, 126] on span at bounding box center [174, 126] width 3 height 3
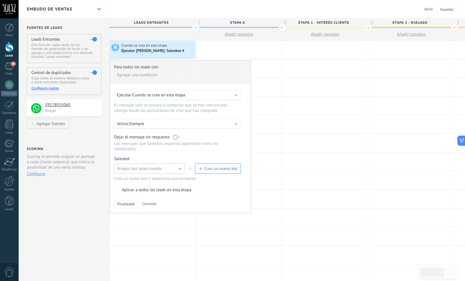
click at [180, 172] on button "Ningún bot seleccionado" at bounding box center [149, 169] width 71 height 10
click at [180, 171] on span "Ningún bot seleccionado" at bounding box center [147, 168] width 72 height 5
click at [181, 171] on button "Ningún bot seleccionado" at bounding box center [149, 169] width 71 height 10
click at [129, 181] on span "Salesbot #3" at bounding box center [147, 178] width 72 height 5
click at [179, 172] on button "Salesbot #3" at bounding box center [149, 169] width 71 height 10
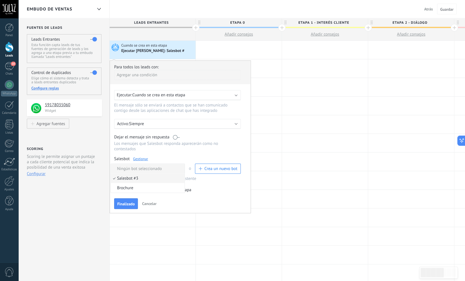
click at [168, 171] on span "Ningún bot seleccionado" at bounding box center [147, 168] width 72 height 5
click at [201, 170] on span "button" at bounding box center [199, 168] width 3 height 3
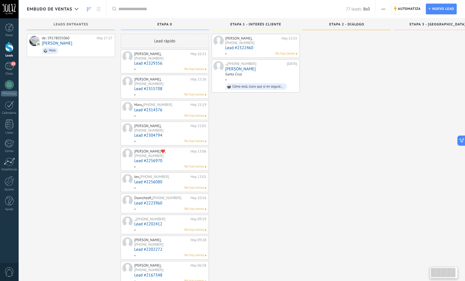
scroll to position [5, 0]
click at [410, 8] on span "Automatiza" at bounding box center [409, 9] width 23 height 10
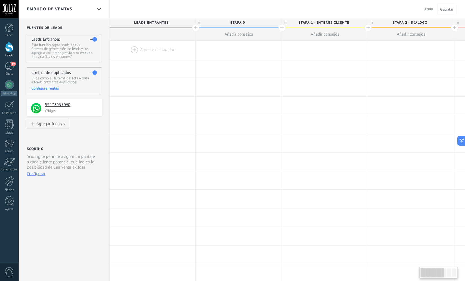
click at [134, 47] on div at bounding box center [153, 50] width 86 height 18
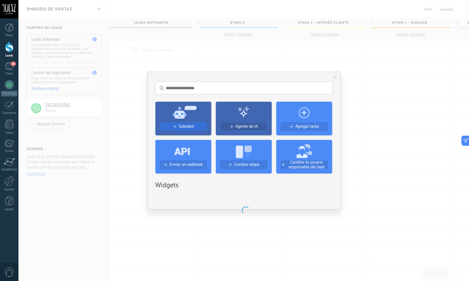
click at [178, 127] on div "Salesbot" at bounding box center [183, 126] width 46 height 5
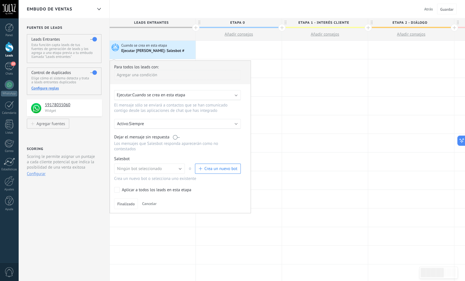
click at [185, 169] on span "o" at bounding box center [190, 169] width 10 height 10
click at [179, 170] on button "Ningún bot seleccionado" at bounding box center [149, 169] width 71 height 10
click at [128, 181] on span "Salesbot #3" at bounding box center [147, 178] width 72 height 5
click at [138, 171] on button "Salesbot #3" at bounding box center [149, 169] width 71 height 10
click at [127, 205] on span "Finalizado" at bounding box center [126, 204] width 18 height 4
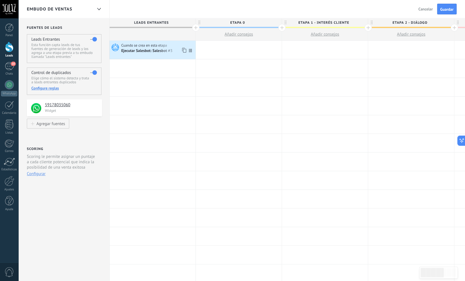
click at [149, 53] on div "Ejecutar Salesbot: Salesbot #3" at bounding box center [147, 51] width 52 height 5
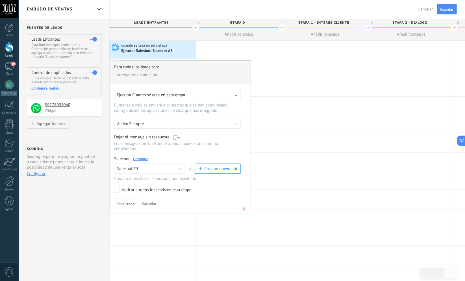
click at [143, 160] on link "Gestionar" at bounding box center [140, 158] width 15 height 5
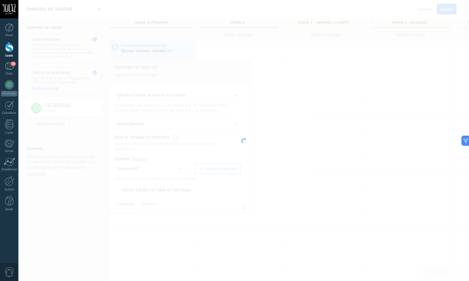
type input "**********"
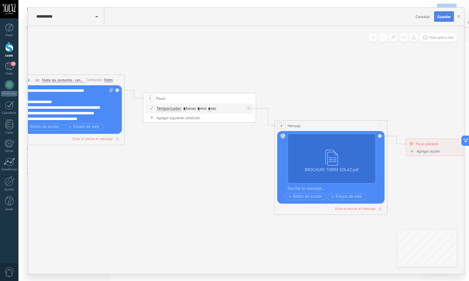
click at [445, 16] on span "Guardar" at bounding box center [443, 17] width 13 height 4
click at [8, 183] on div at bounding box center [10, 181] width 10 height 10
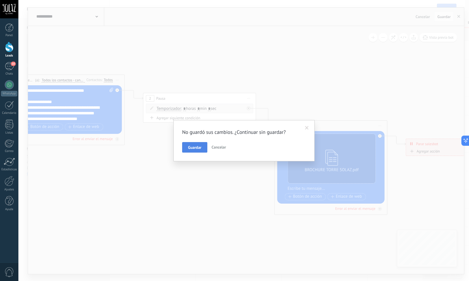
click at [196, 147] on span "Guardar" at bounding box center [194, 147] width 13 height 4
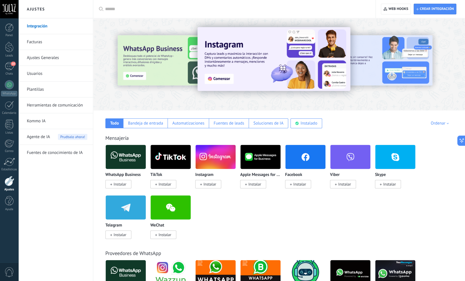
click at [12, 183] on div at bounding box center [10, 181] width 10 height 10
click at [59, 108] on link "Herramientas de comunicación" at bounding box center [57, 105] width 60 height 16
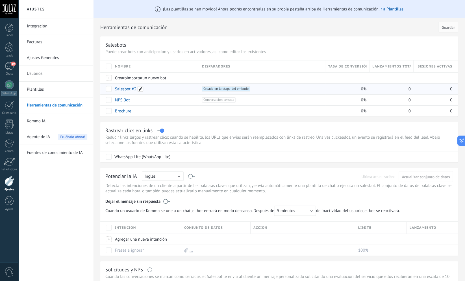
click at [142, 90] on span at bounding box center [141, 89] width 6 height 6
type input "*"
type input "**********"
click at [130, 103] on span "Guardar" at bounding box center [127, 102] width 13 height 4
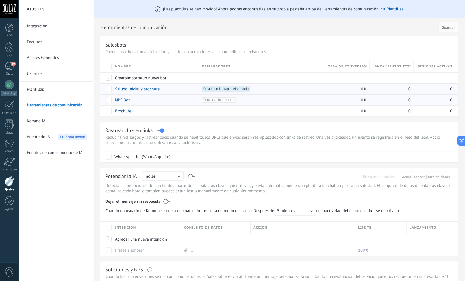
click at [294, 101] on div "+1 Conversación cerrada +0" at bounding box center [262, 99] width 120 height 5
click at [225, 101] on span "Conversación cerrada +0" at bounding box center [219, 99] width 34 height 5
click at [135, 101] on span at bounding box center [134, 100] width 6 height 6
click at [135, 101] on input "*******" at bounding box center [155, 100] width 80 height 9
click at [149, 114] on span "Cancelar" at bounding box center [152, 112] width 14 height 5
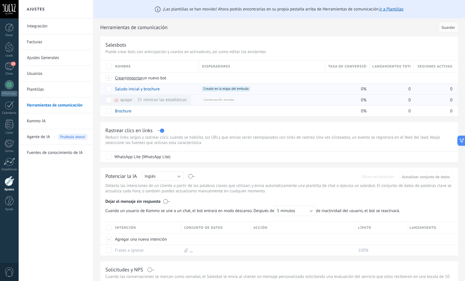
click at [118, 101] on icon at bounding box center [116, 100] width 5 height 5
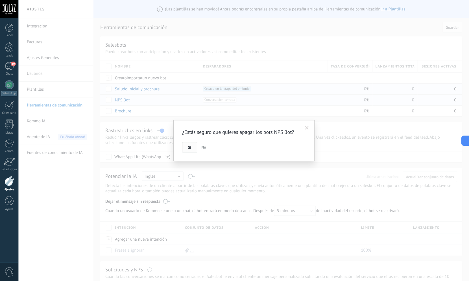
click at [189, 147] on span "Si" at bounding box center [189, 147] width 3 height 4
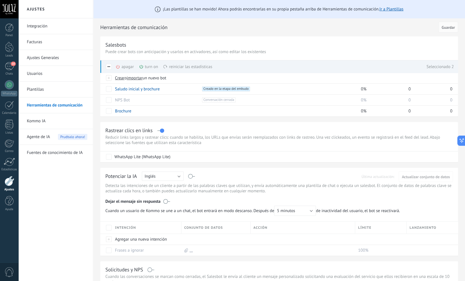
click at [97, 112] on div "¡Las plantillas se han movido! Ahora podrás encontrarlas en su propia pestaña a…" at bounding box center [279, 217] width 372 height 435
click at [98, 106] on div "¡Las plantillas se han movido! Ahora podrás encontrarlas en su propia pestaña a…" at bounding box center [279, 217] width 372 height 435
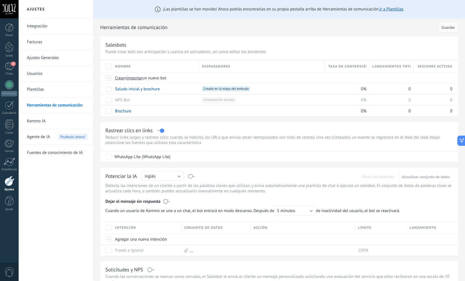
click at [96, 112] on div "¡Las plantillas se han movido! Ahora podrás encontrarlas en su propia pestaña a…" at bounding box center [279, 217] width 372 height 435
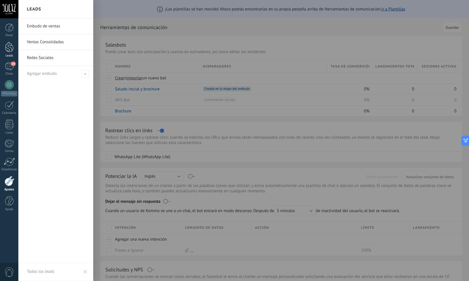
click at [10, 49] on div at bounding box center [9, 47] width 8 height 10
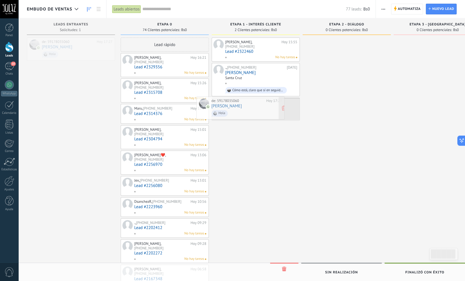
drag, startPoint x: 77, startPoint y: 50, endPoint x: 263, endPoint y: 108, distance: 195.1
click at [263, 108] on div "Embudo de ventas Leads abiertos Aplicar 77 leads: Bs0 Leads abiertos Mis leads …" at bounding box center [241, 274] width 447 height 549
drag, startPoint x: 265, startPoint y: 101, endPoint x: 52, endPoint y: 40, distance: 221.8
click at [46, 40] on div "Embudo de ventas Leads abiertos Aplicar 77 leads: Bs0 Leads abiertos Mis leads …" at bounding box center [241, 274] width 447 height 549
drag, startPoint x: 257, startPoint y: 106, endPoint x: 48, endPoint y: 73, distance: 211.6
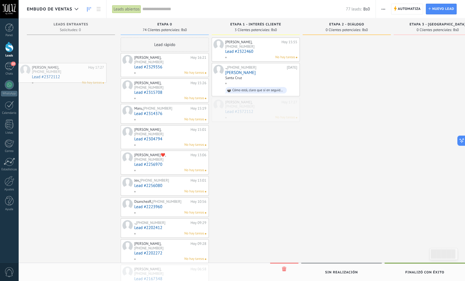
click at [48, 73] on div "Embudo de ventas Leads abiertos Aplicar 77 leads: Bs0 Leads abiertos Mis leads …" at bounding box center [241, 274] width 447 height 549
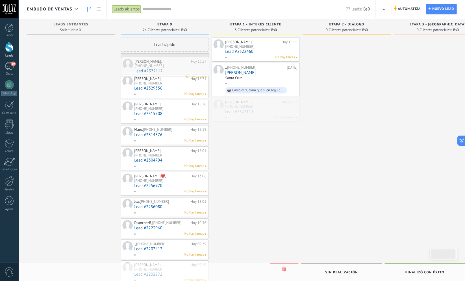
drag, startPoint x: 256, startPoint y: 99, endPoint x: 166, endPoint y: 63, distance: 97.7
click at [166, 63] on div "Embudo de ventas Leads abiertos Aplicar 77 leads: Bs0 Leads abiertos Mis leads …" at bounding box center [241, 285] width 447 height 570
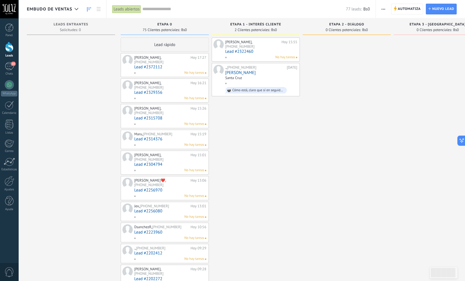
click at [174, 65] on link "Lead #2372112" at bounding box center [170, 67] width 72 height 5
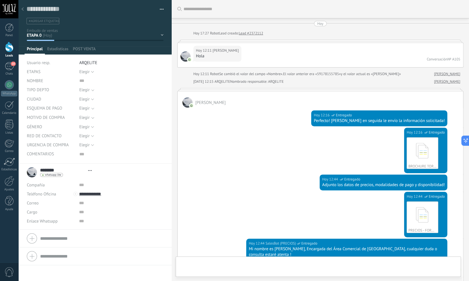
scroll to position [240, 0]
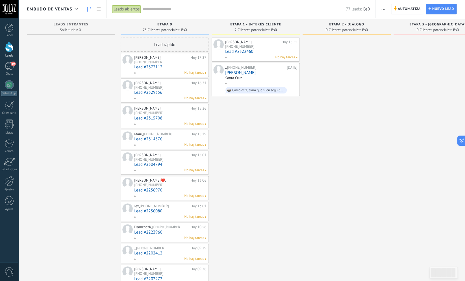
click at [167, 65] on link "Lead #2372112" at bounding box center [170, 67] width 72 height 5
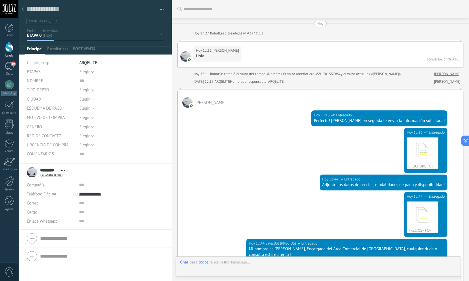
scroll to position [240, 0]
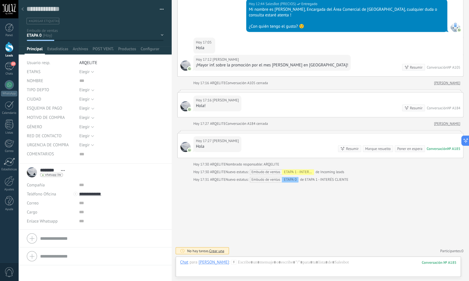
click at [0, 0] on div "ETAPA 0 ETAPA 1 - INTERÉS CLIENTE ETAPA 2 - DIÁLOGO ETAPA 3 - [GEOGRAPHIC_DATA]…" at bounding box center [0, 0] width 0 height 0
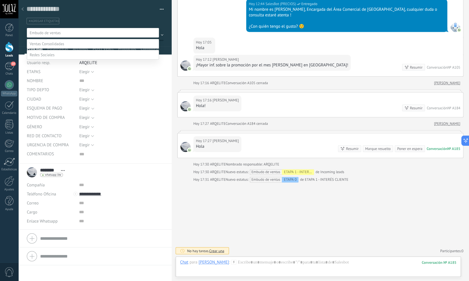
click at [158, 7] on div at bounding box center [243, 140] width 451 height 281
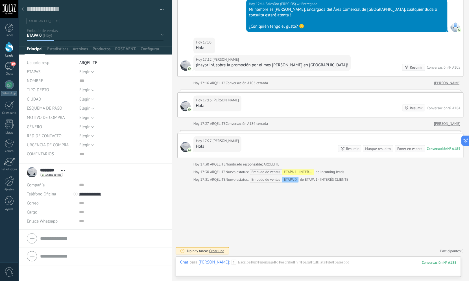
click at [157, 8] on button "button" at bounding box center [160, 9] width 8 height 8
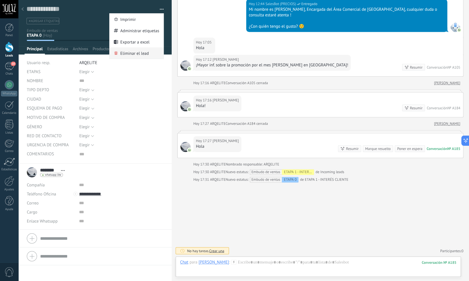
click at [135, 53] on span "Eliminar el lead" at bounding box center [134, 52] width 29 height 11
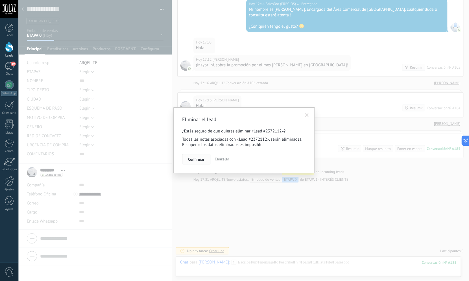
click at [195, 161] on span "Confirmar" at bounding box center [196, 159] width 16 height 4
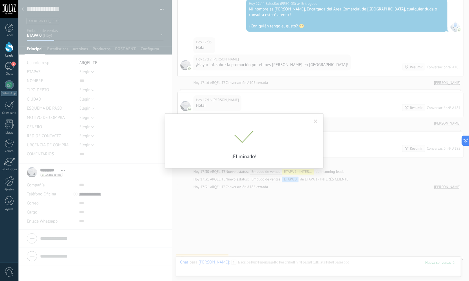
scroll to position [247, 0]
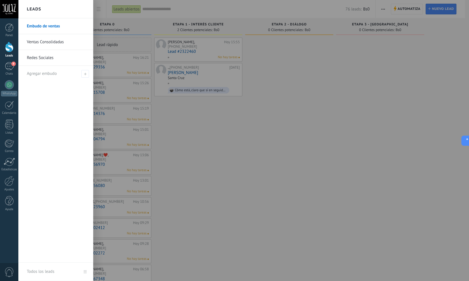
click at [10, 49] on div at bounding box center [9, 47] width 8 height 10
click at [11, 49] on div at bounding box center [9, 47] width 8 height 10
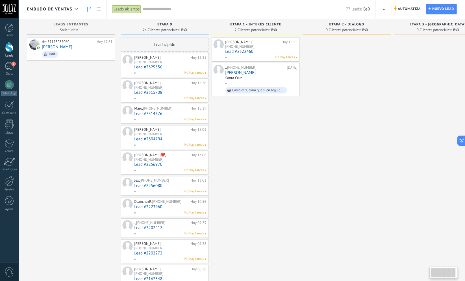
click at [95, 90] on div "de: 59178035060 [DATE] 17:31 [PERSON_NAME]" at bounding box center [71, 286] width 88 height 497
click at [66, 47] on div "de: 59178035060 [DATE] 17:31 [PERSON_NAME]" at bounding box center [77, 49] width 71 height 19
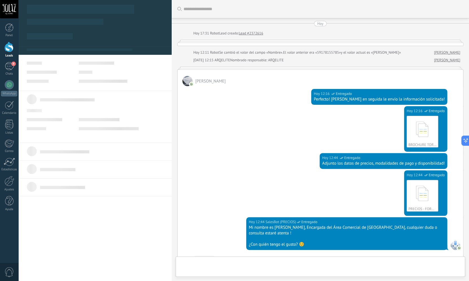
scroll to position [380, 0]
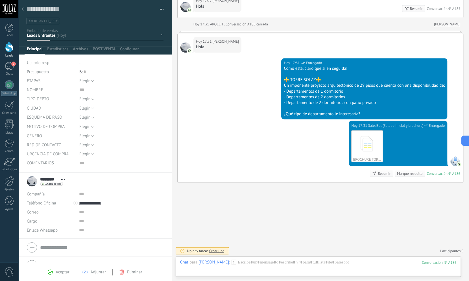
click at [50, 273] on icon at bounding box center [50, 271] width 5 height 5
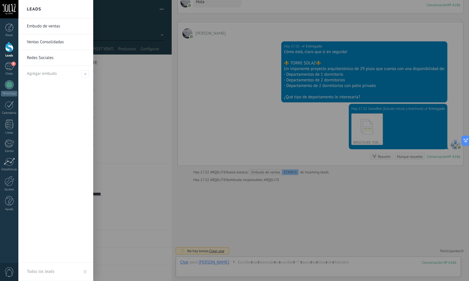
scroll to position [425, 0]
click at [14, 51] on link "Leads" at bounding box center [9, 50] width 18 height 16
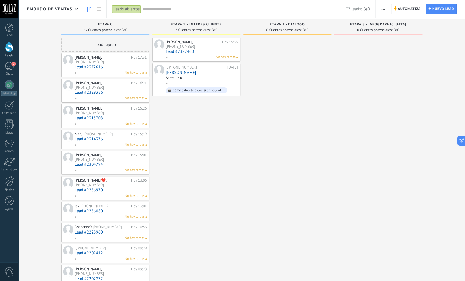
click at [188, 122] on div "[PERSON_NAME], [PHONE_NUMBER] [DATE] 15:55 Lead #2322460 No hay tareas ., +591 …" at bounding box center [196, 286] width 88 height 497
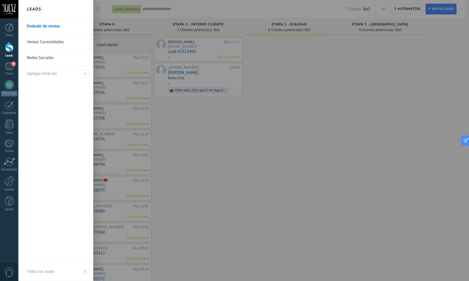
click at [8, 50] on div at bounding box center [9, 47] width 8 height 10
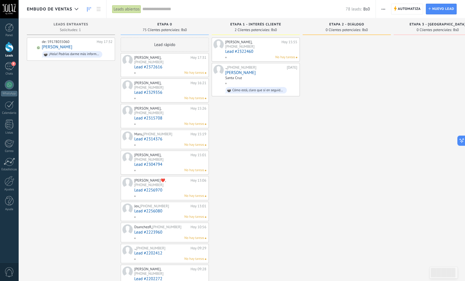
click at [68, 88] on div "de: 59178035060 [DATE] 17:32 [PERSON_NAME] ¡Hola! Podrías darme más información…" at bounding box center [71, 286] width 88 height 497
click at [72, 49] on link "[PERSON_NAME]" at bounding box center [57, 47] width 31 height 5
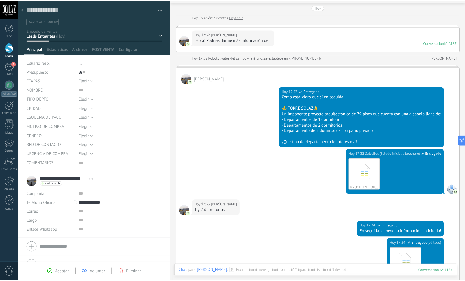
scroll to position [173, 0]
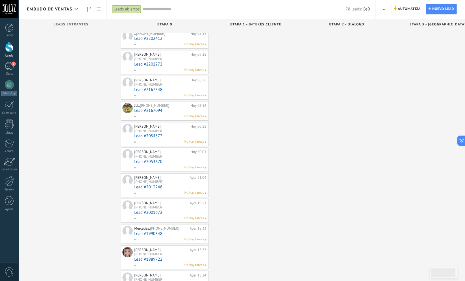
scroll to position [38, 0]
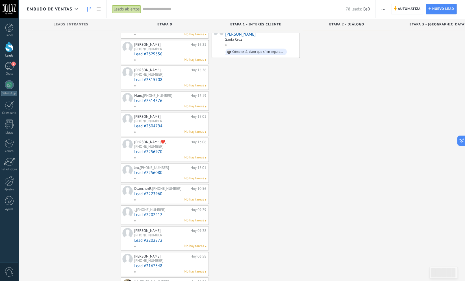
click at [169, 24] on span "ETAPA 0" at bounding box center [164, 25] width 15 height 4
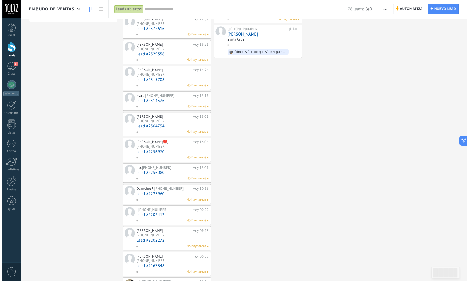
scroll to position [0, 0]
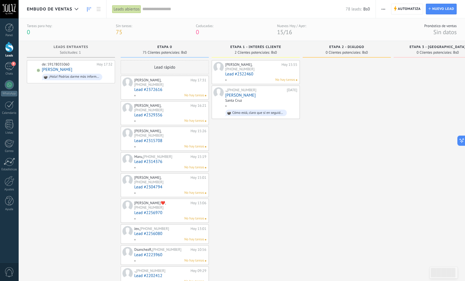
click at [407, 11] on span "Automatiza" at bounding box center [409, 9] width 23 height 10
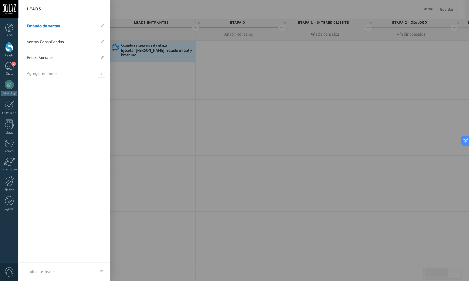
click at [9, 52] on div at bounding box center [9, 47] width 8 height 10
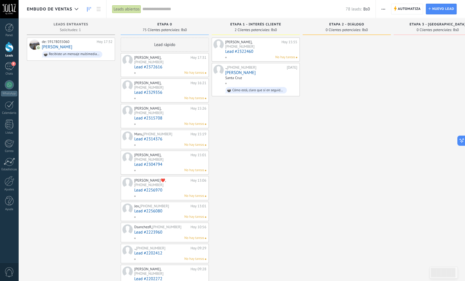
click at [155, 137] on link "Lead #2314376" at bounding box center [170, 139] width 72 height 5
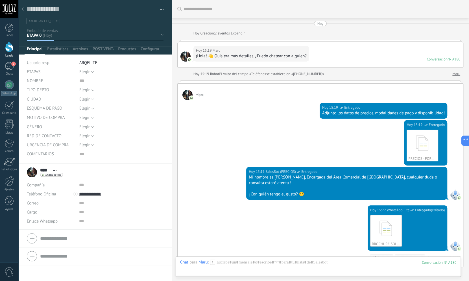
scroll to position [121, 0]
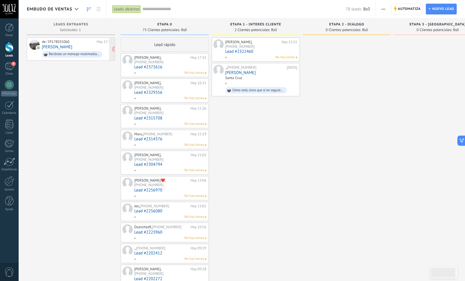
click at [79, 42] on div "de: 59178035060" at bounding box center [68, 42] width 53 height 5
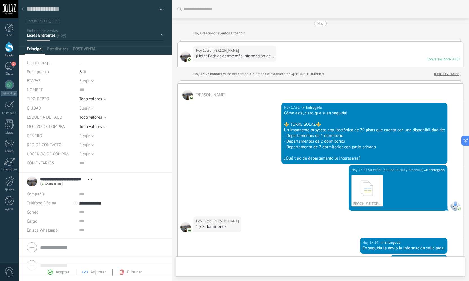
scroll to position [173, 0]
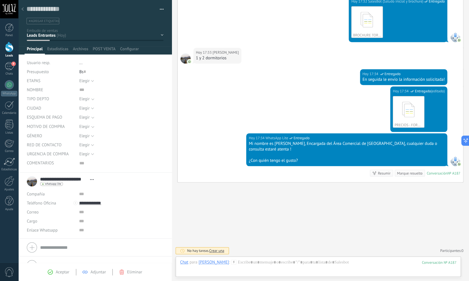
click at [50, 272] on use at bounding box center [50, 271] width 5 height 5
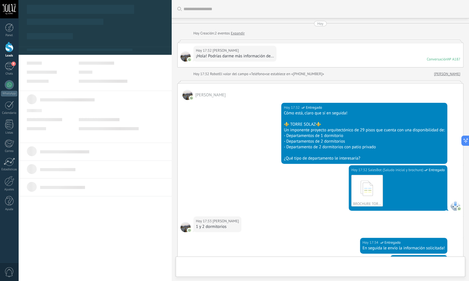
type textarea "***"
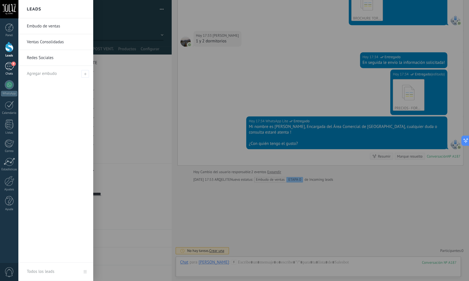
scroll to position [190, 0]
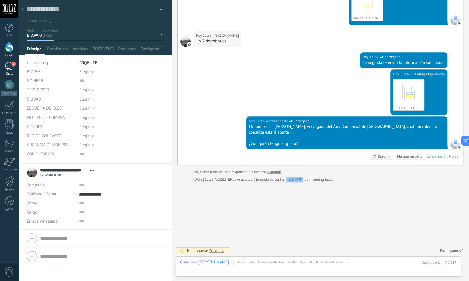
click at [13, 65] on span "9" at bounding box center [13, 64] width 5 height 5
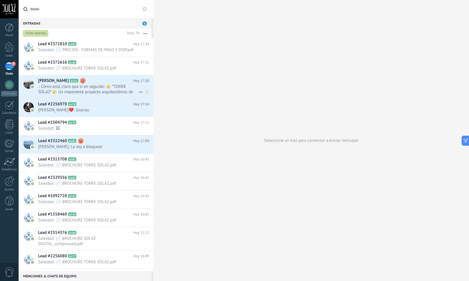
click at [108, 86] on span ".: Cómo está, claro que sí en seguida! ⚜️ *TORRE SOLAZ*⚜️ Un imponente proyecto…" at bounding box center [88, 89] width 100 height 11
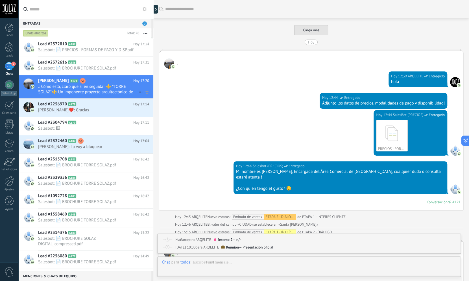
scroll to position [1169, 0]
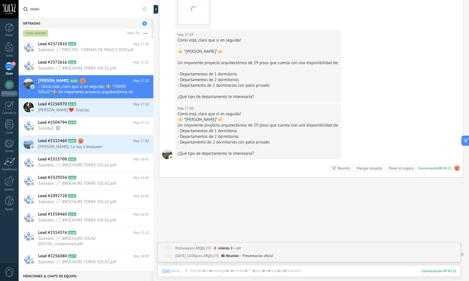
click at [454, 168] on use at bounding box center [457, 168] width 6 height 6
click at [423, 155] on span "Eliminar sentimiento" at bounding box center [425, 158] width 38 height 6
click at [99, 146] on span "[PERSON_NAME]: La voy a bloquear" at bounding box center [88, 146] width 100 height 5
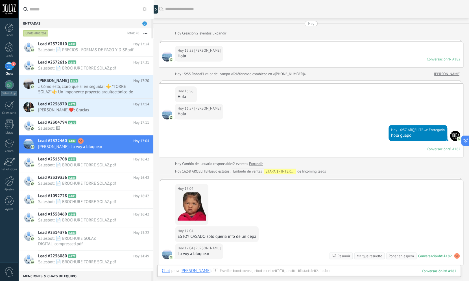
scroll to position [83, 0]
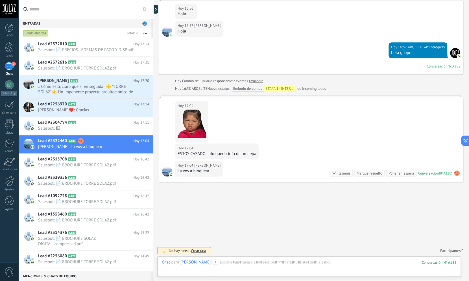
click at [454, 172] on use at bounding box center [457, 173] width 6 height 6
click at [415, 162] on span "Eliminar sentimiento" at bounding box center [425, 162] width 38 height 6
click at [87, 49] on span "Salesbot: 📄 PRECIOS - FORMAS DE PAGO Y DISP.pdf" at bounding box center [88, 49] width 100 height 5
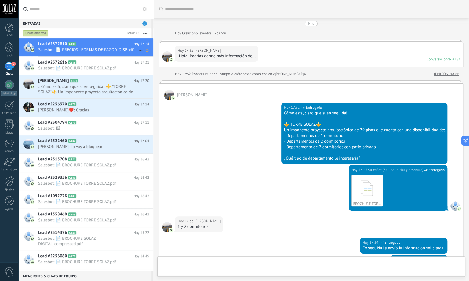
scroll to position [186, 0]
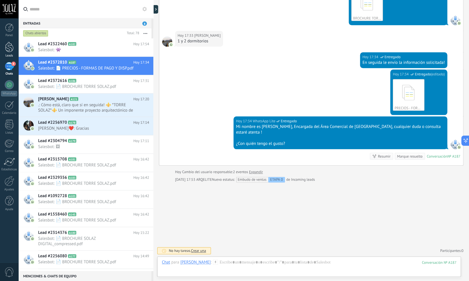
click at [11, 48] on div at bounding box center [9, 47] width 8 height 10
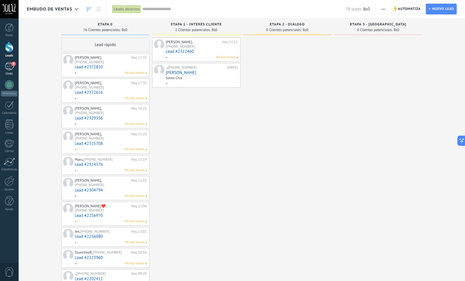
click at [12, 69] on div "9" at bounding box center [9, 66] width 9 height 8
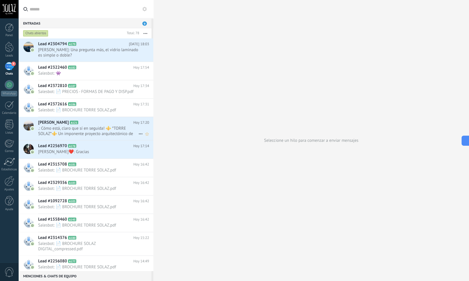
click at [94, 125] on h2 "[PERSON_NAME] A121" at bounding box center [85, 123] width 95 height 6
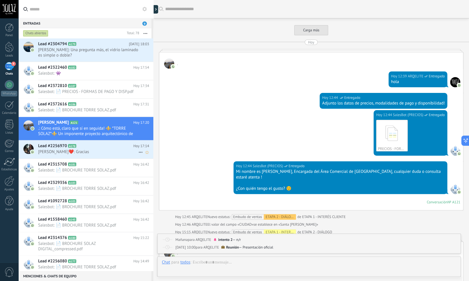
scroll to position [1186, 0]
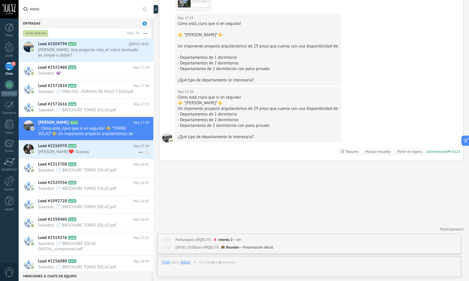
click at [95, 147] on h2 "Lead #2256970 A178" at bounding box center [85, 146] width 95 height 6
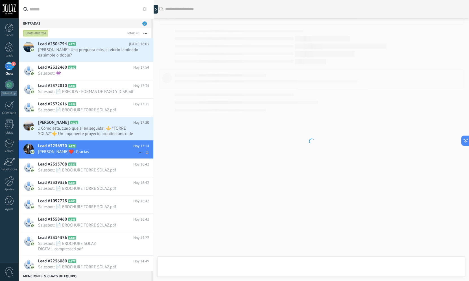
scroll to position [425, 0]
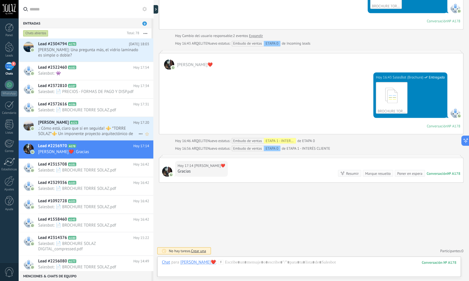
click at [94, 126] on div "[PERSON_NAME] A121 [DATE] 17:20 .: [PERSON_NAME] está, claro que sí en seguida!…" at bounding box center [95, 128] width 115 height 23
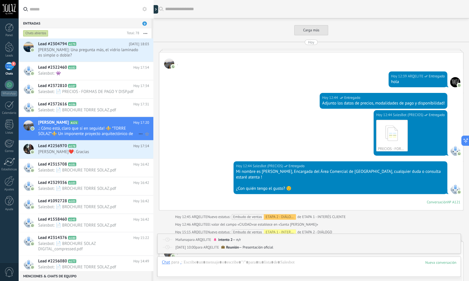
scroll to position [1169, 0]
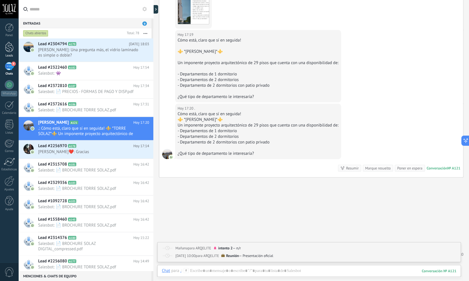
click at [8, 49] on div at bounding box center [9, 47] width 8 height 10
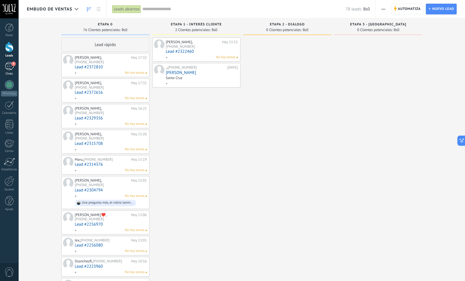
click at [10, 64] on div "9" at bounding box center [9, 66] width 9 height 8
